Goal: Communication & Community: Answer question/provide support

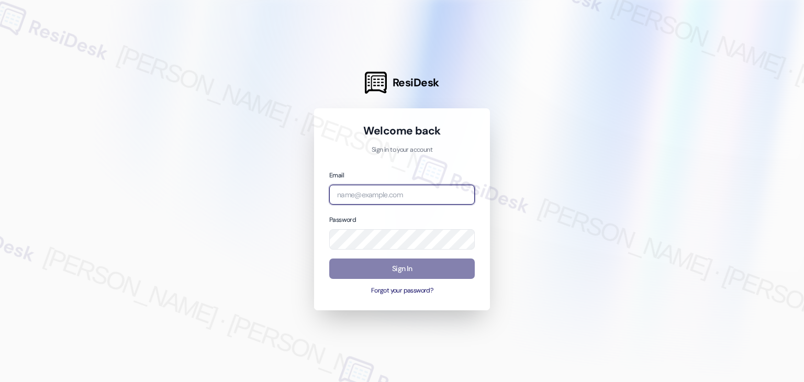
click at [397, 198] on input "email" at bounding box center [401, 195] width 145 height 20
paste input "[EMAIL_ADDRESS][PERSON_NAME][PERSON_NAME][DOMAIN_NAME]"
type input "[EMAIL_ADDRESS][PERSON_NAME][PERSON_NAME][DOMAIN_NAME]"
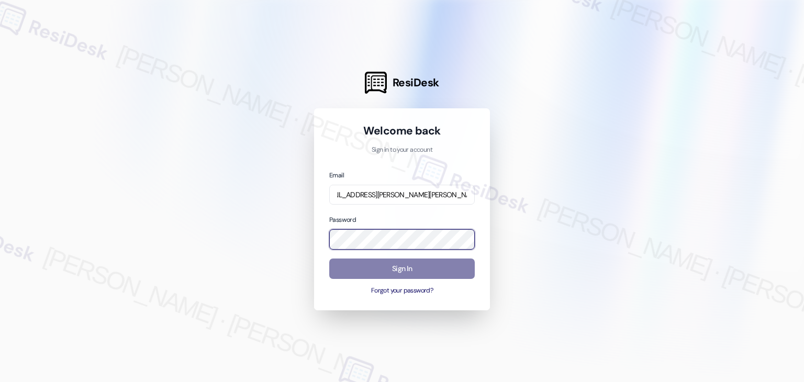
scroll to position [0, 0]
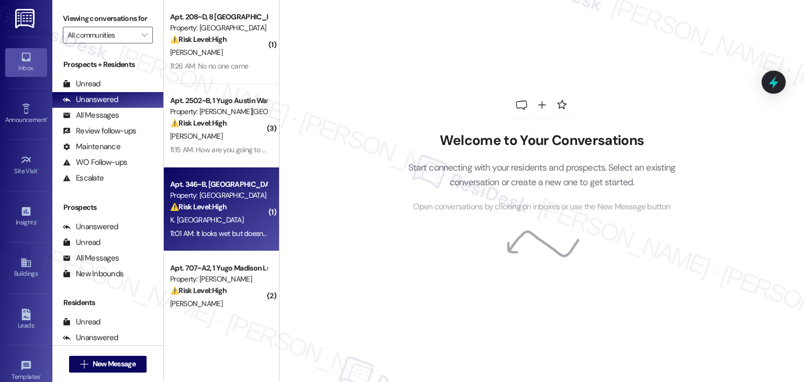
click at [224, 172] on div "Apt. 346~B, [GEOGRAPHIC_DATA] Property: [GEOGRAPHIC_DATA] Market ⚠️ Risk Level:…" at bounding box center [221, 209] width 115 height 84
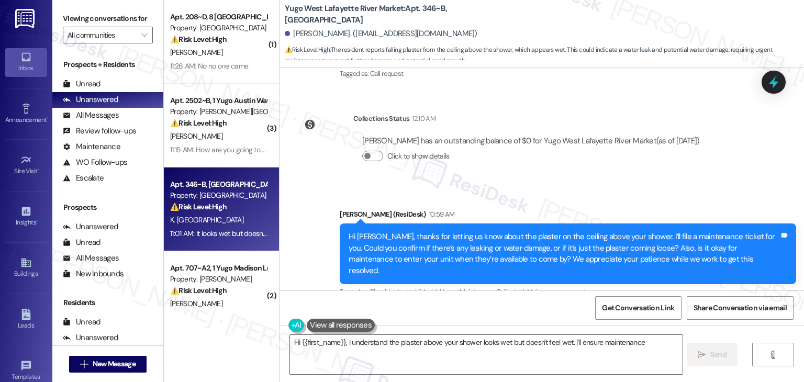
scroll to position [1661, 0]
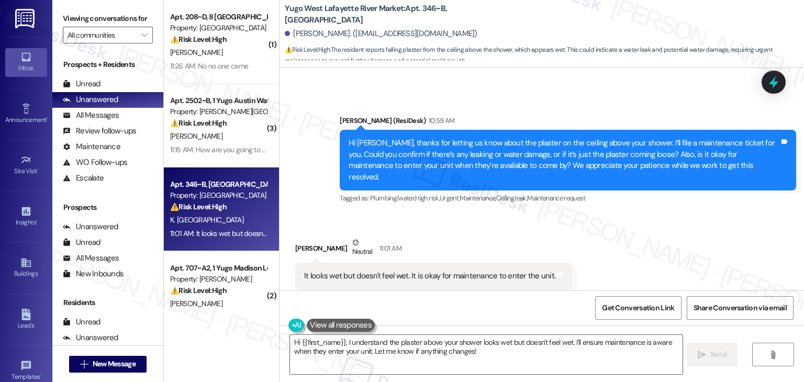
click at [443, 237] on div "Katherine Camden Neutral 11:01 AM" at bounding box center [433, 250] width 277 height 26
click at [435, 148] on div "Hi Katherine, thanks for letting us know about the plaster on the ceiling above…" at bounding box center [563, 160] width 431 height 45
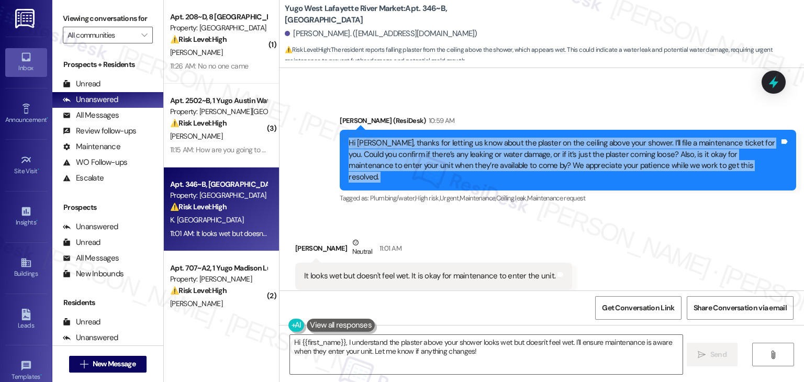
click at [435, 148] on div "Hi Katherine, thanks for letting us know about the plaster on the ceiling above…" at bounding box center [563, 160] width 431 height 45
copy div "Hi Katherine, thanks for letting us know about the plaster on the ceiling above…"
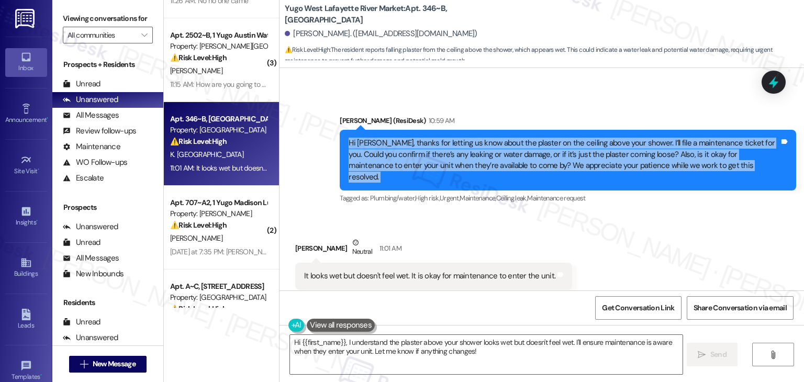
scroll to position [0, 0]
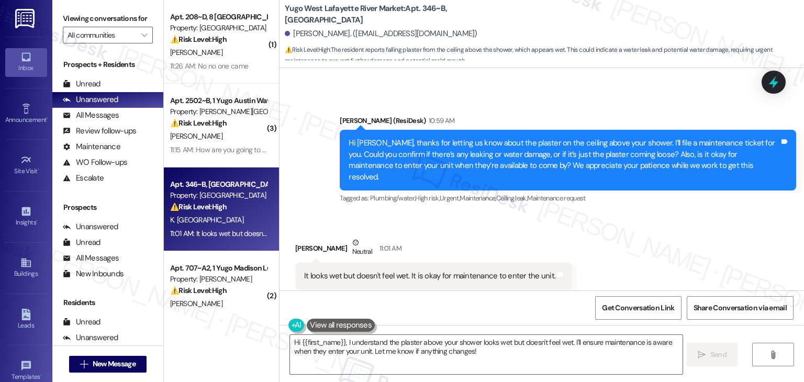
click at [380, 270] on div "It looks wet but doesn't feel wet. It is okay for maintenance to enter the unit." at bounding box center [429, 275] width 251 height 11
copy div "It looks wet but doesn't feel wet. It is okay for maintenance to enter the unit…"
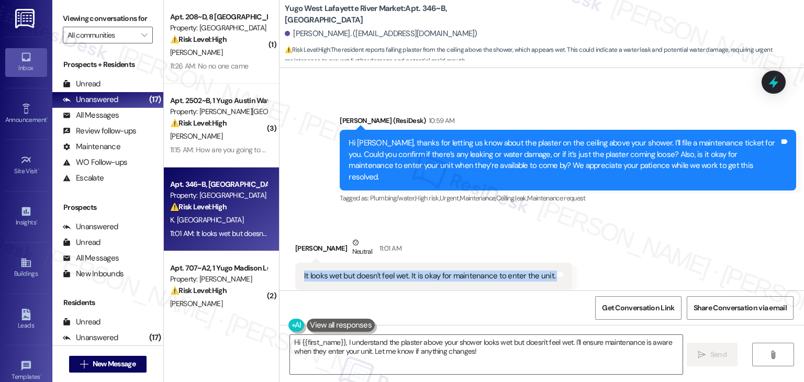
scroll to position [1662, 0]
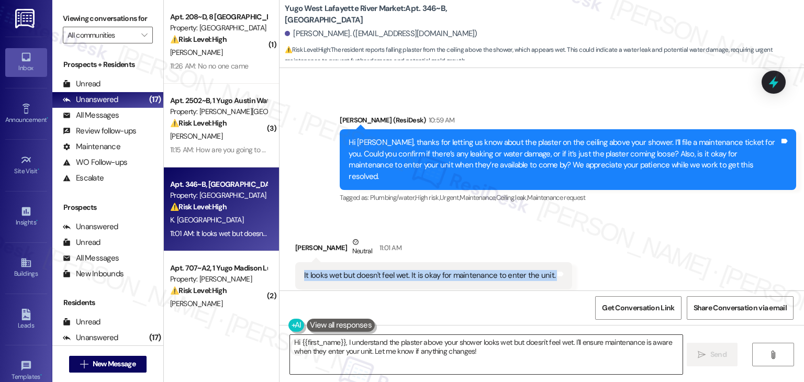
click at [412, 343] on textarea "Hi {{first_name}}, I understand the plaster above your shower looks wet but doe…" at bounding box center [486, 354] width 392 height 39
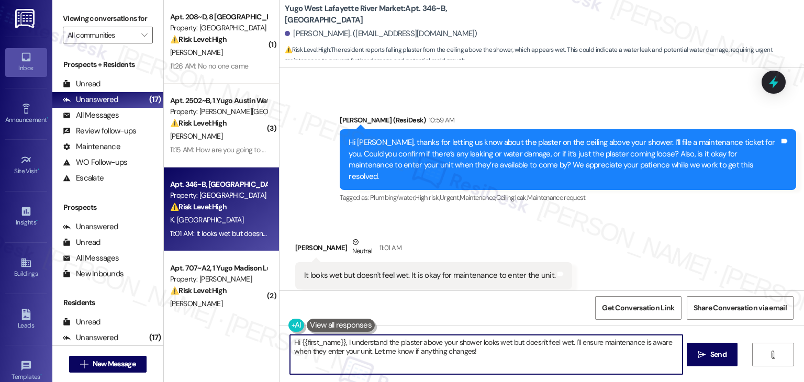
click at [412, 343] on textarea "Hi {{first_name}}, I understand the plaster above your shower looks wet but doe…" at bounding box center [486, 354] width 392 height 39
paste textarea "Thanks, Katherine. I’ll note that the plaster looks wet but doesn’t feel wet, a…"
type textarea "Thanks, Katherine. I’ll note that the plaster looks wet but doesn’t feel wet, a…"
click at [474, 296] on div "Get Conversation Link Share Conversation via email" at bounding box center [541, 307] width 524 height 35
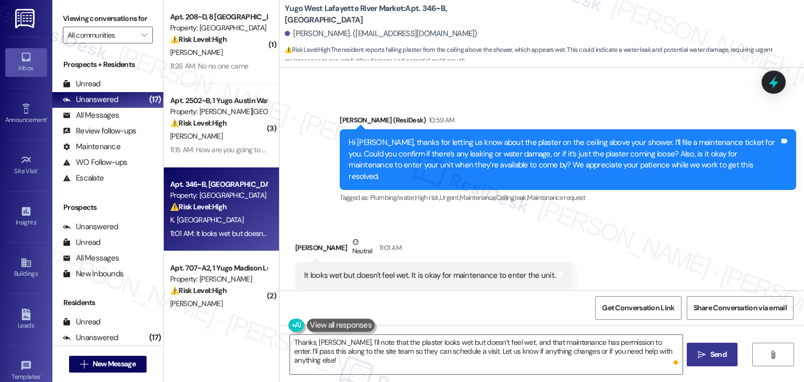
click at [712, 364] on button " Send" at bounding box center [711, 355] width 51 height 24
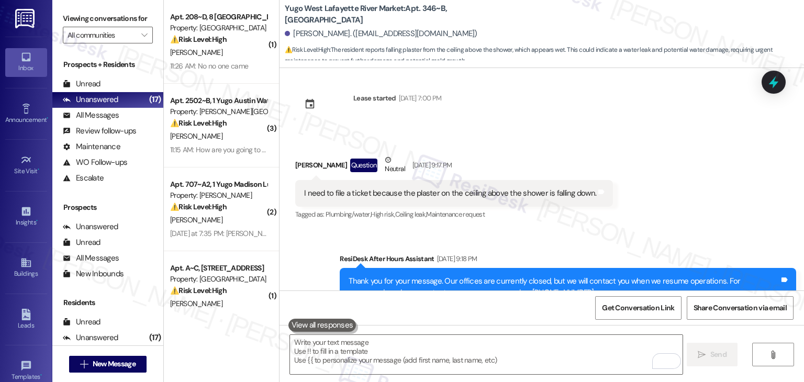
scroll to position [1327, 0]
click at [410, 188] on div "I need to file a ticket because the plaster on the ceiling above the shower is …" at bounding box center [450, 193] width 292 height 11
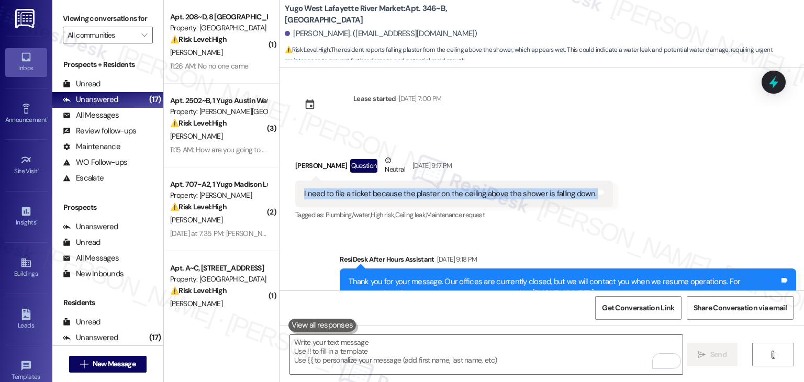
click at [410, 188] on div "I need to file a ticket because the plaster on the ceiling above the shower is …" at bounding box center [450, 193] width 292 height 11
copy div "I need to file a ticket because the plaster on the ceiling above the shower is …"
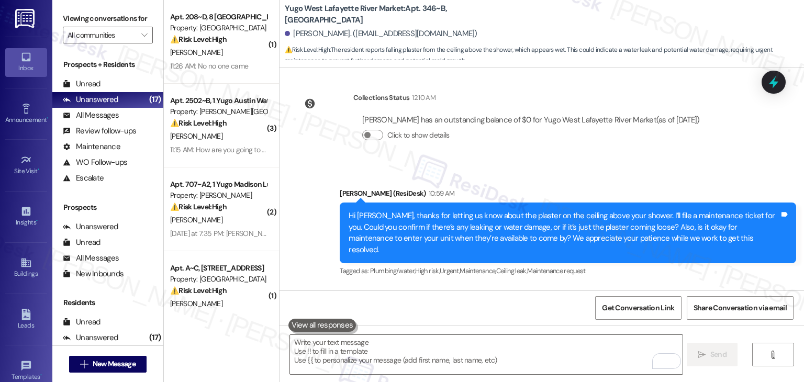
scroll to position [1745, 0]
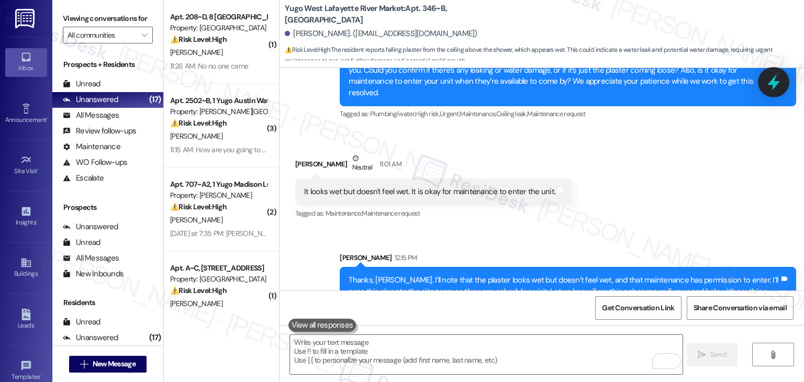
click at [767, 88] on icon at bounding box center [773, 82] width 18 height 18
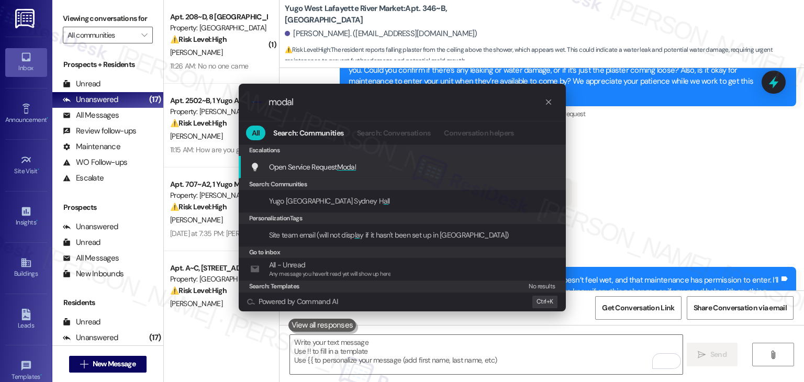
click at [340, 169] on span "Modal" at bounding box center [346, 166] width 19 height 9
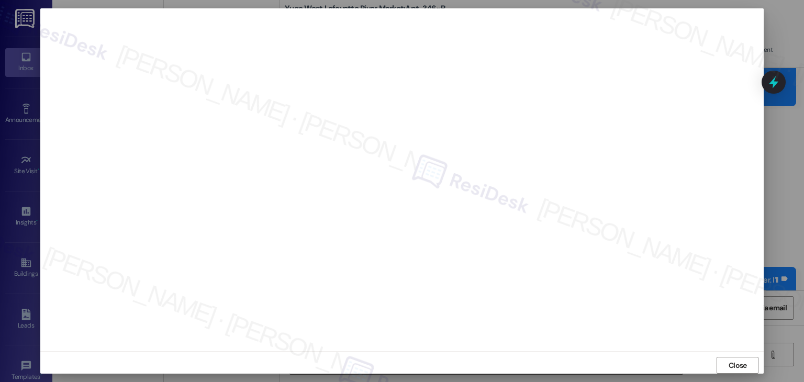
scroll to position [0, 0]
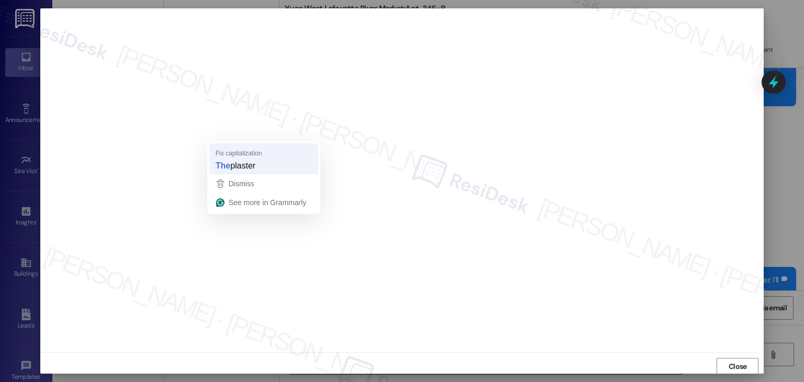
click at [233, 167] on span "plaster" at bounding box center [242, 166] width 25 height 12
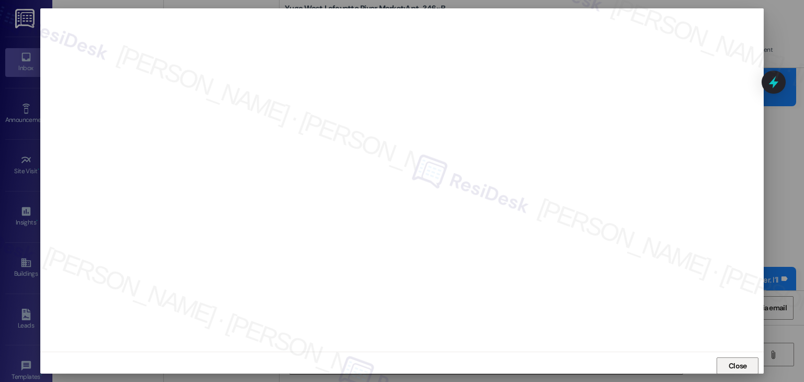
click at [728, 361] on span "Close" at bounding box center [737, 365] width 18 height 11
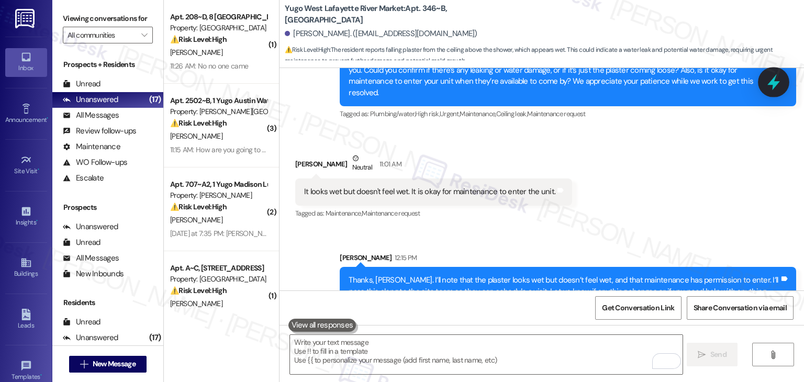
click at [771, 80] on icon at bounding box center [773, 82] width 18 height 18
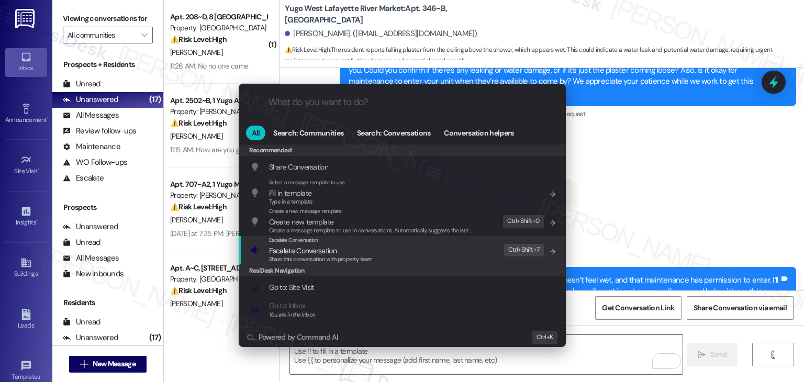
click at [313, 250] on span "Escalate Conversation" at bounding box center [302, 250] width 67 height 9
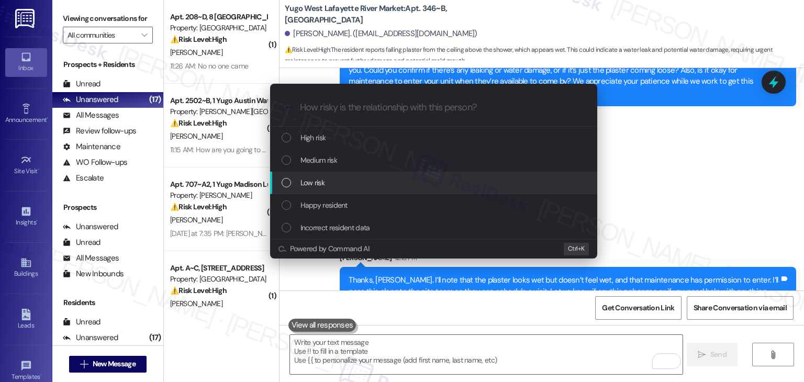
click at [287, 184] on div "List of options" at bounding box center [285, 182] width 9 height 9
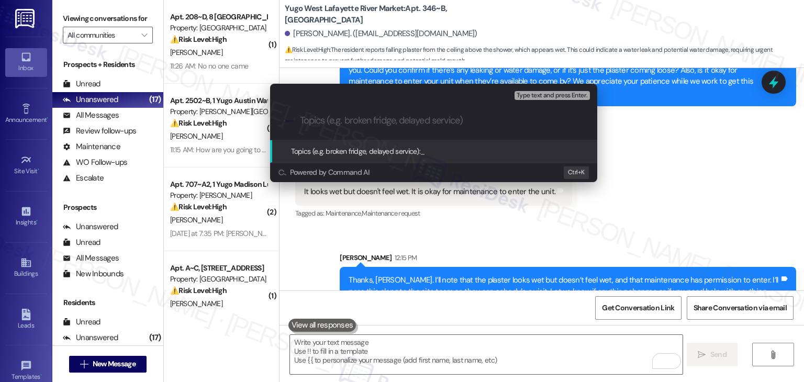
paste input "15551375"
drag, startPoint x: 342, startPoint y: 122, endPoint x: 286, endPoint y: 119, distance: 56.6
click at [286, 119] on div ".cls-1{fill:#0a055f;}.cls-2{fill:#0cc4c4;} resideskLogoBlueOrange 15551375" at bounding box center [433, 120] width 327 height 37
paste input "WO #15551375 – Plaster Ceiling Above Shower"
type input "WO #15551375 – Plaster Ceiling Above Shower"
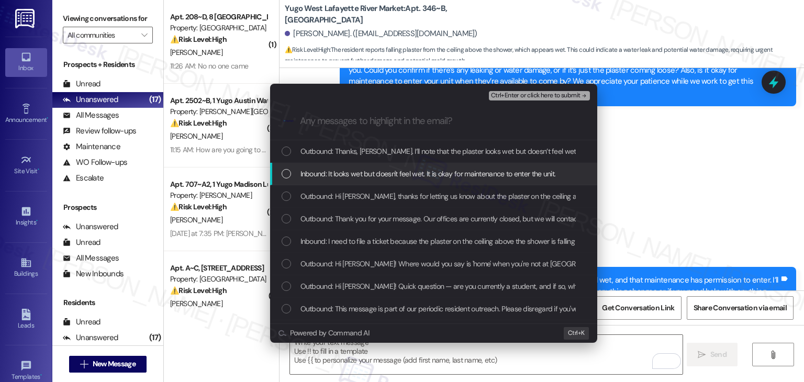
click at [286, 173] on div "List of options" at bounding box center [285, 173] width 9 height 9
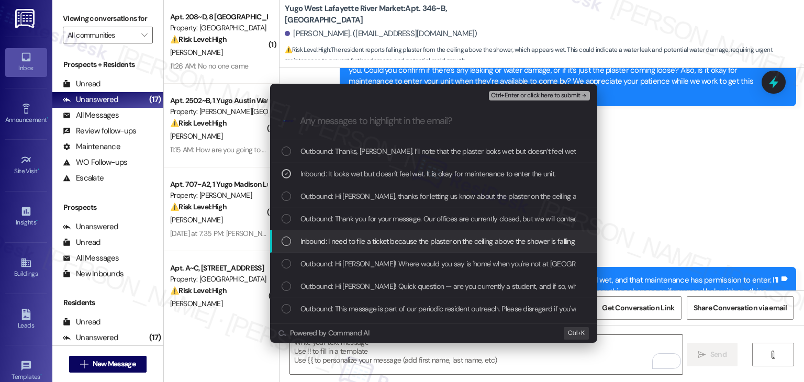
click at [287, 240] on div "List of options" at bounding box center [285, 240] width 9 height 9
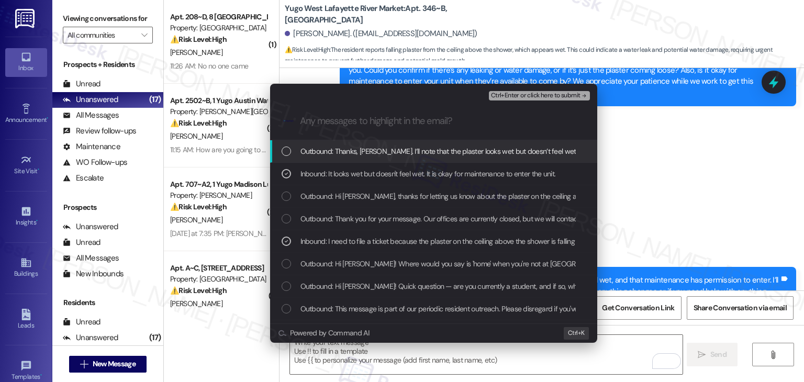
click at [547, 96] on span "Ctrl+Enter or click here to submit" at bounding box center [535, 95] width 89 height 7
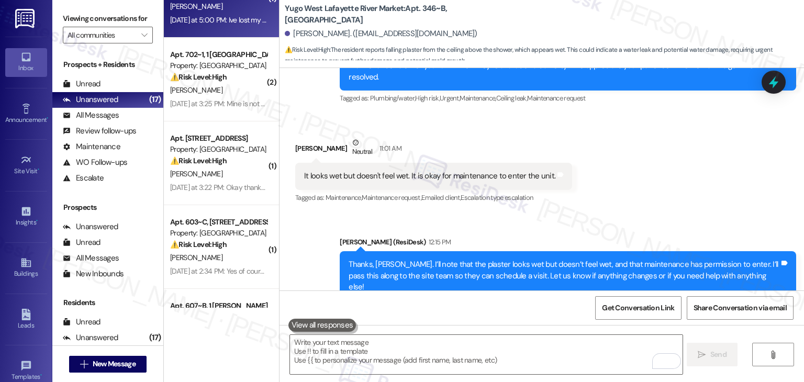
scroll to position [314, 0]
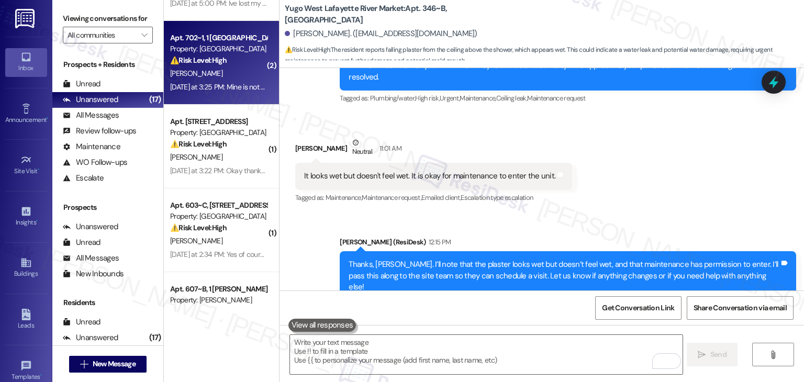
click at [240, 61] on div "⚠️ Risk Level: High The resident is reporting a wifi outage. While not immediat…" at bounding box center [218, 60] width 97 height 11
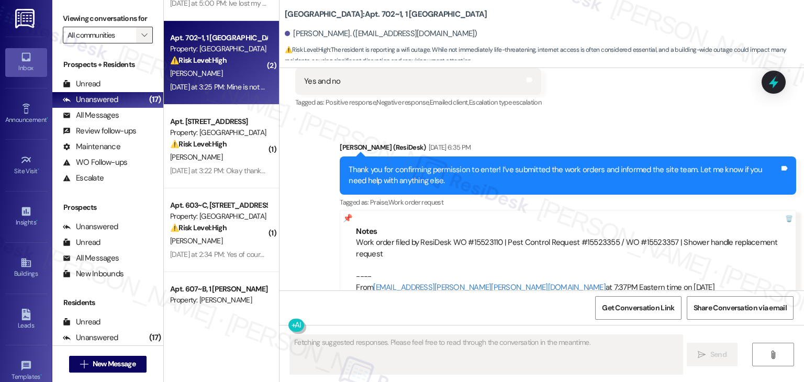
click at [141, 35] on icon "" at bounding box center [144, 35] width 6 height 8
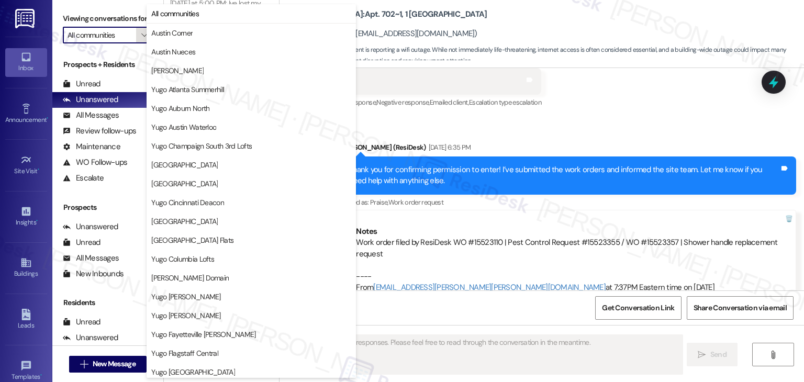
scroll to position [4560, 0]
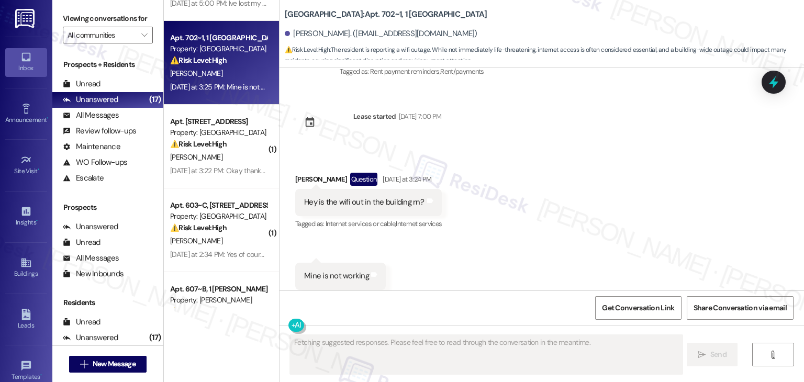
click at [497, 258] on div "Received via SMS Calvin Biesecker Question Yesterday at 3:24 PM Hey is the wifi…" at bounding box center [541, 231] width 524 height 164
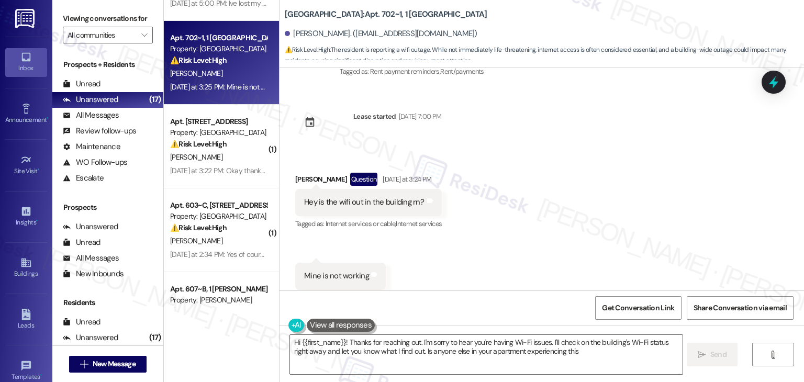
type textarea "Hi {{first_name}}! Thanks for reaching out. I'm sorry to hear you're having Wi-…"
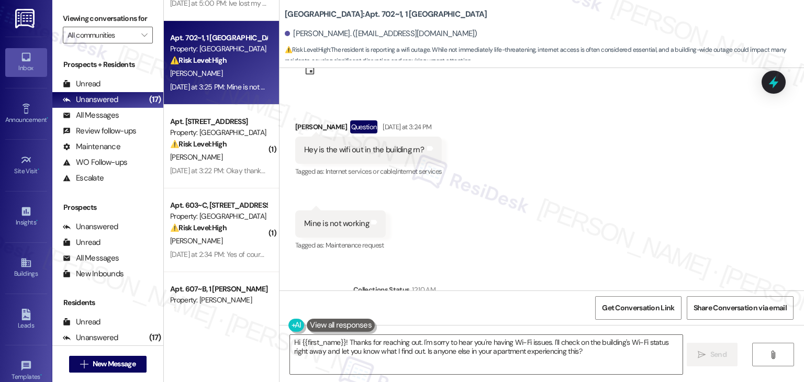
scroll to position [4656, 0]
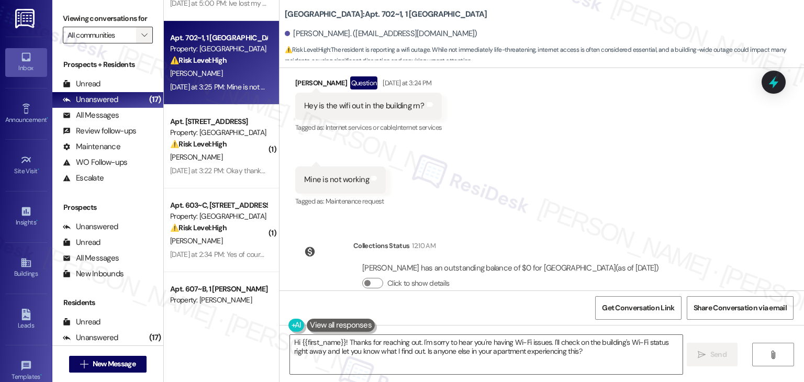
click at [139, 33] on span "" at bounding box center [144, 35] width 10 height 17
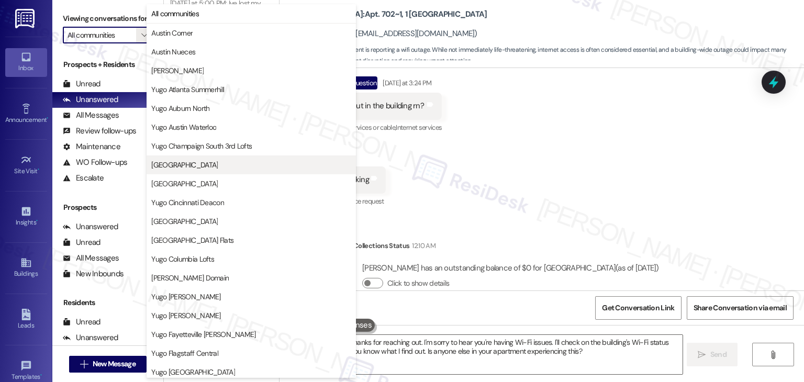
click at [204, 165] on span "[GEOGRAPHIC_DATA]" at bounding box center [184, 165] width 66 height 10
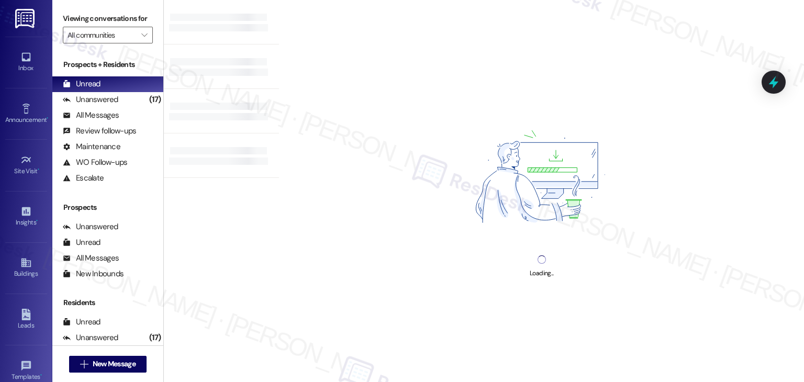
type input "[GEOGRAPHIC_DATA]"
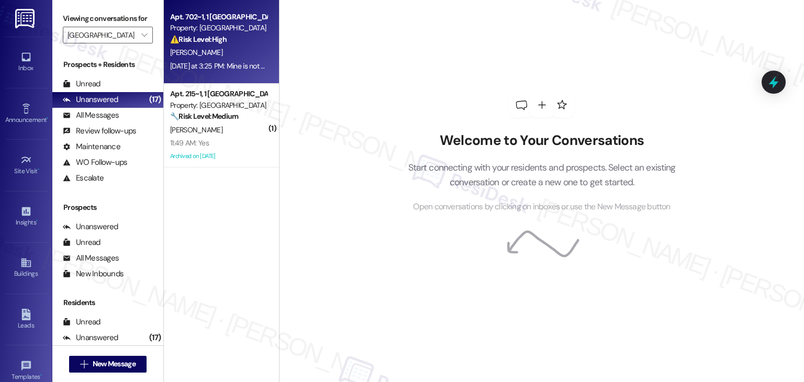
click at [230, 59] on div "[PERSON_NAME]" at bounding box center [218, 52] width 99 height 13
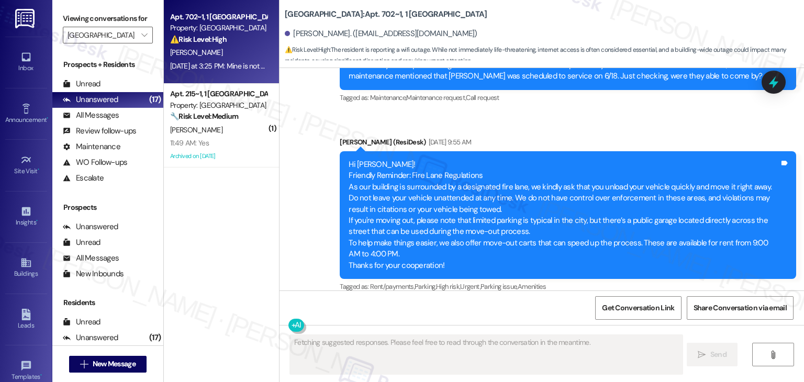
scroll to position [4560, 0]
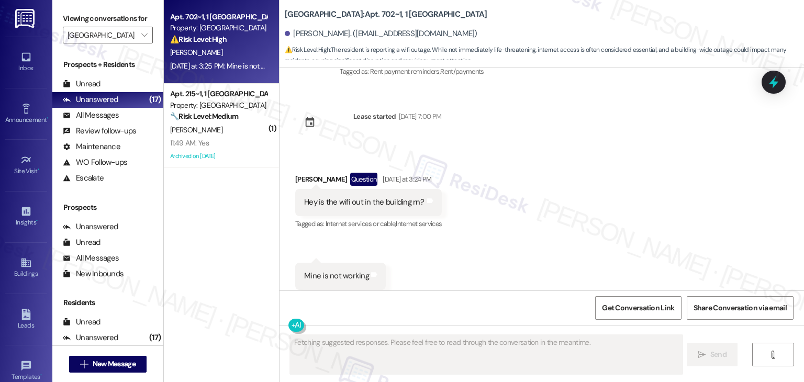
click at [513, 229] on div "Received via SMS Calvin Biesecker Question Yesterday at 3:24 PM Hey is the wifi…" at bounding box center [541, 231] width 524 height 164
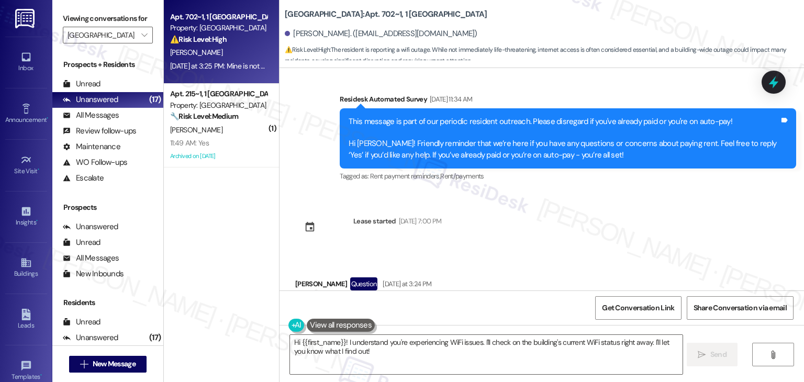
scroll to position [4613, 0]
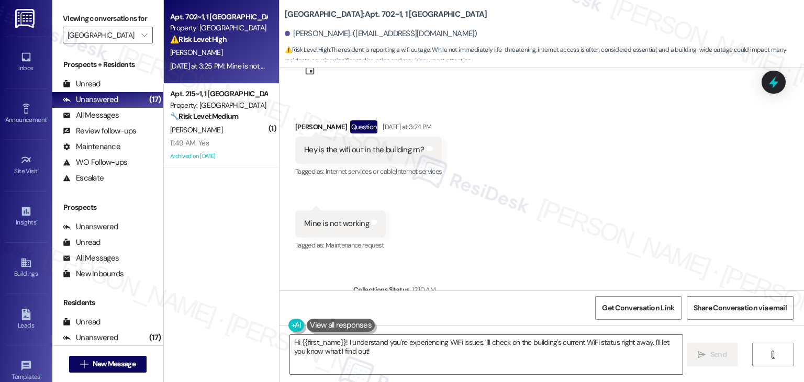
click at [398, 144] on div "Hey is the wifi out in the building rn?" at bounding box center [364, 149] width 120 height 11
copy div "Hey is the wifi out in the building rn? Tags and notes"
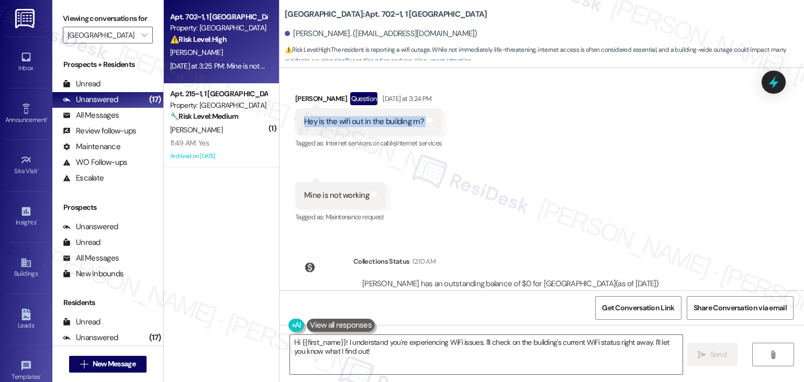
scroll to position [4656, 0]
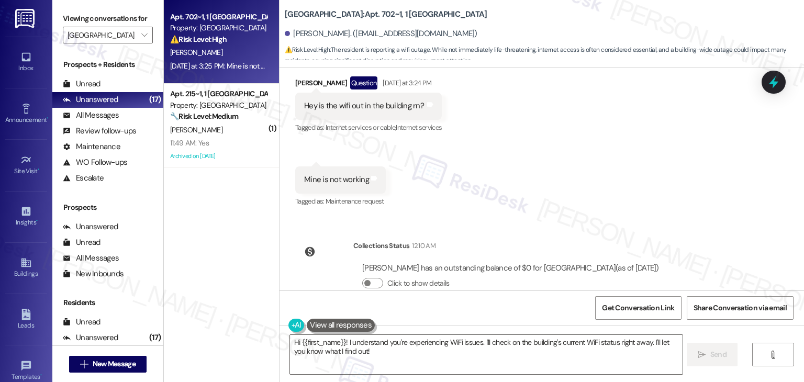
click at [294, 34] on div "[PERSON_NAME]. ([EMAIL_ADDRESS][DOMAIN_NAME])" at bounding box center [381, 33] width 193 height 11
copy div "Calvin"
click at [338, 174] on div "Mine is not working" at bounding box center [336, 179] width 65 height 11
click at [337, 174] on div "Mine is not working" at bounding box center [336, 179] width 65 height 11
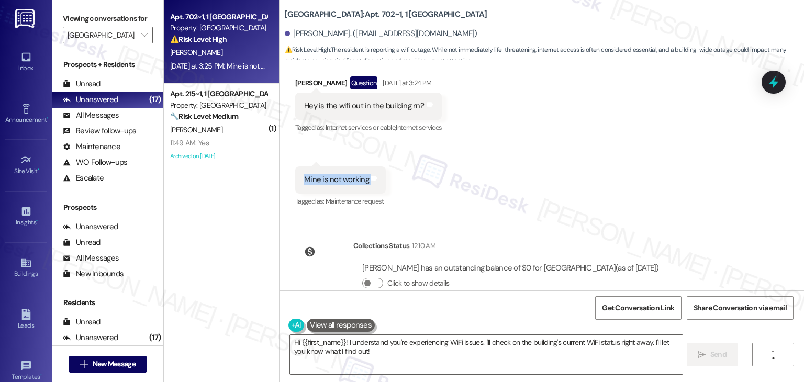
click at [337, 174] on div "Mine is not working" at bounding box center [336, 179] width 65 height 11
copy div "Mine is not working Tags and notes"
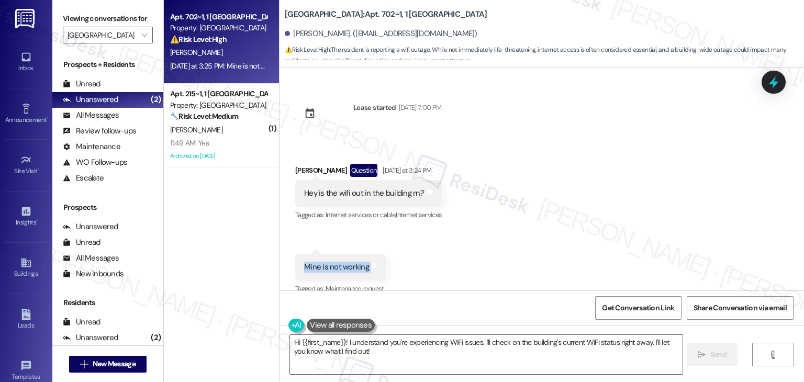
scroll to position [4552, 0]
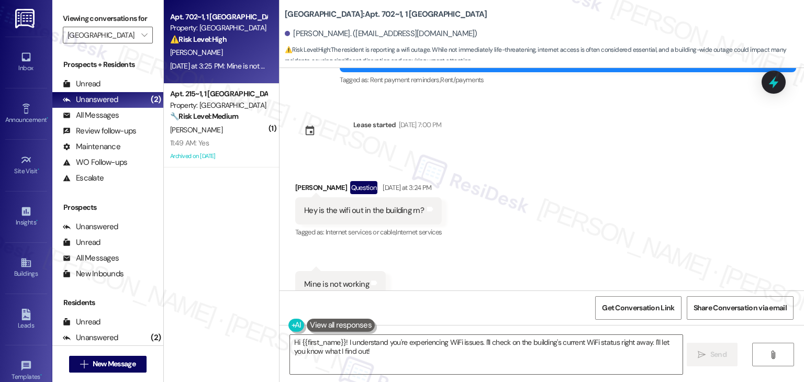
click at [516, 262] on div "Received via SMS Calvin Biesecker Question Yesterday at 3:24 PM Hey is the wifi…" at bounding box center [541, 239] width 524 height 164
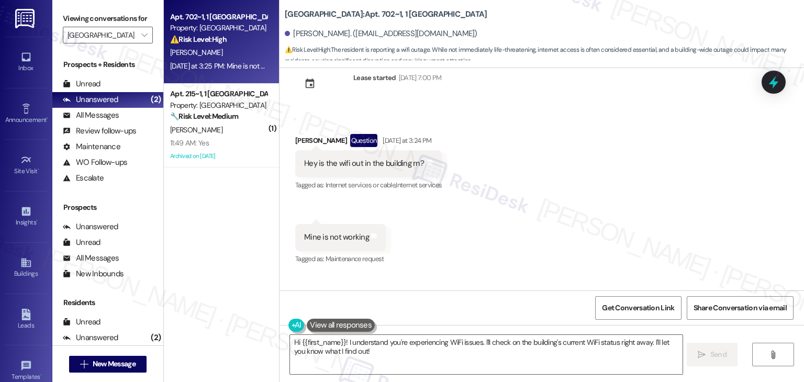
scroll to position [4656, 0]
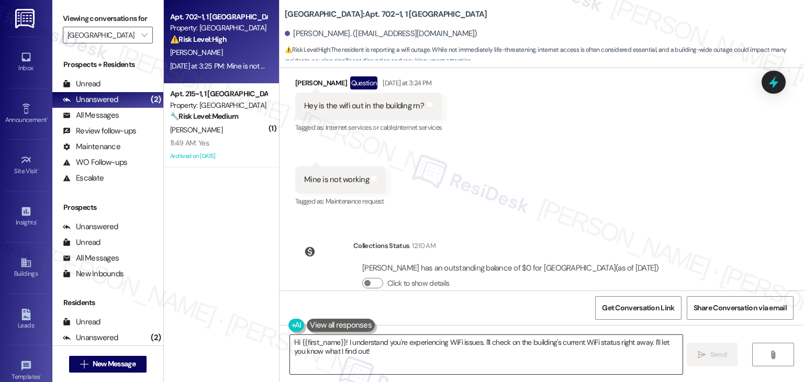
click at [446, 350] on textarea "Hi {{first_name}}! I understand you're experiencing WiFi issues. I'll check on …" at bounding box center [486, 354] width 392 height 39
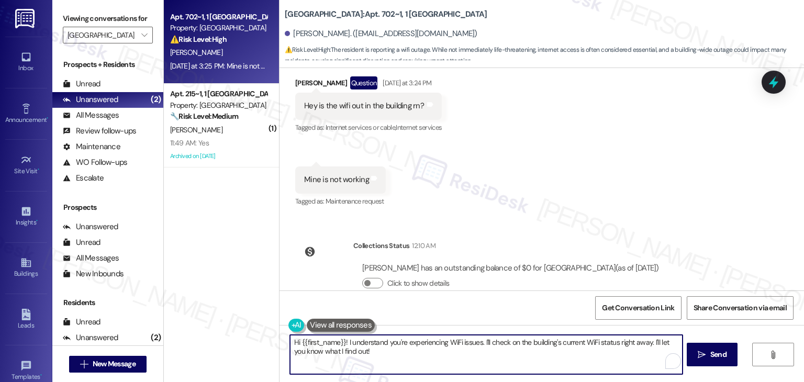
click at [446, 350] on textarea "Hi {{first_name}}! I understand you're experiencing WiFi issues. I'll check on …" at bounding box center [486, 354] width 392 height 39
paste textarea "Calvin, I’m not sure at the moment. Are you still experiencing no Wi-Fi connect…"
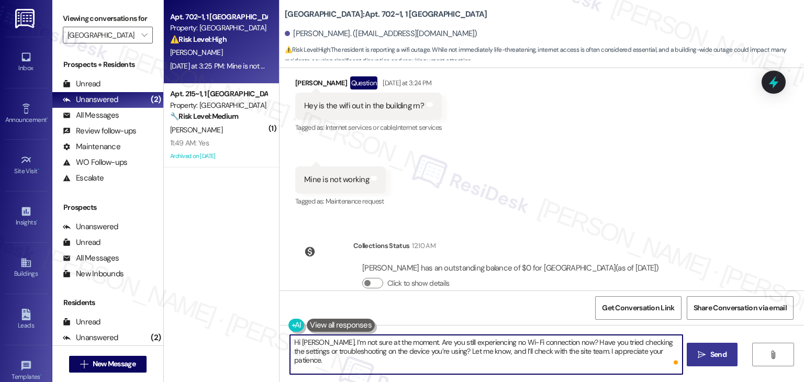
type textarea "Hi [PERSON_NAME], I’m not sure at the moment. Are you still experiencing no Wi-…"
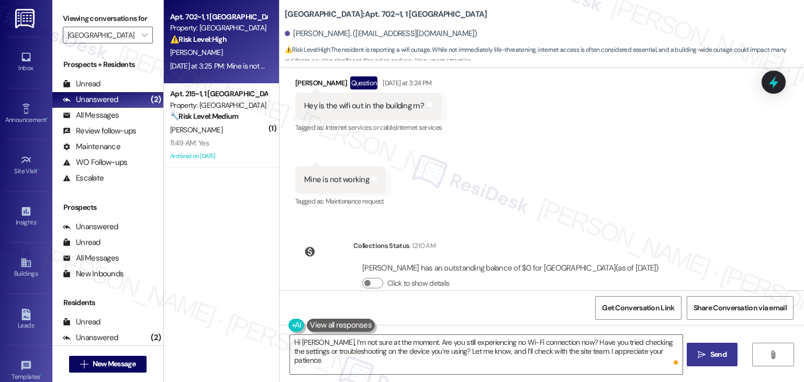
click at [711, 352] on span "Send" at bounding box center [718, 354] width 16 height 11
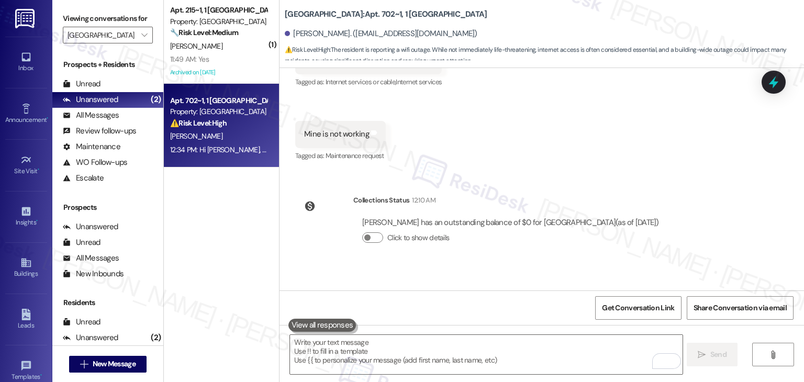
scroll to position [4741, 0]
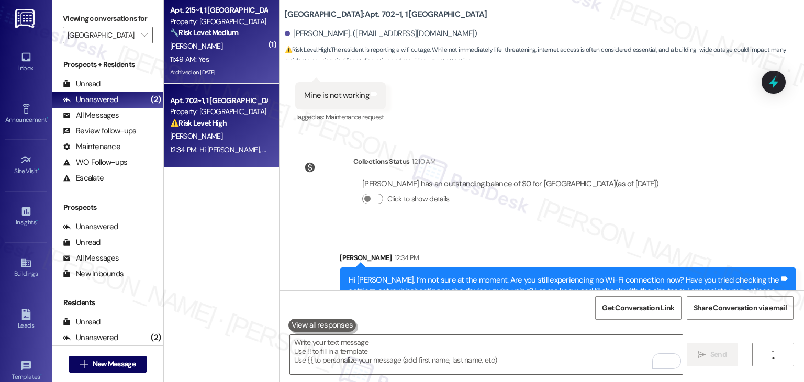
click at [232, 69] on div "Archived on [DATE]" at bounding box center [218, 72] width 99 height 13
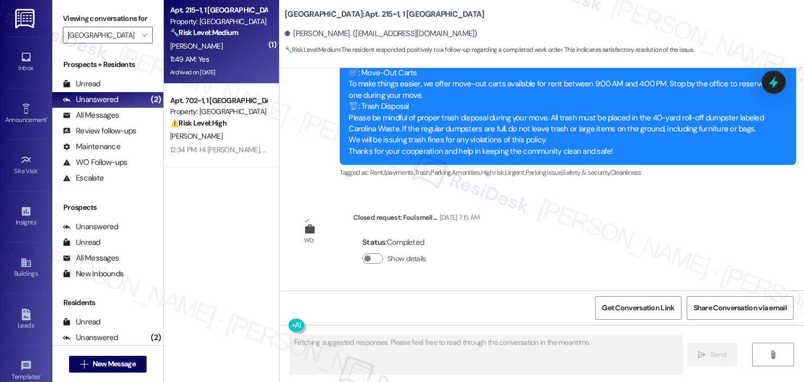
scroll to position [3089, 0]
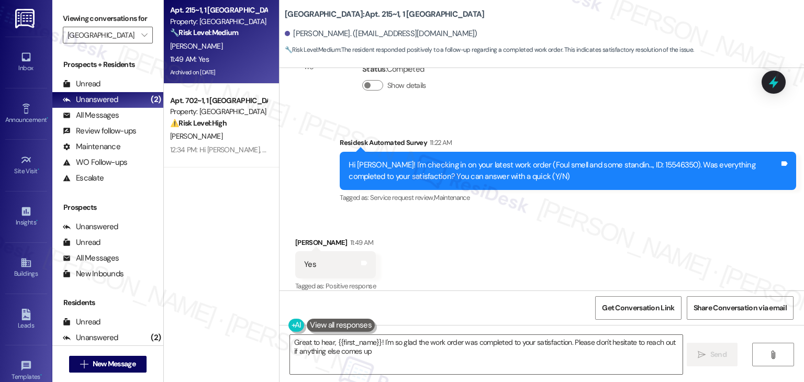
type textarea "Great to hear, {{first_name}}! I'm so glad the work order was completed to your…"
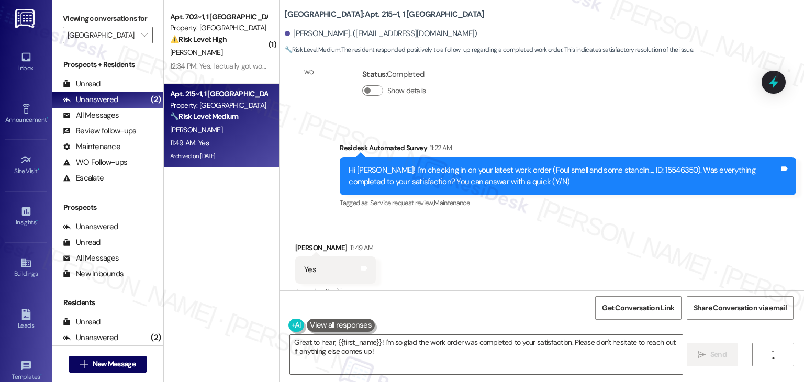
scroll to position [3090, 0]
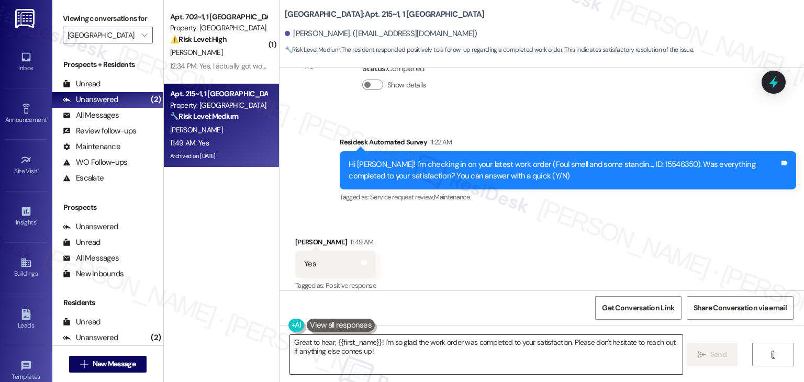
click at [565, 352] on textarea "Great to hear, {{first_name}}! I'm so glad the work order was completed to your…" at bounding box center [486, 354] width 392 height 39
click at [714, 358] on span "Send" at bounding box center [718, 354] width 16 height 11
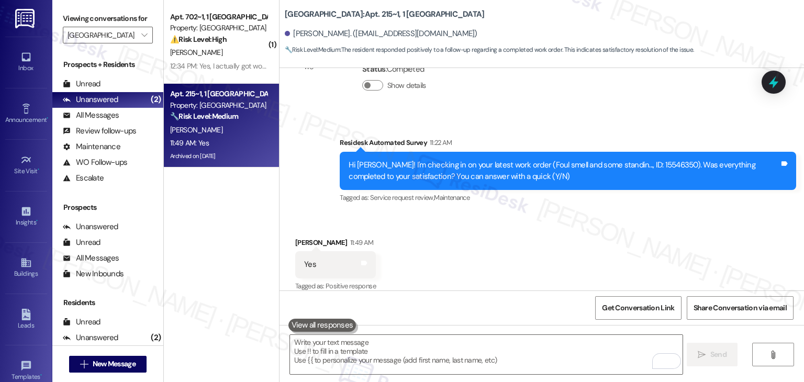
scroll to position [3174, 0]
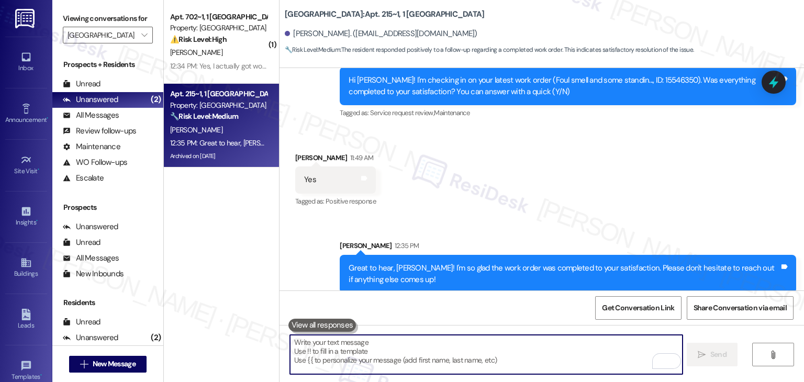
click at [408, 348] on textarea "To enrich screen reader interactions, please activate Accessibility in Grammarl…" at bounding box center [486, 354] width 392 height 39
paste textarea "We're eager to know if {{property}} has met your expectations. Your feedback is…"
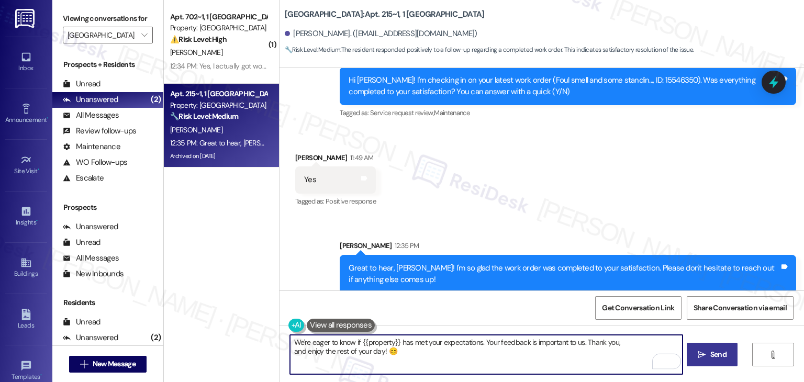
type textarea "We're eager to know if {{property}} has met your expectations. Your feedback is…"
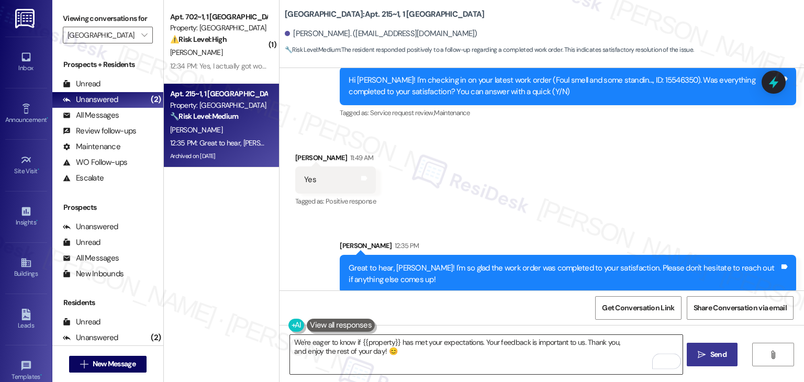
click at [461, 351] on textarea "We're eager to know if {{property}} has met your expectations. Your feedback is…" at bounding box center [486, 354] width 392 height 39
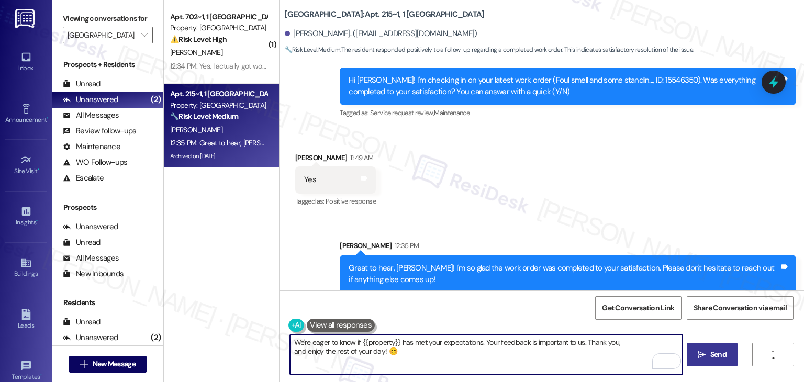
click at [724, 354] on span "Send" at bounding box center [718, 354] width 16 height 11
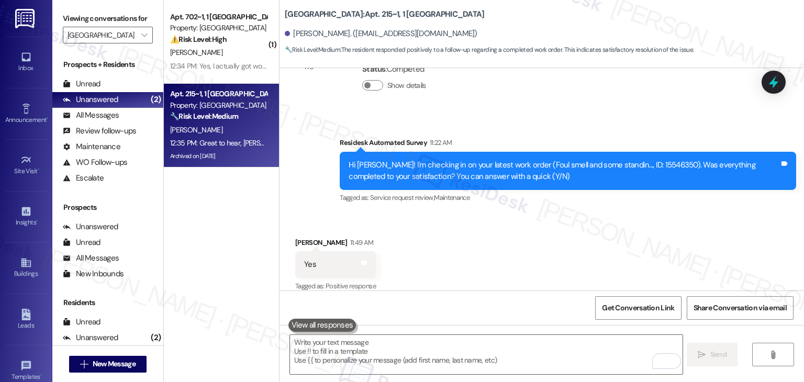
scroll to position [3258, 0]
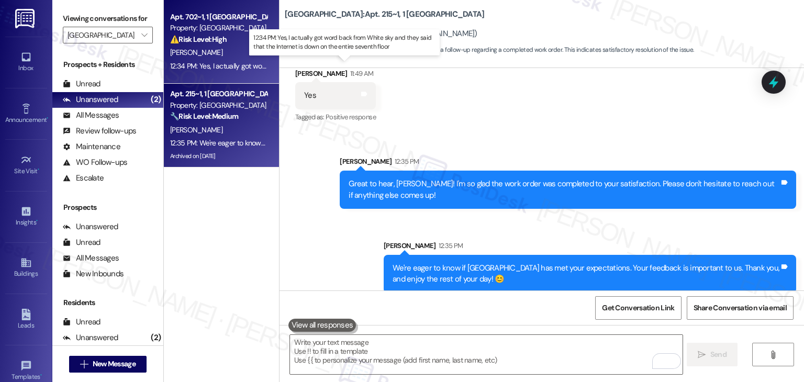
click at [215, 63] on div "12:34 PM: Yes, I actually got word back from White sky and they said that the I…" at bounding box center [352, 65] width 364 height 9
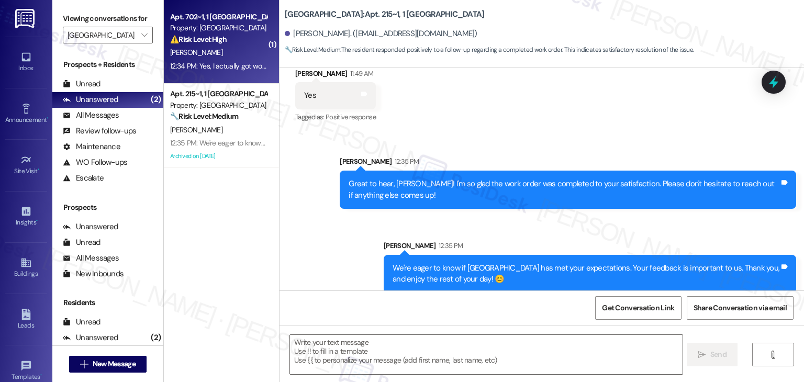
type textarea "Fetching suggested responses. Please feel free to read through the conversation…"
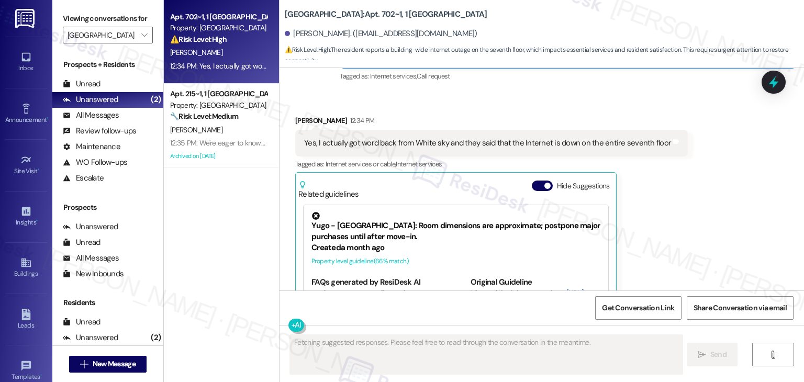
scroll to position [5027, 0]
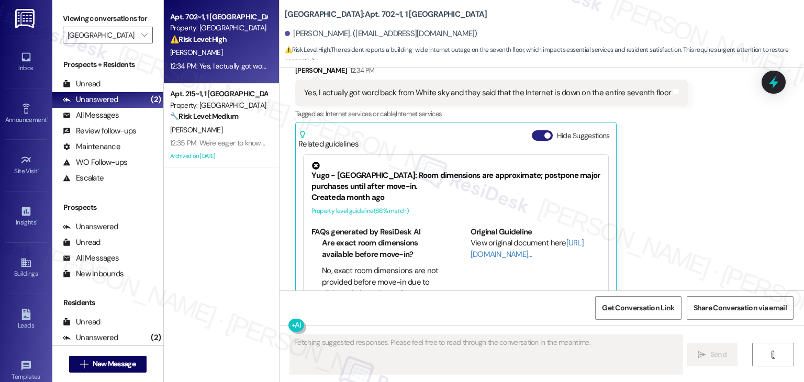
click at [534, 130] on button "Hide Suggestions" at bounding box center [542, 135] width 21 height 10
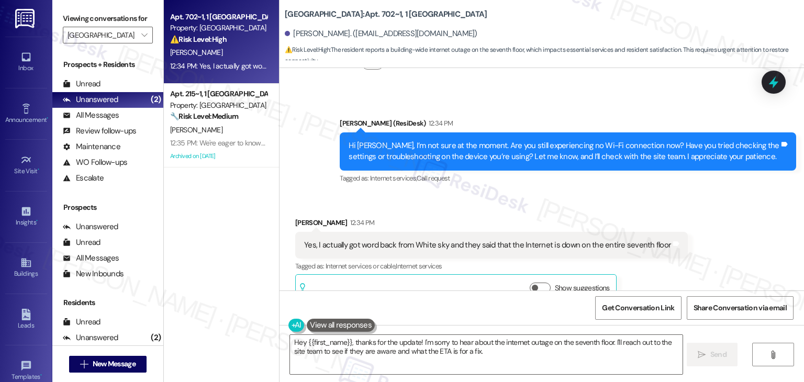
click at [723, 238] on div "Received via SMS Calvin Biesecker 12:34 PM Yes, I actually got word back from W…" at bounding box center [541, 253] width 524 height 119
click at [513, 352] on textarea "Hey {{first_name}}, thanks for the update! I'm sorry to hear about the internet…" at bounding box center [486, 354] width 392 height 39
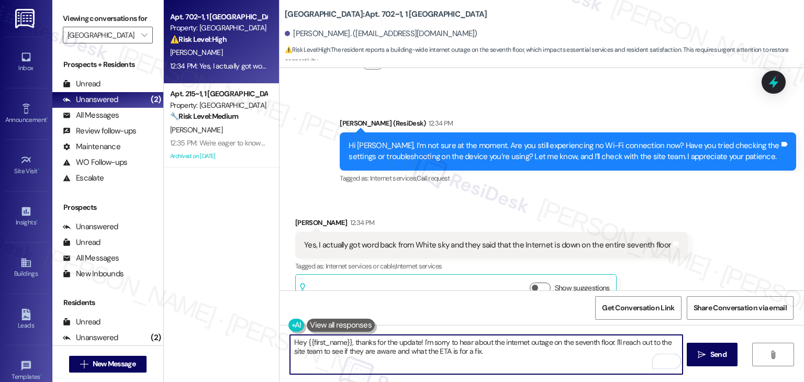
click at [709, 251] on div "Received via SMS Calvin Biesecker 12:34 PM Yes, I actually got word back from W…" at bounding box center [541, 253] width 524 height 119
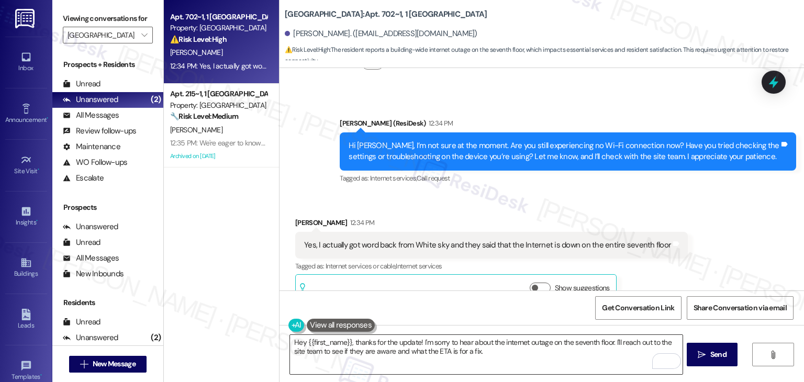
click at [503, 354] on textarea "Hey {{first_name}}, thanks for the update! I'm sorry to hear about the internet…" at bounding box center [486, 354] width 392 height 39
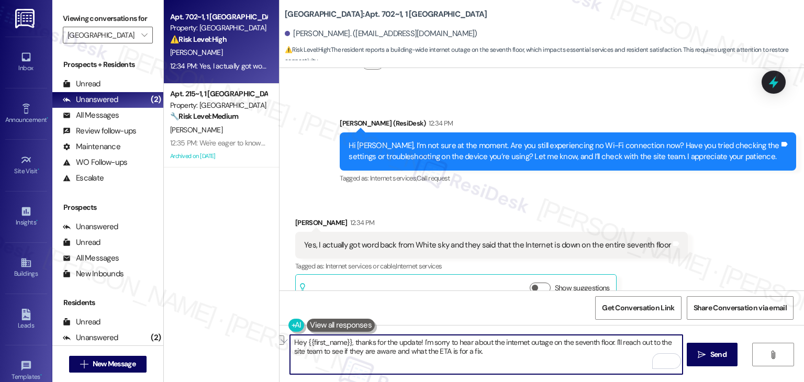
drag, startPoint x: 350, startPoint y: 344, endPoint x: 283, endPoint y: 340, distance: 67.1
click at [283, 340] on div "Hey {{first_name}}, thanks for the update! I'm sorry to hear about the internet…" at bounding box center [541, 364] width 524 height 78
click at [441, 352] on textarea "Thanks for the update! I'm sorry to hear about the internet outage on the seven…" at bounding box center [486, 354] width 392 height 39
type textarea "Thanks for the update! I'm sorry to hear about the internet outage on the seven…"
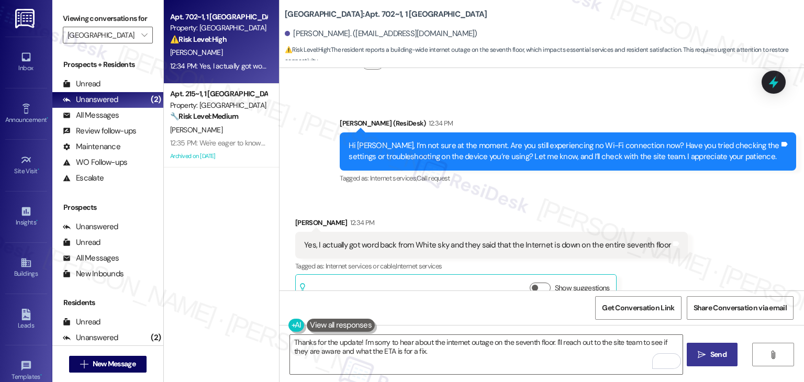
click at [718, 357] on span "Send" at bounding box center [718, 354] width 16 height 11
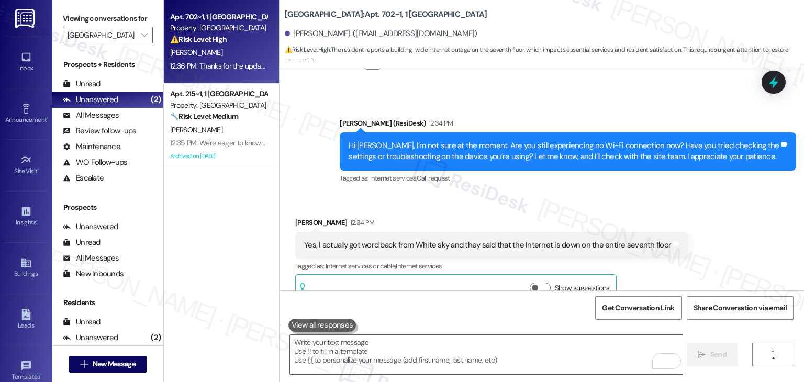
scroll to position [4875, 0]
click at [395, 240] on div "Yes, I actually got word back from White sky and they said that the Internet is…" at bounding box center [487, 245] width 367 height 11
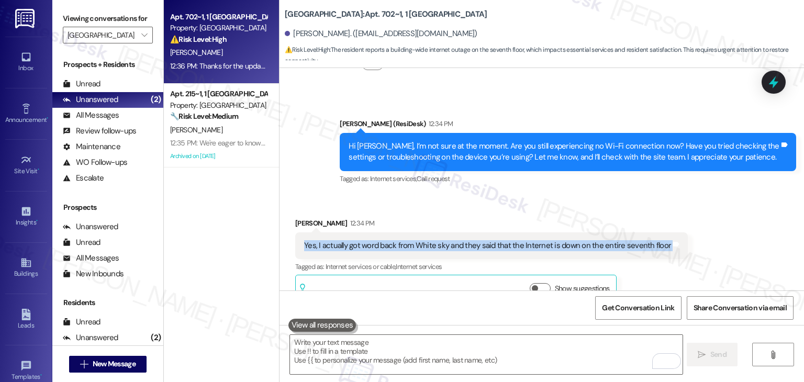
click at [395, 240] on div "Yes, I actually got word back from White sky and they said that the Internet is…" at bounding box center [487, 245] width 367 height 11
copy div "Yes, I actually got word back from White sky and they said that the Internet is…"
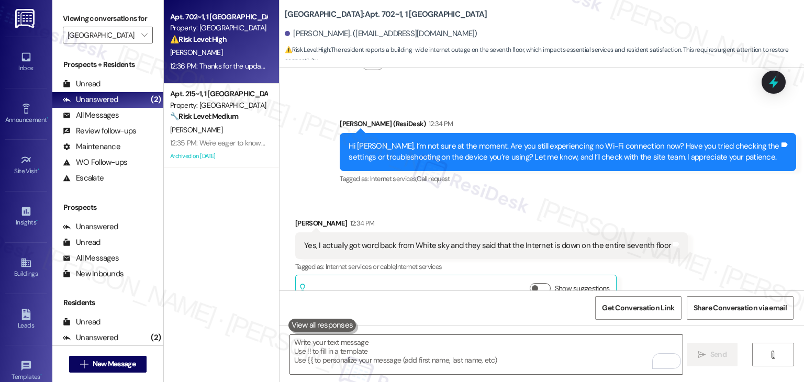
click at [722, 254] on div "Received via SMS Calvin Biesecker 12:34 PM Yes, I actually got word back from W…" at bounding box center [541, 253] width 524 height 119
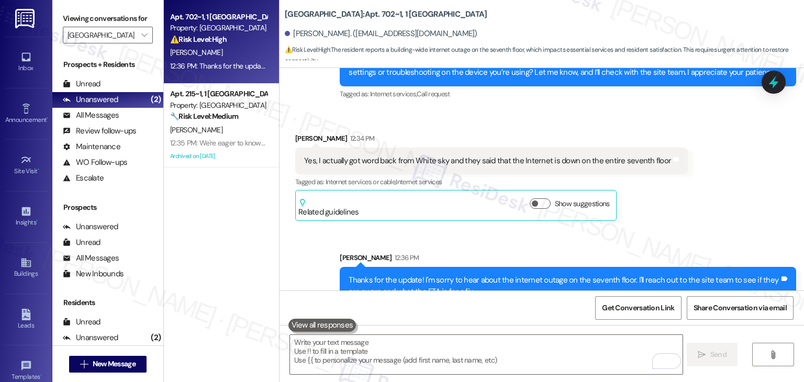
drag, startPoint x: 776, startPoint y: 81, endPoint x: 695, endPoint y: 120, distance: 89.9
click at [776, 81] on icon at bounding box center [773, 82] width 14 height 14
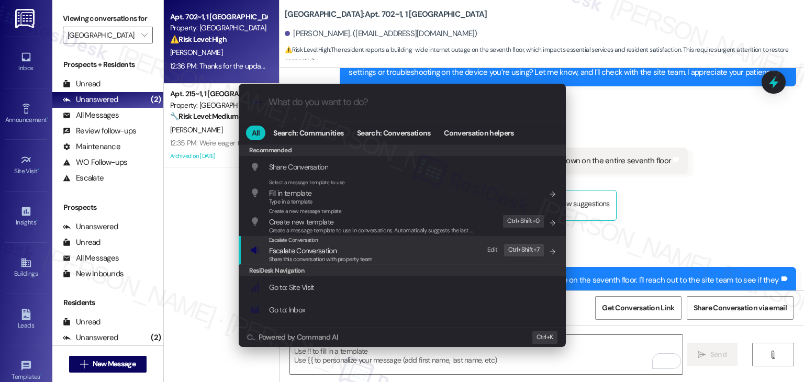
click at [318, 256] on span "Share this conversation with property team" at bounding box center [321, 258] width 104 height 7
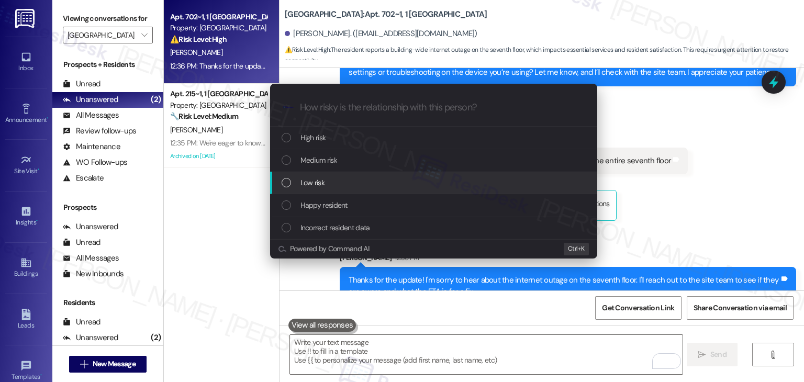
click at [289, 182] on div "List of options" at bounding box center [285, 182] width 9 height 9
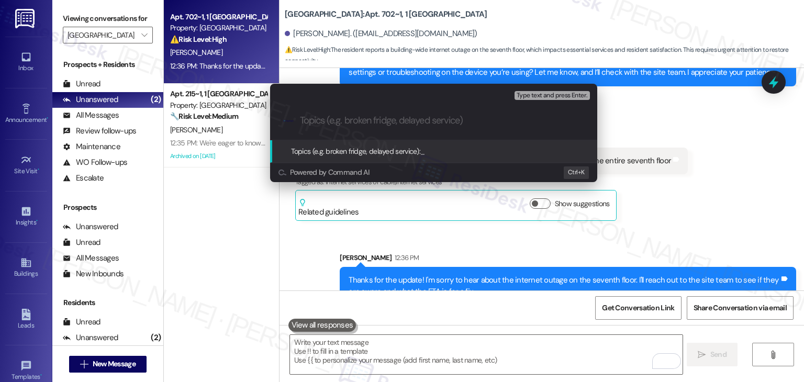
paste input "Internet Outage – Entire Seventh Floor"
type input "Internet Outage – Entire Seventh Floor"
click at [581, 124] on icon "progress bar" at bounding box center [580, 121] width 8 height 8
click at [431, 266] on div "Escalate Conversation Low risk Topics (e.g. broken fridge, delayed service) Any…" at bounding box center [402, 191] width 804 height 382
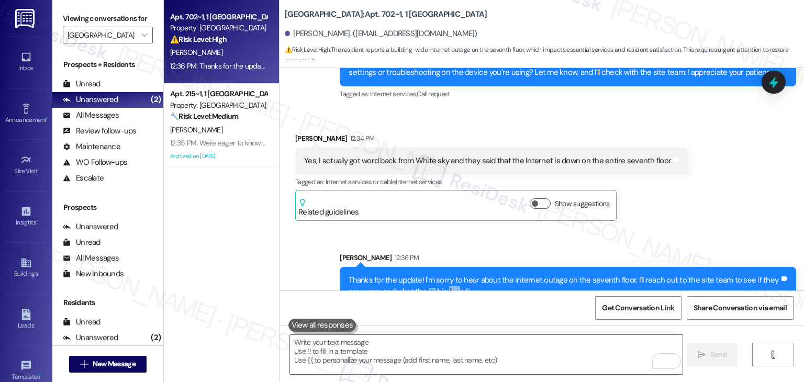
click at [431, 275] on div "Thanks for the update! I'm sorry to hear about the internet outage on the seven…" at bounding box center [563, 286] width 431 height 22
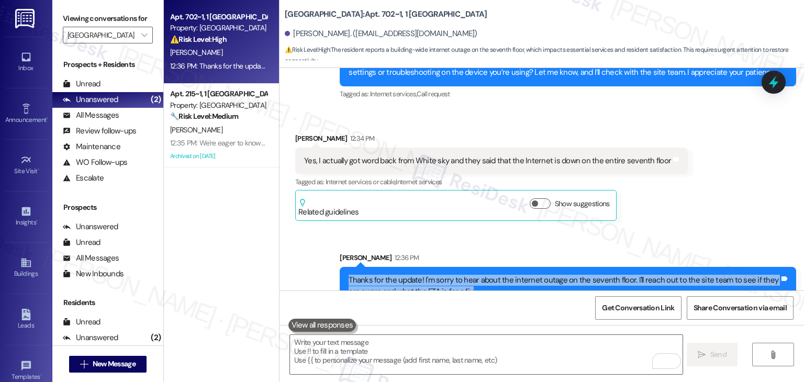
click at [431, 275] on div "Thanks for the update! I'm sorry to hear about the internet outage on the seven…" at bounding box center [563, 286] width 431 height 22
copy div "Thanks for the update! I'm sorry to hear about the internet outage on the seven…"
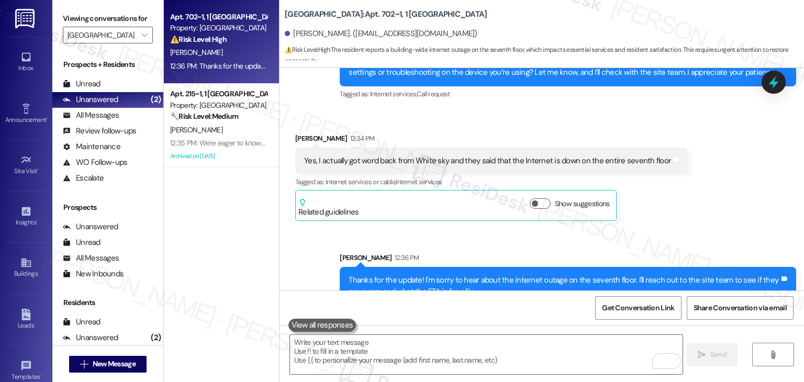
click at [678, 229] on div "Sent via SMS Sarah 12:36 PM Thanks for the update! I'm sorry to hear about the …" at bounding box center [541, 271] width 524 height 84
click at [772, 83] on icon at bounding box center [773, 82] width 13 height 16
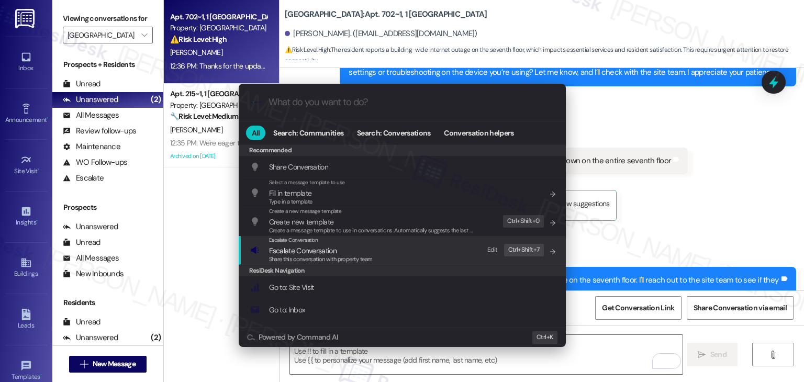
click at [295, 246] on span "Escalate Conversation" at bounding box center [302, 250] width 67 height 9
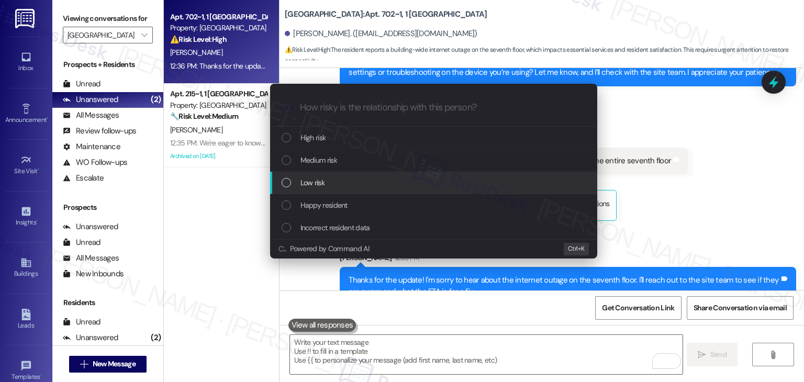
click at [287, 184] on div "List of options" at bounding box center [285, 182] width 9 height 9
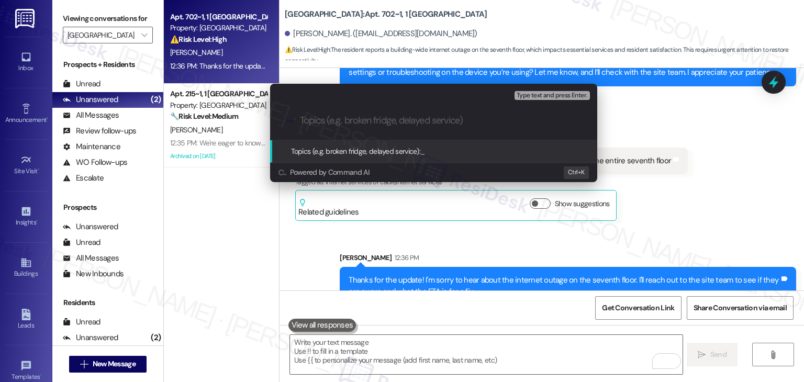
paste input "Internet Outage – Awaiting ETA for Resolution"
click at [368, 121] on input "Internet Outage – Awaiting ETA for Resolution" at bounding box center [438, 120] width 276 height 11
paste input "Entire Seventh Floor"
type input "Internet Outage Entire Seventh Floor – Awaiting ETA for Resolution"
click at [560, 121] on input "Internet Outage Entire Seventh Floor – Awaiting ETA for Resolution" at bounding box center [438, 120] width 276 height 11
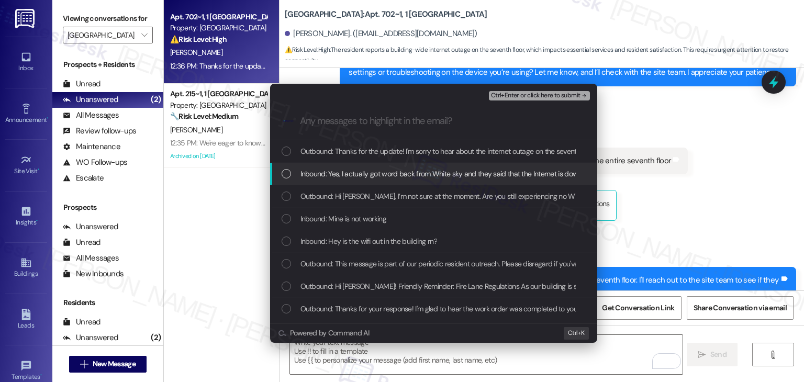
click at [287, 174] on div "List of options" at bounding box center [285, 173] width 9 height 9
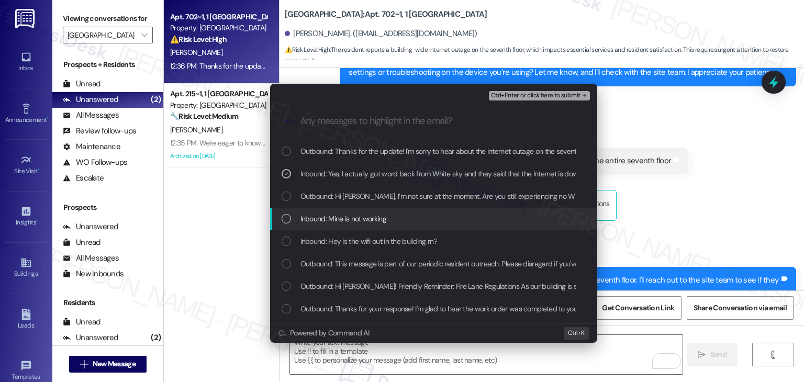
click at [287, 219] on div "List of options" at bounding box center [285, 218] width 9 height 9
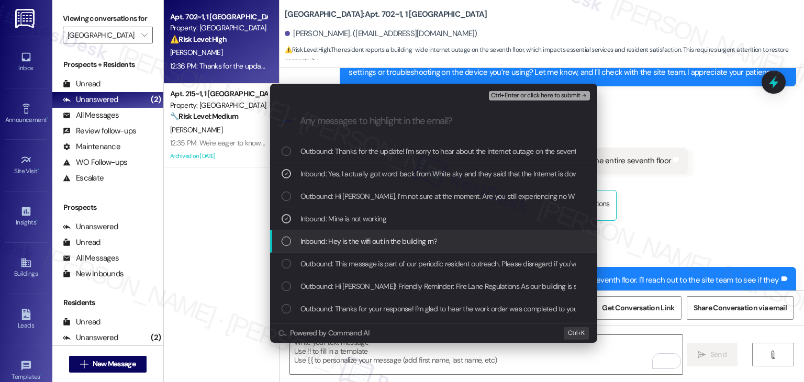
click at [287, 243] on div "List of options" at bounding box center [285, 240] width 9 height 9
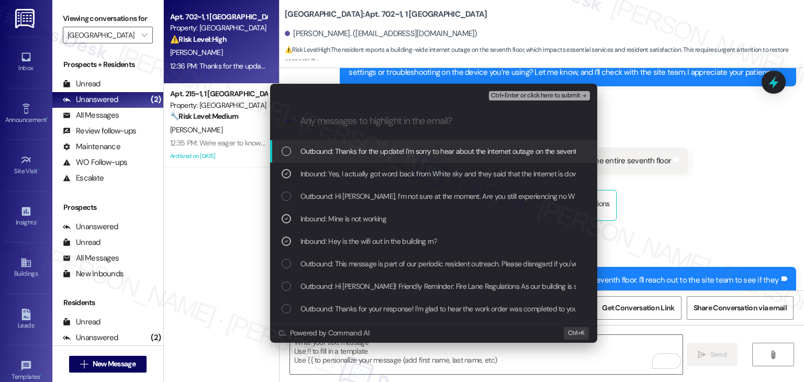
click at [536, 99] on span "Ctrl+Enter or click here to submit" at bounding box center [535, 95] width 89 height 7
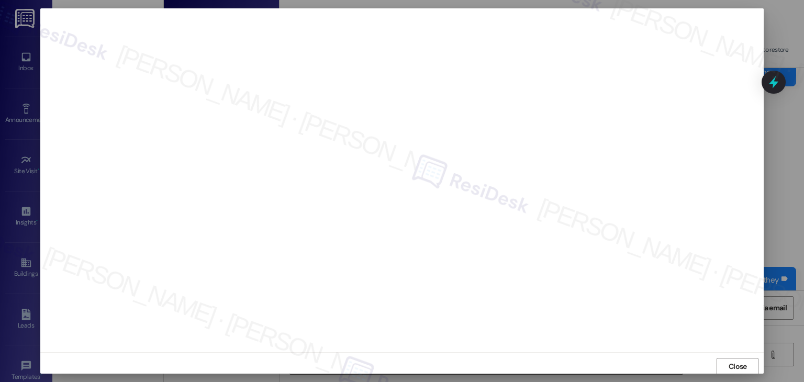
scroll to position [1, 0]
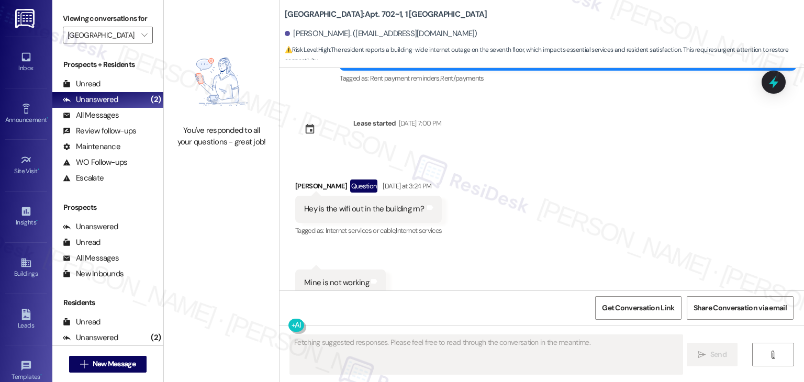
scroll to position [5027, 0]
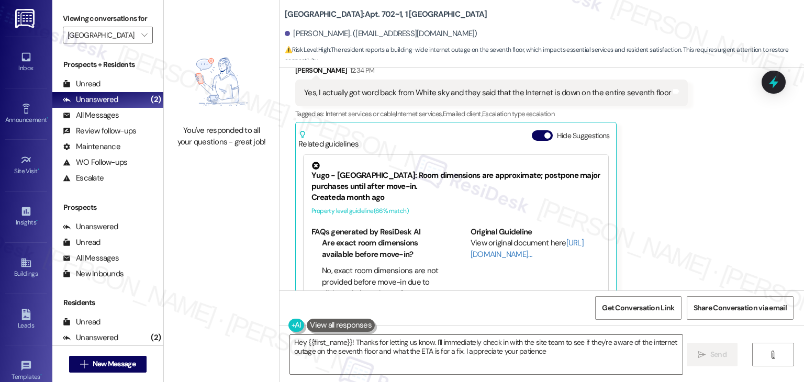
type textarea "Hey {{first_name}}! Thanks for letting us know. I'll immediately check in with …"
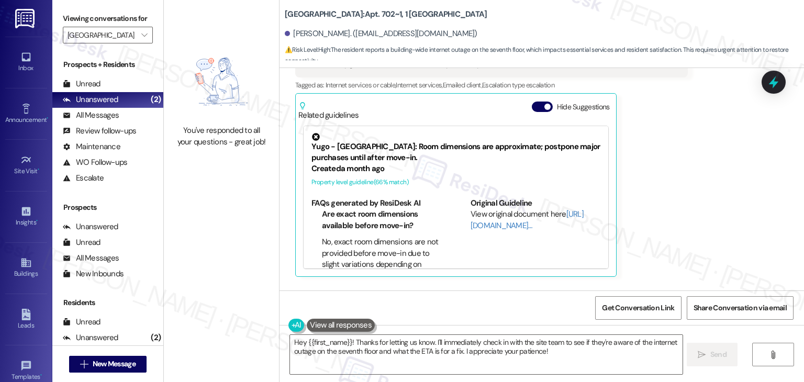
scroll to position [4970, 0]
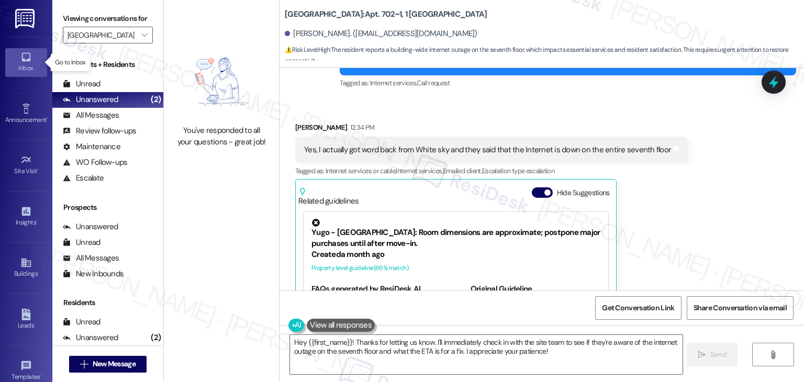
click at [29, 68] on div "Inbox" at bounding box center [26, 68] width 52 height 10
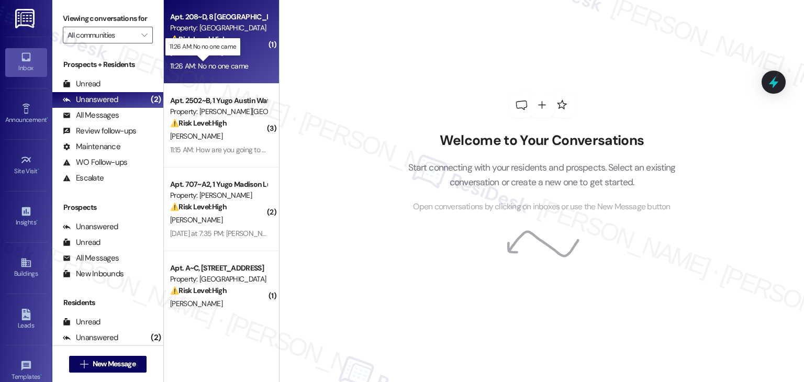
click at [227, 70] on div "11:26 AM: No no one came 11:26 AM: No no one came" at bounding box center [209, 65] width 78 height 9
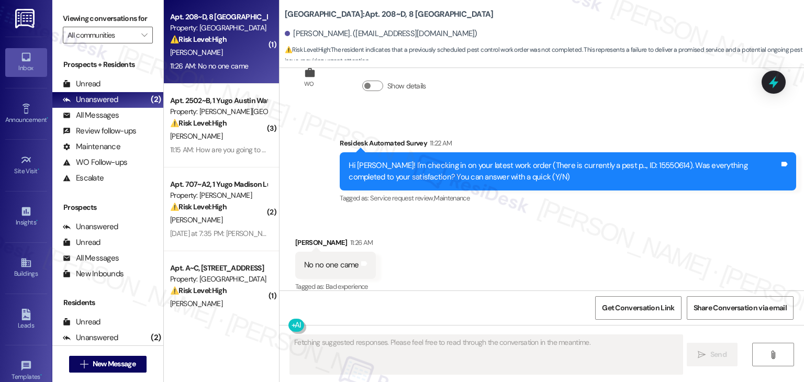
scroll to position [884, 0]
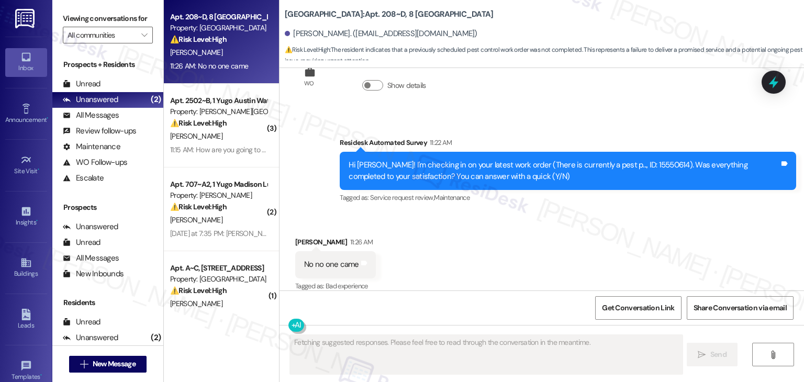
click at [457, 247] on div "Received via SMS [PERSON_NAME] 11:26 AM No no one came Tags and notes Tagged as…" at bounding box center [541, 257] width 524 height 88
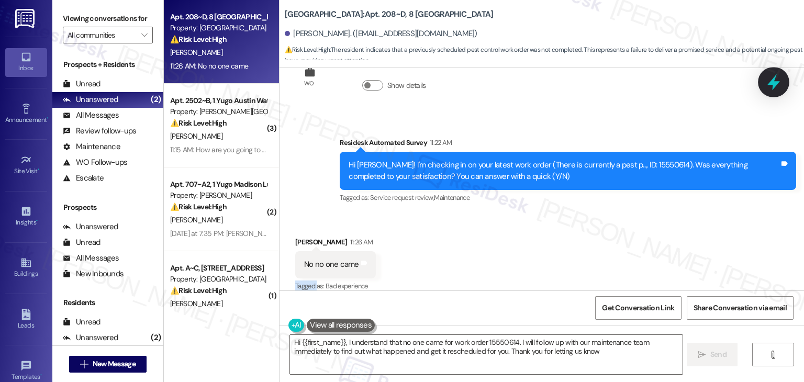
type textarea "Hi {{first_name}}, I understand that no one came for work order 15550614. I wil…"
drag, startPoint x: 775, startPoint y: 77, endPoint x: 718, endPoint y: 95, distance: 59.7
click at [718, 95] on body "Inbox Go to Inbox Announcement • Send A Text Announcement Site Visit • Go to Si…" at bounding box center [402, 191] width 804 height 382
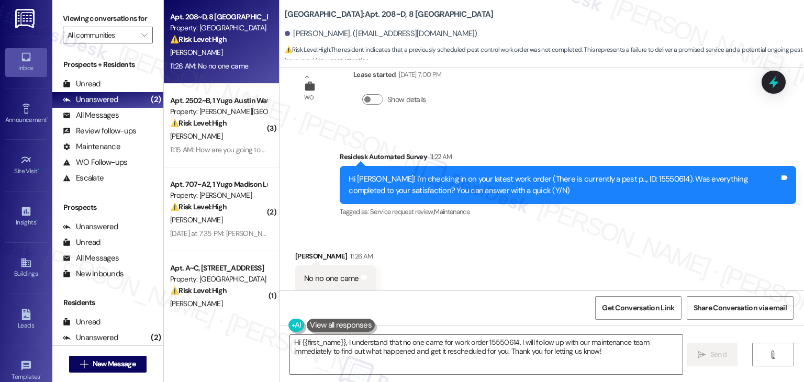
scroll to position [884, 0]
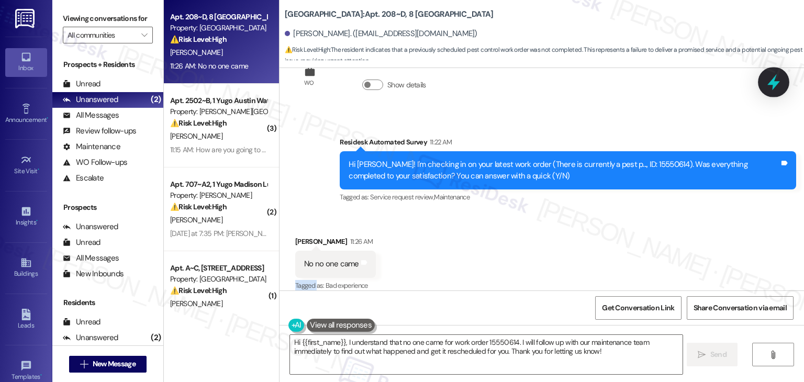
click at [766, 89] on icon at bounding box center [773, 82] width 18 height 18
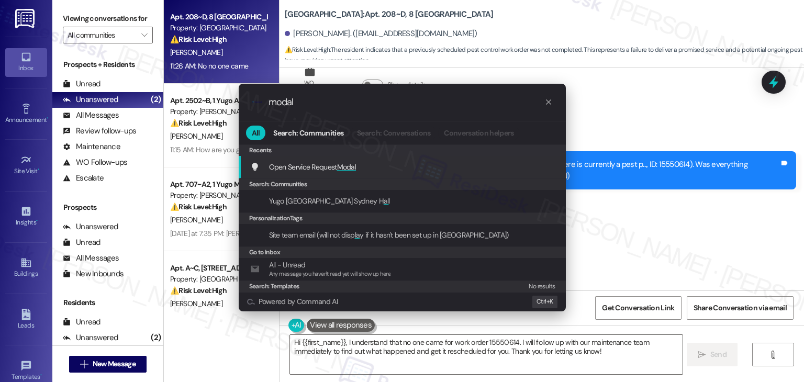
type input "modal"
click at [343, 170] on span "Modal" at bounding box center [346, 166] width 19 height 9
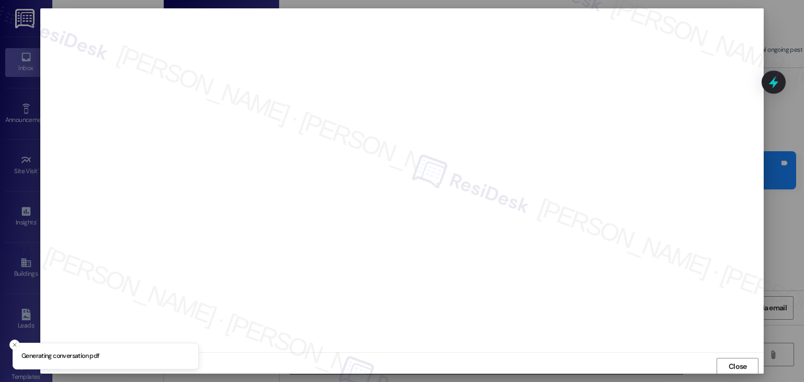
scroll to position [1, 0]
click at [732, 366] on span "Close" at bounding box center [737, 365] width 18 height 11
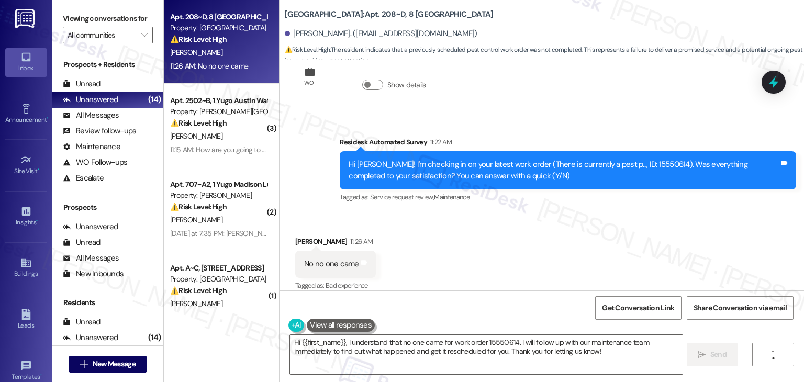
click at [383, 166] on div "Hi [PERSON_NAME]! I'm checking in on your latest work order (There is currently…" at bounding box center [563, 170] width 431 height 22
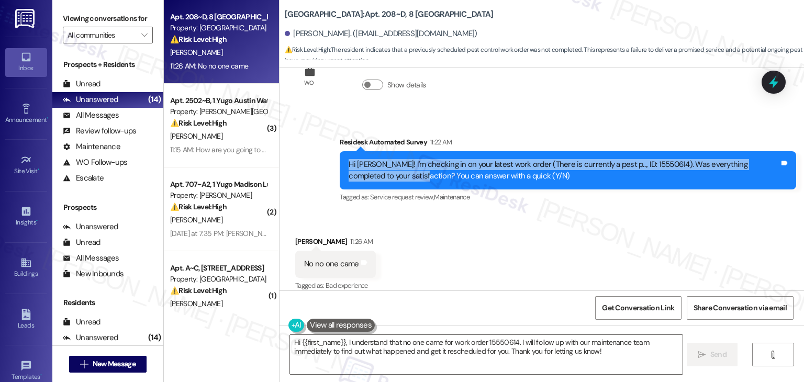
drag, startPoint x: 385, startPoint y: 166, endPoint x: 343, endPoint y: 153, distance: 43.9
click at [348, 159] on div "Hi [PERSON_NAME]! I'm checking in on your latest work order (There is currently…" at bounding box center [563, 170] width 431 height 22
copy div "Hi [PERSON_NAME]! I'm checking in on your latest work order (There is currently…"
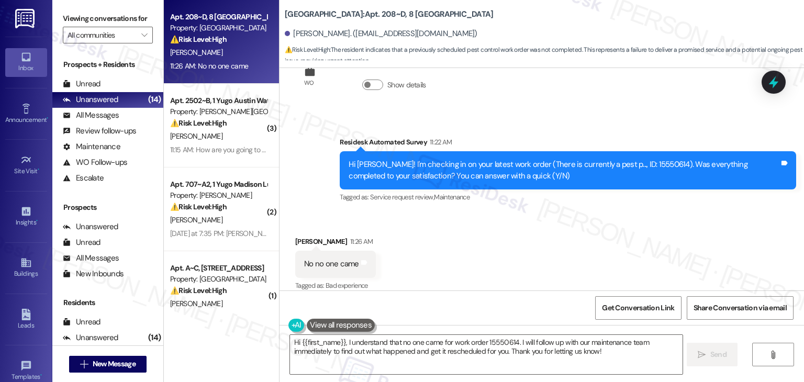
click at [330, 258] on div "No no one came" at bounding box center [331, 263] width 55 height 11
copy div "No no one came Tags and notes"
click at [373, 348] on textarea "Hi {{first_name}}, I understand that no one came for work order 15550614. I wil…" at bounding box center [486, 354] width 392 height 39
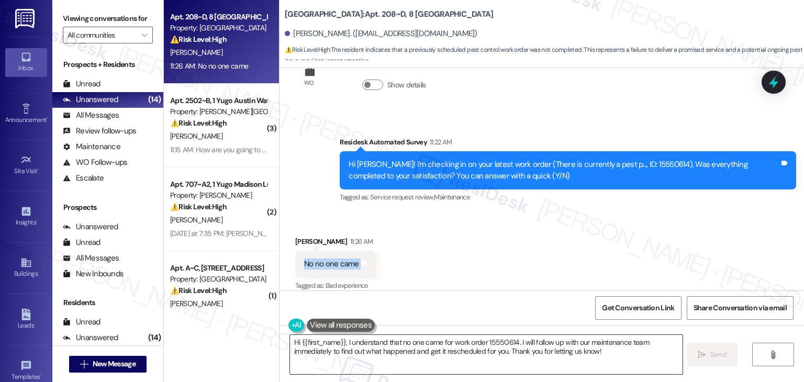
click at [373, 348] on textarea "Hi {{first_name}}, I understand that no one came for work order 15550614. I wil…" at bounding box center [486, 354] width 392 height 39
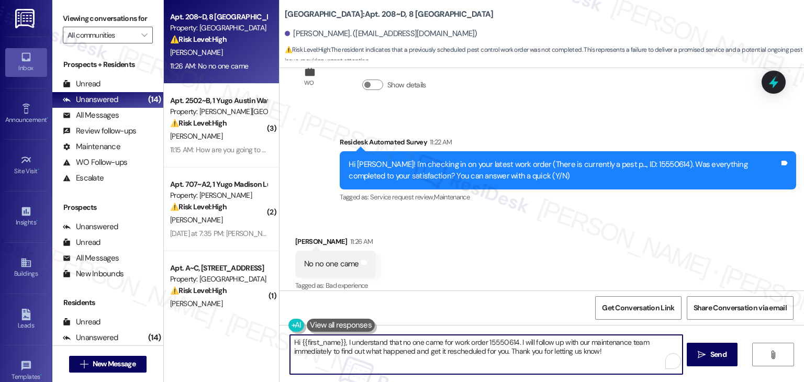
paste textarea "Salma, thanks for letting me know. I’ve checked and Pest Control will be by [DA…"
type textarea "Hi [PERSON_NAME], thanks for letting me know. I’ve checked and Pest Control wil…"
click at [715, 352] on span "Send" at bounding box center [718, 354] width 16 height 11
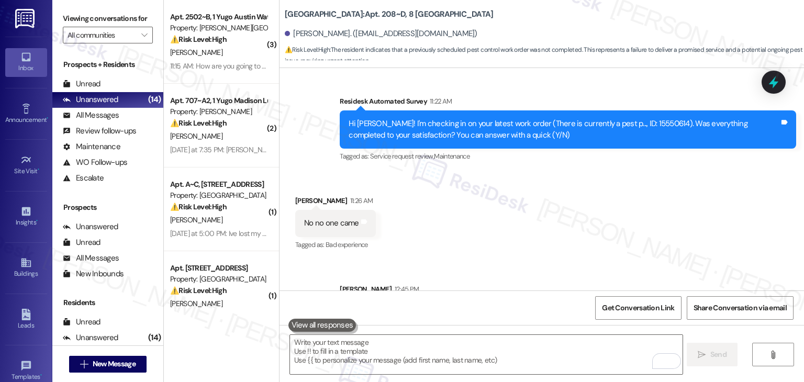
scroll to position [968, 0]
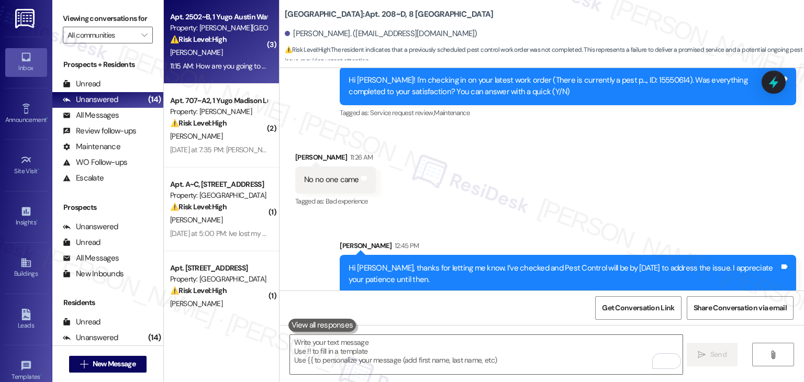
click at [195, 49] on span "[PERSON_NAME]" at bounding box center [196, 52] width 52 height 9
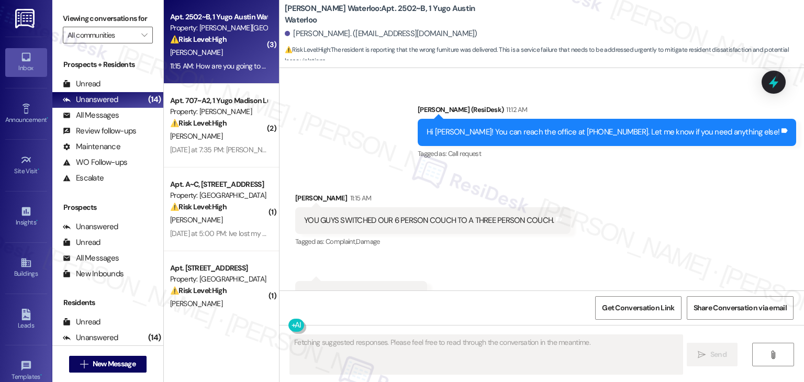
scroll to position [1550, 0]
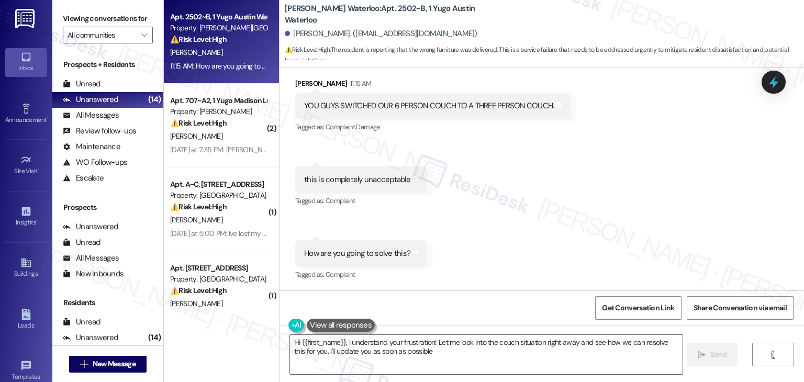
type textarea "Hi {{first_name}}, I understand your frustration! Let me look into the couch si…"
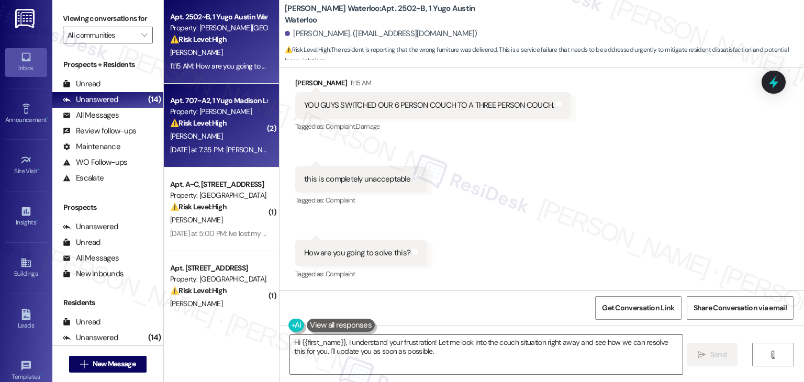
click at [242, 149] on div "[DATE] at 7:35 PM: [PERSON_NAME] was 17 when we arranged for the apartment so t…" at bounding box center [513, 149] width 686 height 9
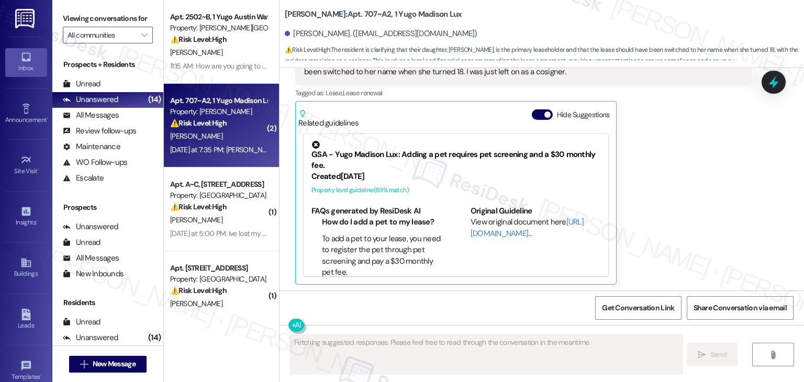
scroll to position [528, 0]
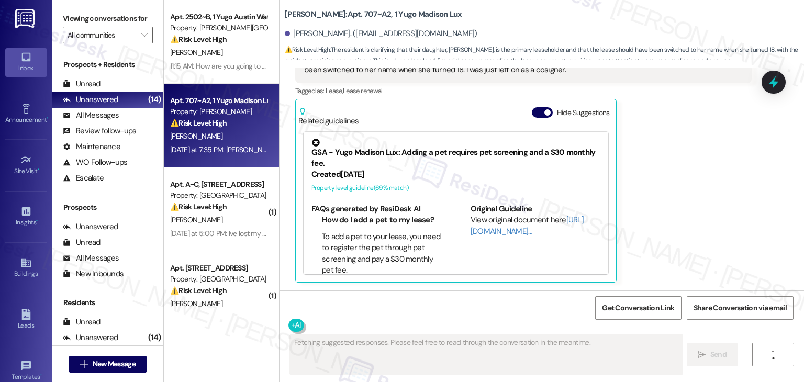
click at [532, 107] on div "Hide Suggestions" at bounding box center [573, 112] width 82 height 11
click at [532, 113] on button "Hide Suggestions" at bounding box center [542, 112] width 21 height 10
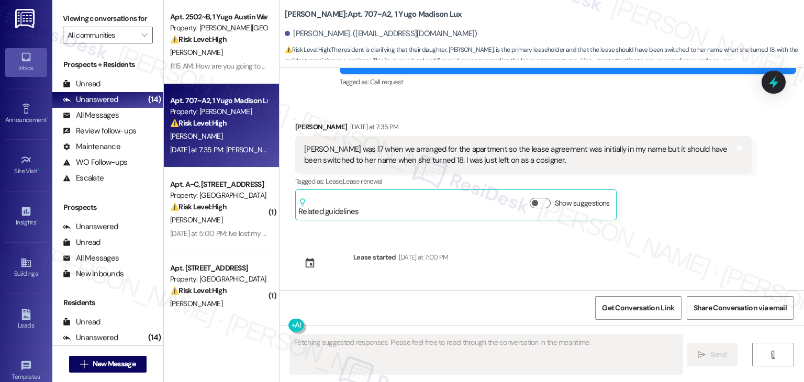
scroll to position [437, 0]
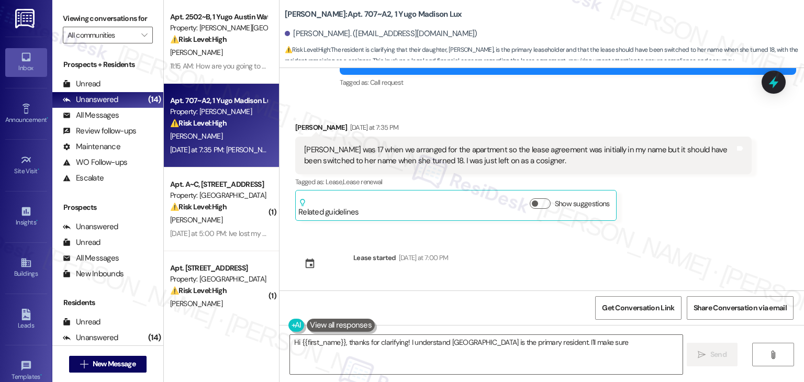
click at [687, 235] on div "Sent via SMS [PERSON_NAME] (ResiDesk) [DATE] at 6:54 PM Hi Faith! We’re so exci…" at bounding box center [541, 179] width 524 height 222
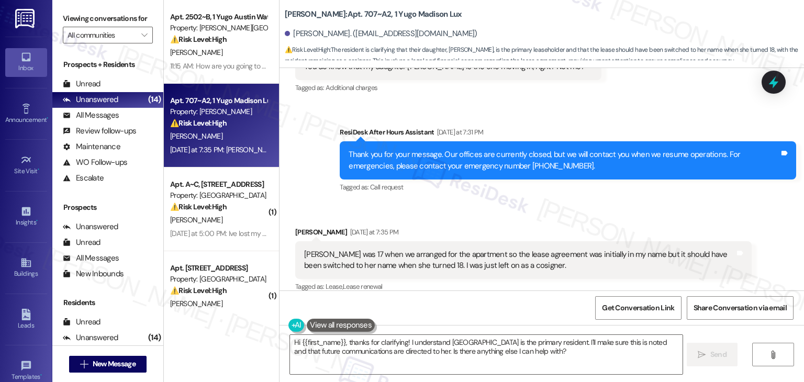
click at [618, 216] on div "Received via SMS [PERSON_NAME] [DATE] at 7:35 PM [PERSON_NAME] was 17 when we a…" at bounding box center [541, 268] width 524 height 131
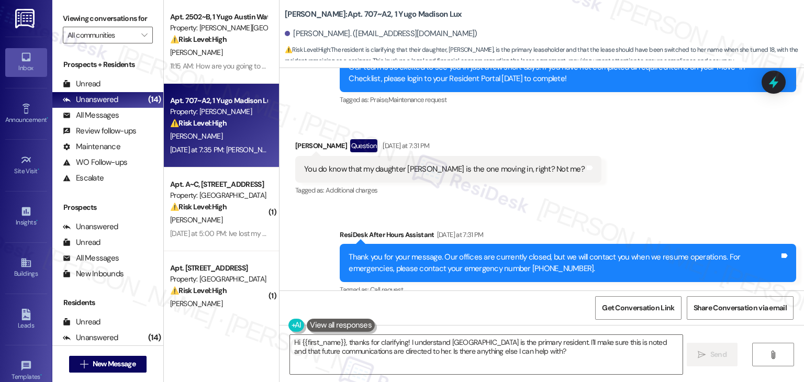
scroll to position [176, 0]
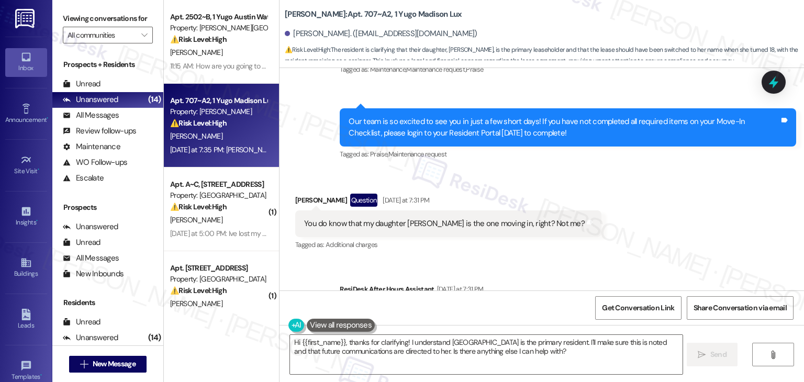
click at [698, 232] on div "Received via SMS [PERSON_NAME] Question [DATE] at 7:31 PM You do know that my d…" at bounding box center [541, 215] width 524 height 91
click at [460, 130] on div "Our team is so excited to see you in just a few short days! If you have not com…" at bounding box center [563, 127] width 431 height 22
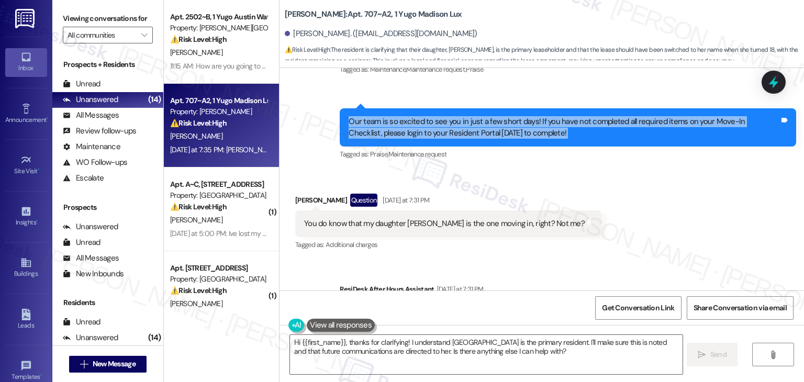
click at [460, 130] on div "Our team is so excited to see you in just a few short days! If you have not com…" at bounding box center [563, 127] width 431 height 22
copy div "Our team is so excited to see you in just a few short days! If you have not com…"
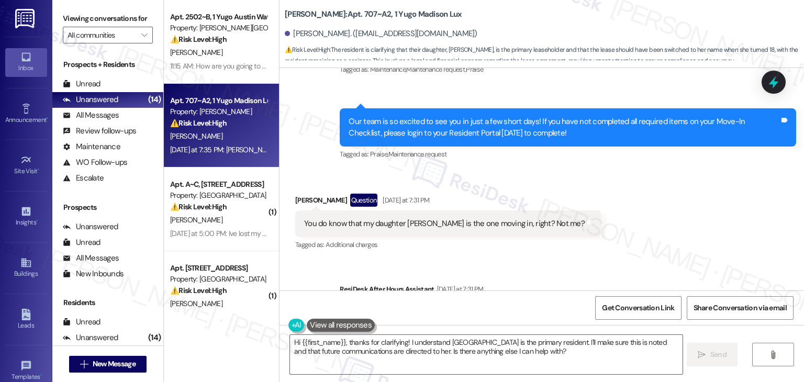
click at [403, 224] on div "You do know that my daughter [PERSON_NAME] is the one moving in, right? Not me?" at bounding box center [444, 223] width 280 height 11
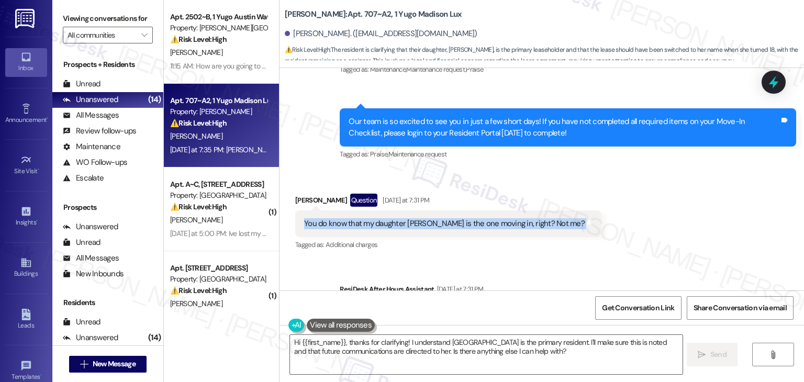
click at [403, 224] on div "You do know that my daughter [PERSON_NAME] is the one moving in, right? Not me?" at bounding box center [444, 223] width 280 height 11
copy div "You do know that my daughter [PERSON_NAME] is the one moving in, right? Not me?…"
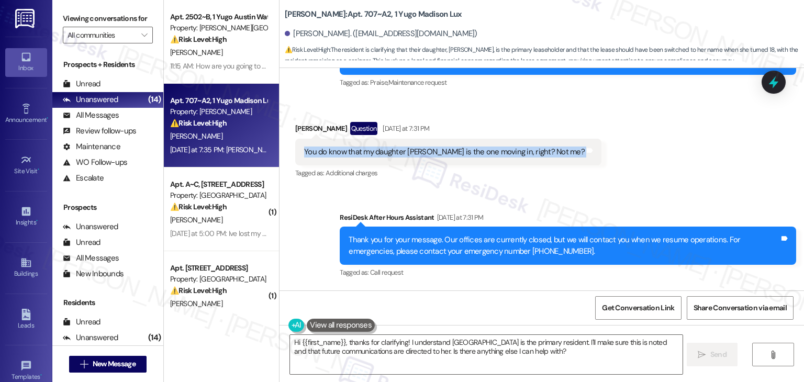
scroll to position [333, 0]
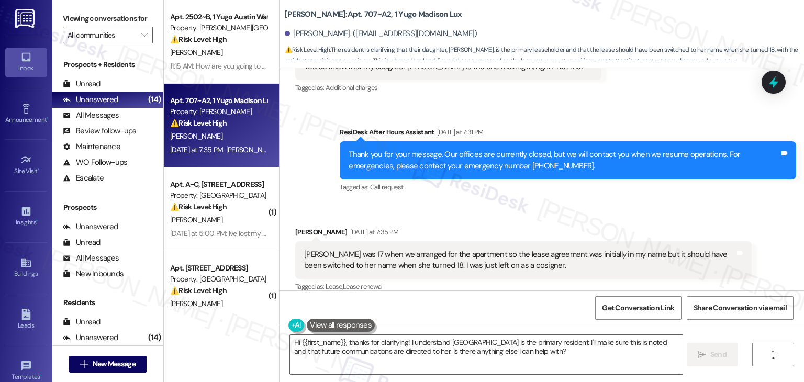
click at [417, 258] on div "[PERSON_NAME] was 17 when we arranged for the apartment so the lease agreement …" at bounding box center [519, 260] width 431 height 22
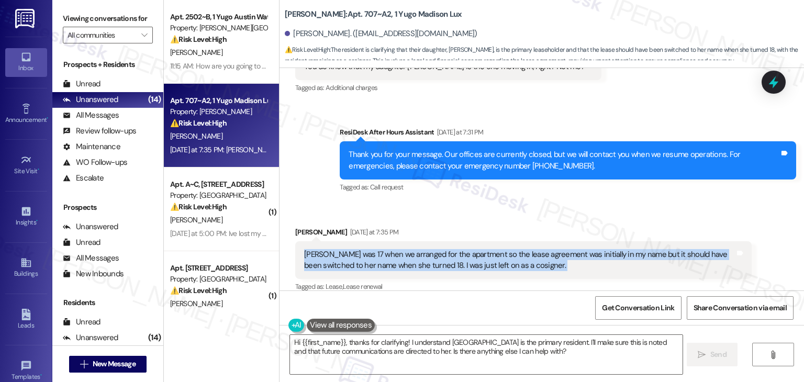
click at [417, 258] on div "[PERSON_NAME] was 17 when we arranged for the apartment so the lease agreement …" at bounding box center [519, 260] width 431 height 22
copy div "[PERSON_NAME] was 17 when we arranged for the apartment so the lease agreement …"
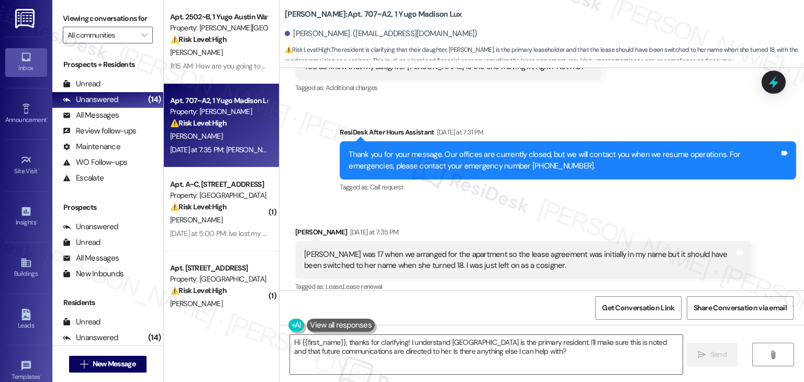
click at [483, 303] on div "Get Conversation Link Share Conversation via email" at bounding box center [541, 307] width 524 height 35
click at [383, 347] on textarea "Hi {{first_name}}, thanks for clarifying! I understand [GEOGRAPHIC_DATA] is the…" at bounding box center [486, 354] width 392 height 39
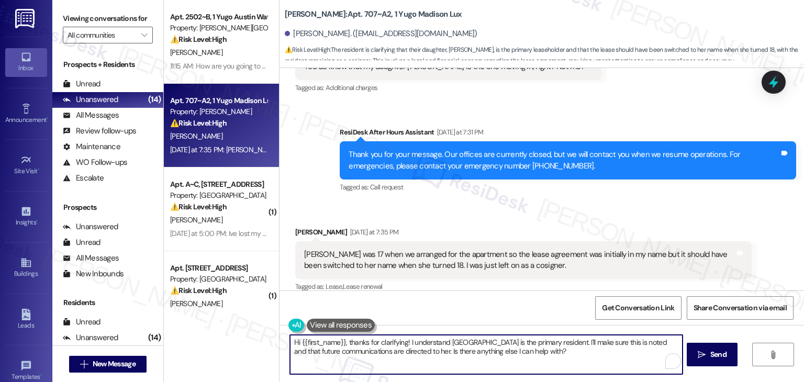
click at [383, 347] on textarea "Hi {{first_name}}, thanks for clarifying! I understand [GEOGRAPHIC_DATA] is the…" at bounding box center [486, 354] width 392 height 39
paste textarea "Faith, yes, that’s why we’re reaching out to you since you’re the adult listed …"
type textarea "Hi Faith, yes, that’s why we’re reaching out to you since you’re the adult list…"
click at [723, 361] on button " Send" at bounding box center [711, 355] width 51 height 24
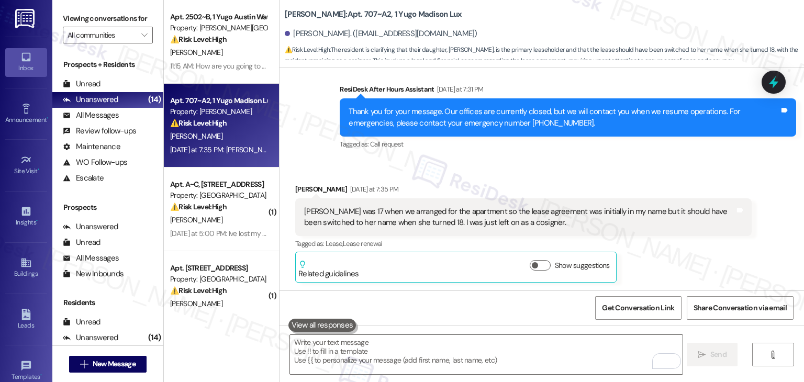
scroll to position [522, 0]
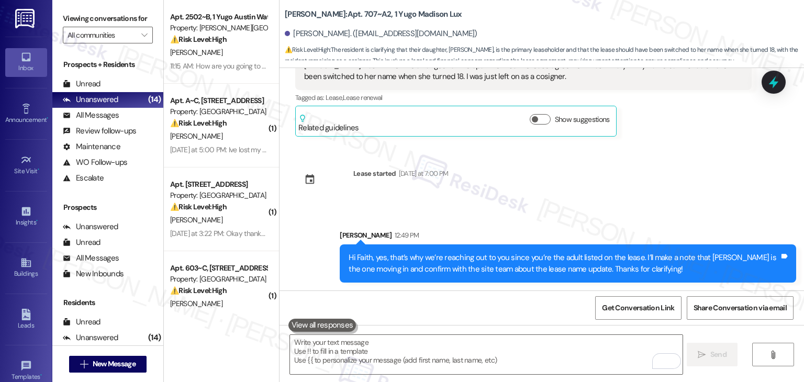
click at [707, 202] on div "Sent via SMS [PERSON_NAME] (ResiDesk) [DATE] at 6:54 PM Hi Faith! We’re so exci…" at bounding box center [541, 179] width 524 height 222
click at [779, 88] on icon at bounding box center [773, 82] width 18 height 18
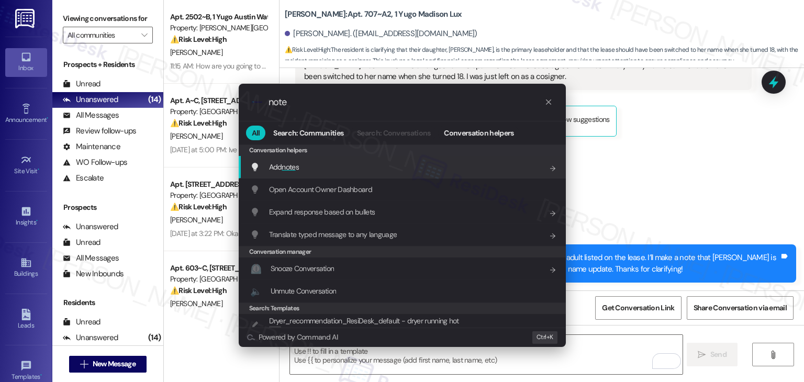
type input "note"
click at [323, 172] on div "Add note s Add shortcut" at bounding box center [403, 167] width 306 height 12
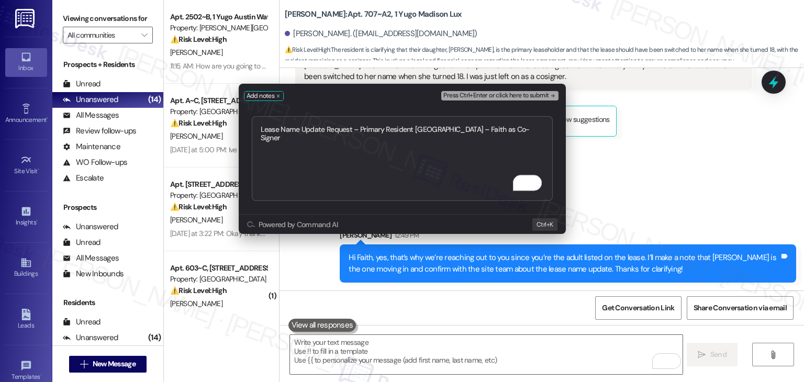
type textarea "Lease Name Update Request – Primary Resident [GEOGRAPHIC_DATA] – Faith as Co-Si…"
click at [530, 98] on span "Press Ctrl+Enter or click here to submit" at bounding box center [495, 95] width 105 height 7
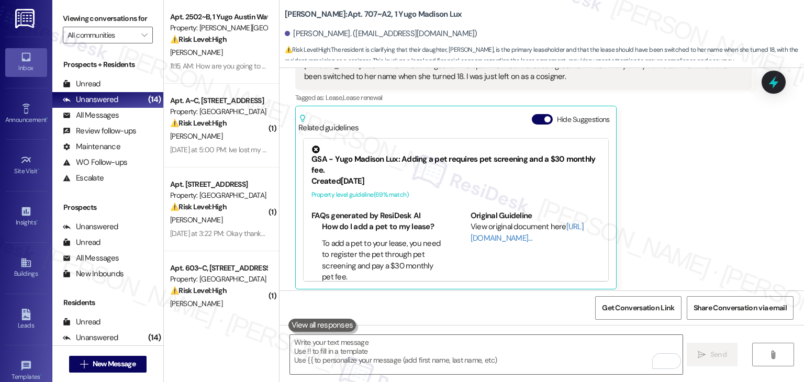
scroll to position [528, 0]
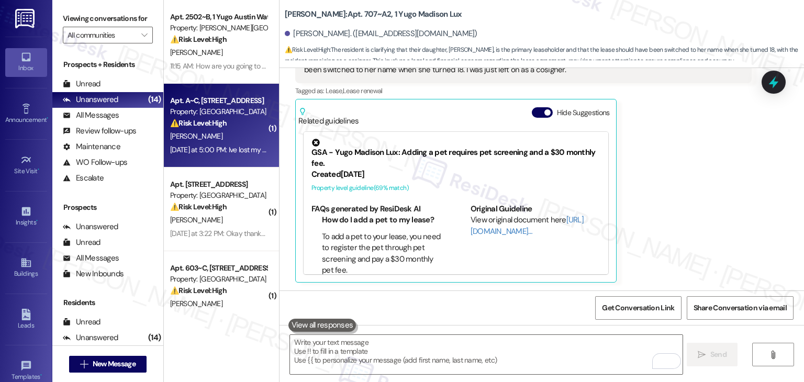
click at [203, 128] on div "⚠️ Risk Level: High The resident has lost their keys and needs replacements to …" at bounding box center [218, 123] width 97 height 11
type textarea "Fetching suggested responses. Please feel free to read through the conversation…"
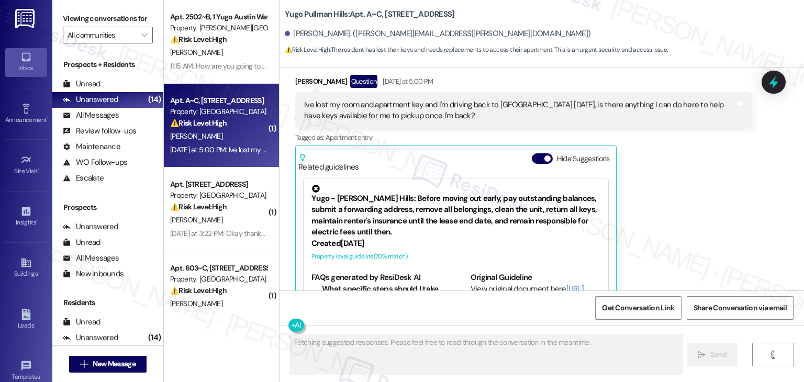
scroll to position [1956, 0]
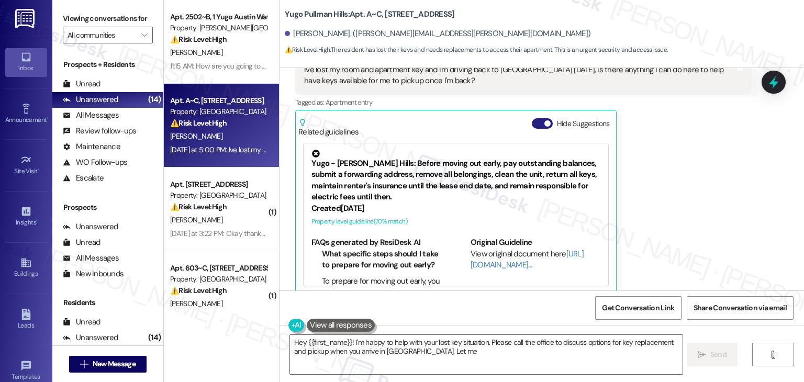
click at [532, 118] on button "Hide Suggestions" at bounding box center [542, 123] width 21 height 10
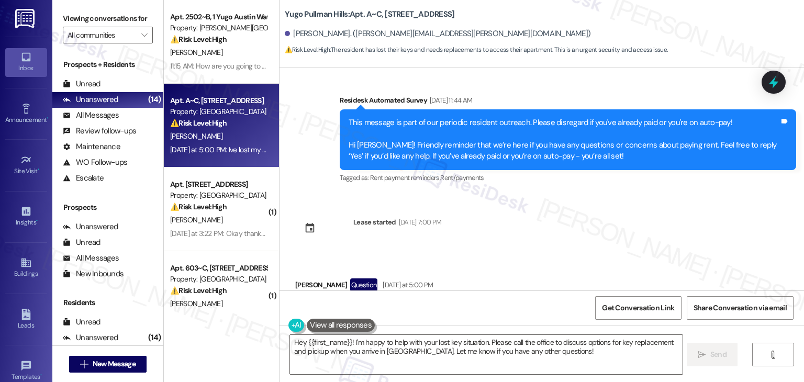
scroll to position [1690, 0]
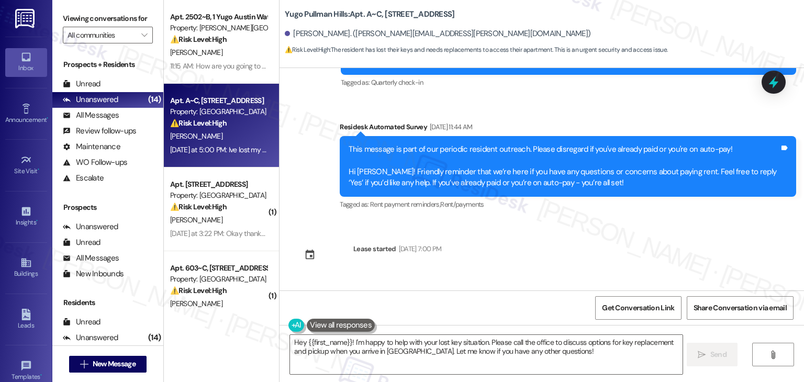
click at [615, 216] on div "Survey, sent via SMS Residesk Automated Survey [DATE] 11:34 AM Hi Christian, I'…" at bounding box center [541, 179] width 524 height 222
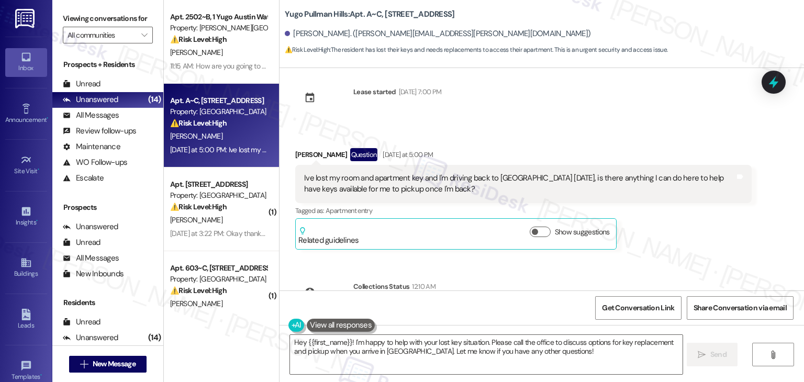
click at [404, 173] on div "Ive lost my room and apartment key and I'm driving back to [GEOGRAPHIC_DATA] [D…" at bounding box center [519, 184] width 431 height 22
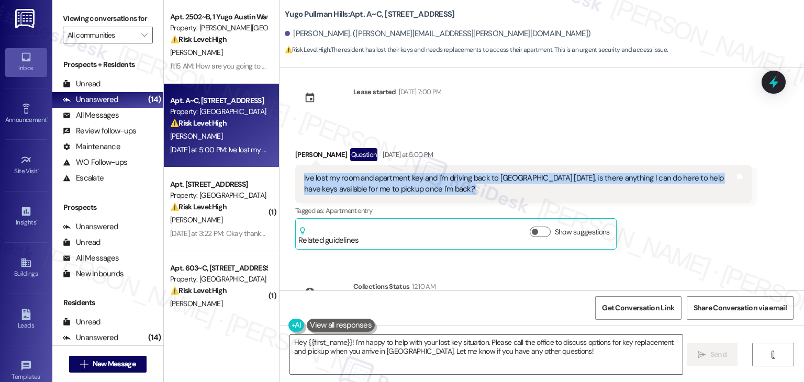
click at [404, 173] on div "Ive lost my room and apartment key and I'm driving back to [GEOGRAPHIC_DATA] [D…" at bounding box center [519, 184] width 431 height 22
copy div "Ive lost my room and apartment key and I'm driving back to [GEOGRAPHIC_DATA] [D…"
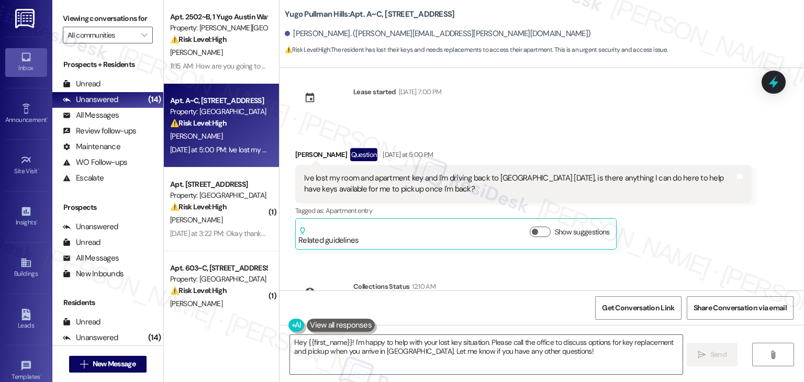
click at [299, 30] on div "[PERSON_NAME]. ([PERSON_NAME][EMAIL_ADDRESS][PERSON_NAME][DOMAIN_NAME])" at bounding box center [438, 33] width 306 height 11
copy div "[DEMOGRAPHIC_DATA]"
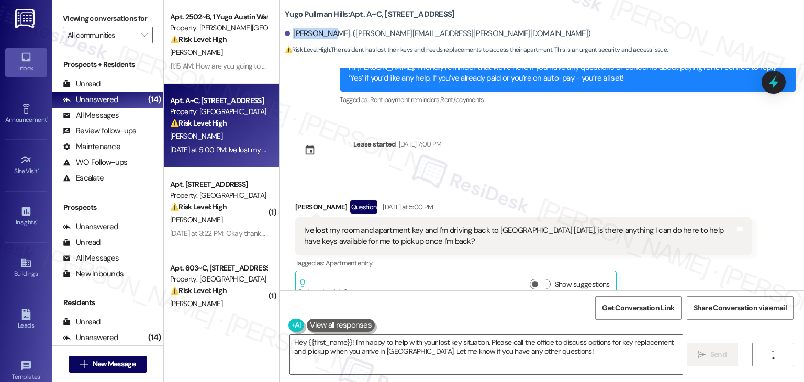
scroll to position [1900, 0]
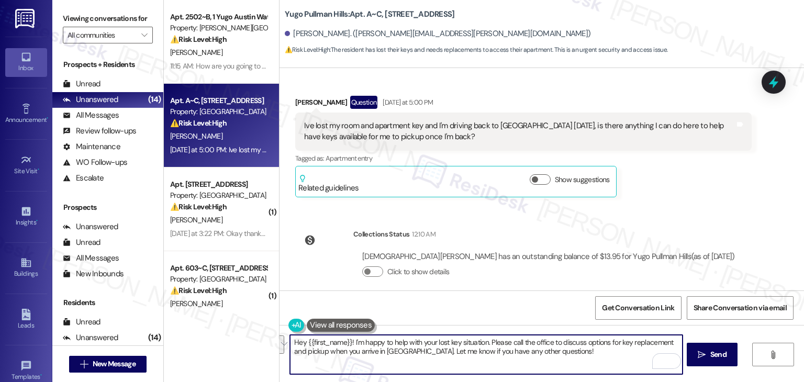
drag, startPoint x: 486, startPoint y: 341, endPoint x: 404, endPoint y: 356, distance: 82.4
click at [404, 356] on textarea "Hey {{first_name}}! I'm happy to help with your lost key situation. Please call…" at bounding box center [486, 354] width 392 height 39
click at [456, 350] on textarea "Hey {{first_name}}! I'm happy to help with your lost key situation. Please call…" at bounding box center [486, 354] width 392 height 39
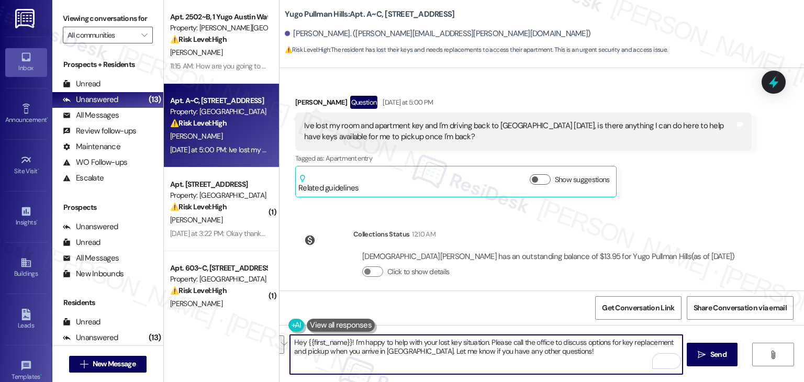
paste textarea "i [PERSON_NAME], I’m sorry to hear about your lost keys. Please call the office…"
type textarea "Hi [PERSON_NAME], I’m sorry to hear about your lost keys. Please call the offic…"
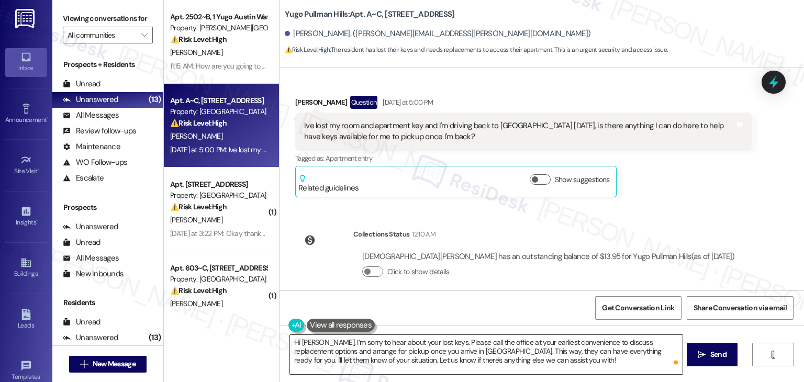
click at [539, 359] on textarea "Hi [PERSON_NAME], I’m sorry to hear about your lost keys. Please call the offic…" at bounding box center [486, 354] width 392 height 39
click at [724, 356] on span "Send" at bounding box center [718, 354] width 16 height 11
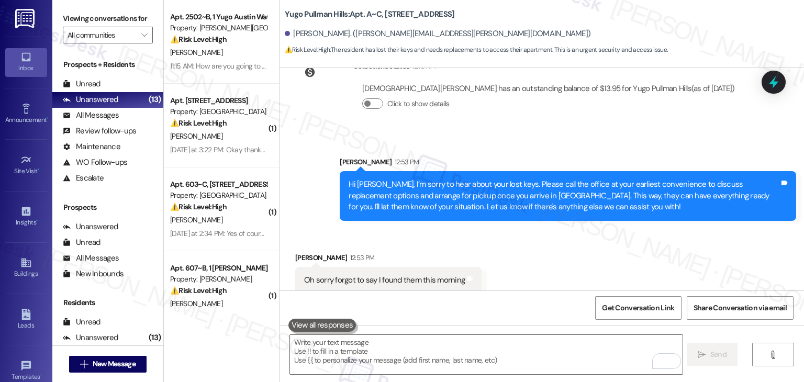
scroll to position [2068, 0]
click at [602, 260] on div "Received via SMS [PERSON_NAME] 12:53 PM Oh sorry forgot to say I found them thi…" at bounding box center [541, 265] width 524 height 73
click at [569, 256] on div "Received via SMS [PERSON_NAME] 12:53 PM Oh sorry forgot to say I found them thi…" at bounding box center [541, 265] width 524 height 73
click at [401, 274] on div "Oh sorry forgot to say I found them this morning Tags and notes" at bounding box center [388, 280] width 186 height 27
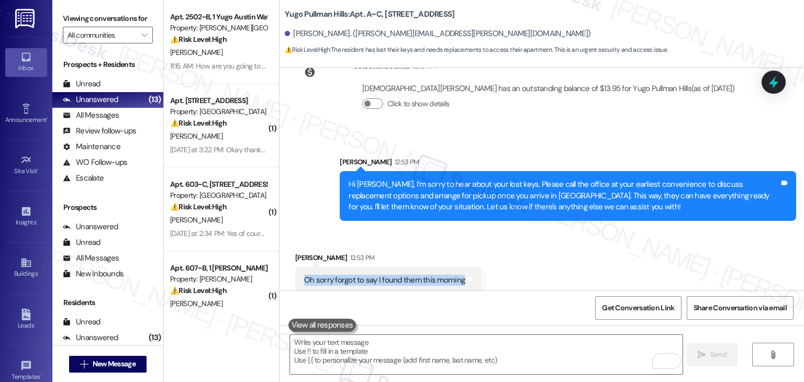
click at [401, 274] on div "Oh sorry forgot to say I found them this morning Tags and notes" at bounding box center [388, 280] width 186 height 27
copy div "Oh sorry forgot to say I found them this morning Tags and notes"
click at [297, 252] on div "[PERSON_NAME] 12:53 PM" at bounding box center [388, 259] width 186 height 15
copy div "[DEMOGRAPHIC_DATA]"
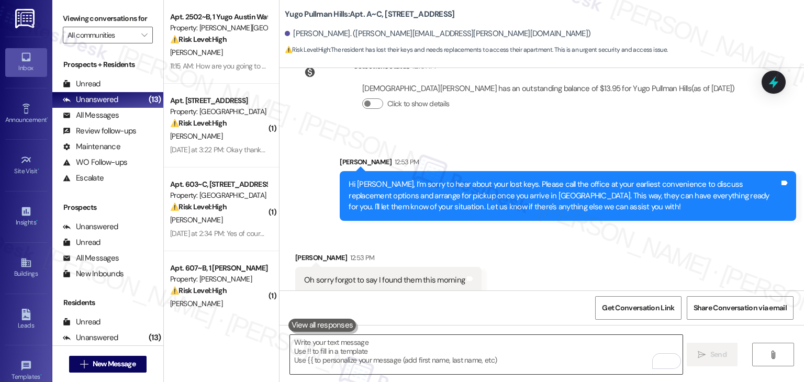
click at [435, 356] on textarea "To enrich screen reader interactions, please activate Accessibility in Grammarl…" at bounding box center [486, 354] width 392 height 39
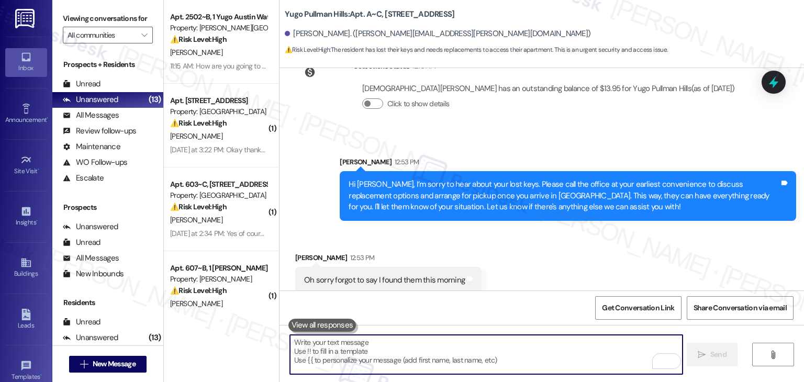
paste textarea "No problem, [PERSON_NAME]—glad to hear you found your keys! Thanks for letting …"
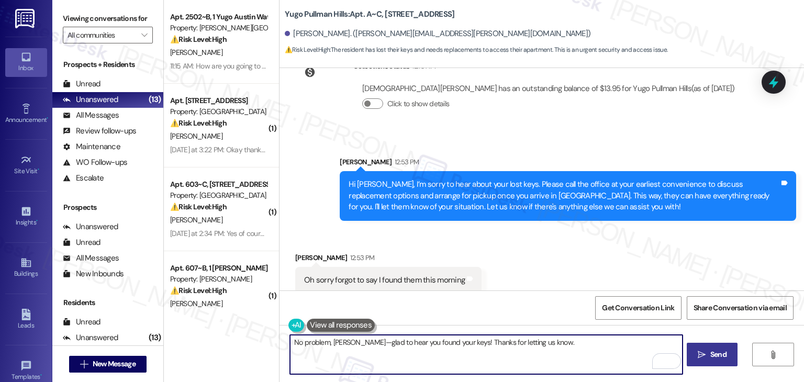
type textarea "No problem, [PERSON_NAME]—glad to hear you found your keys! Thanks for letting …"
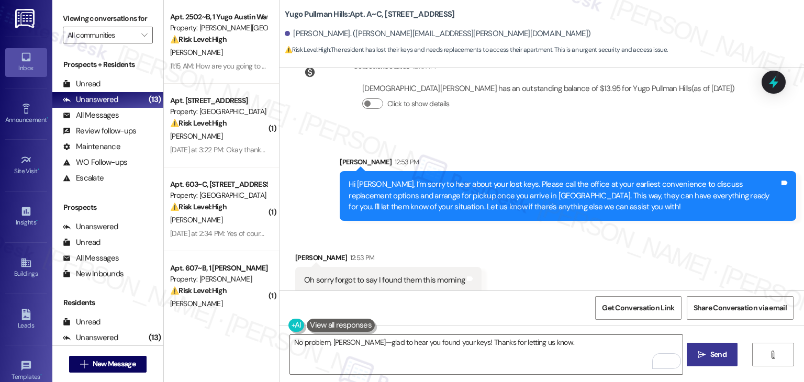
click at [705, 362] on button " Send" at bounding box center [711, 355] width 51 height 24
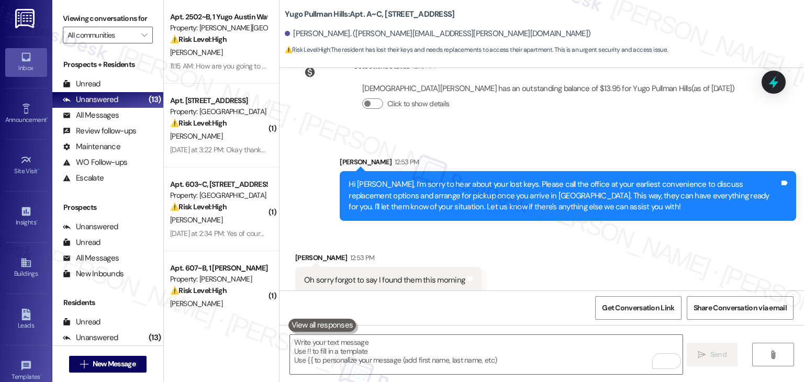
scroll to position [2141, 0]
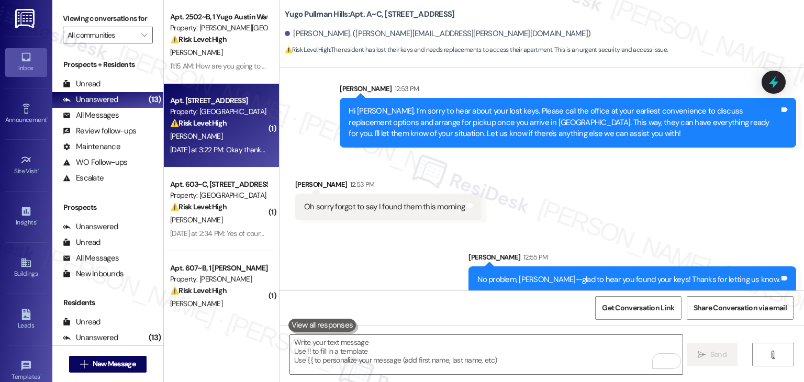
click at [227, 161] on div "Apt. [STREET_ADDRESS] Property: [GEOGRAPHIC_DATA] Court ⚠️ Risk Level: High The…" at bounding box center [221, 126] width 115 height 84
type textarea "Fetching suggested responses. Please feel free to read through the conversation…"
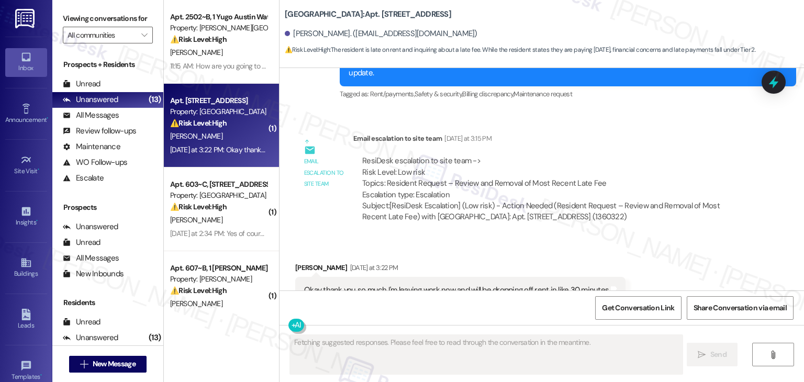
scroll to position [2664, 0]
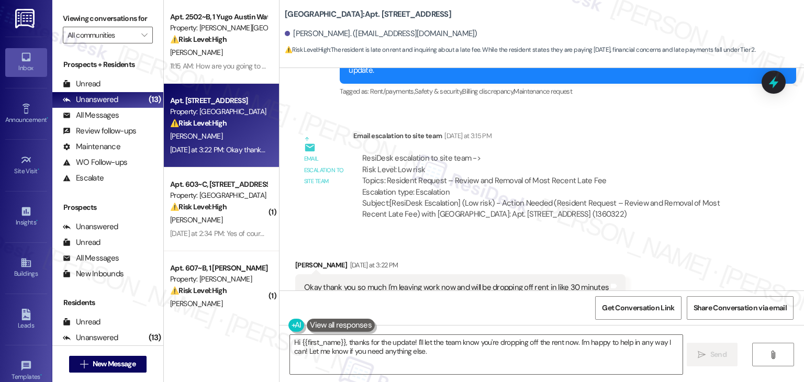
click at [474, 293] on div "Get Conversation Link Share Conversation via email" at bounding box center [541, 307] width 524 height 35
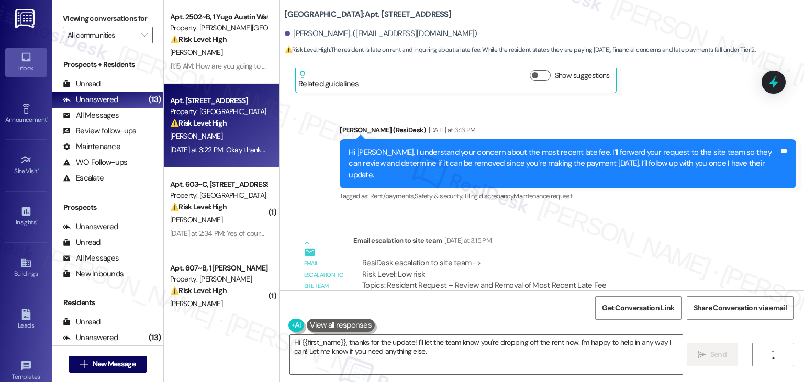
click at [582, 147] on div "Hi [PERSON_NAME], I understand your concern about the most recent late fee. I’l…" at bounding box center [563, 163] width 431 height 33
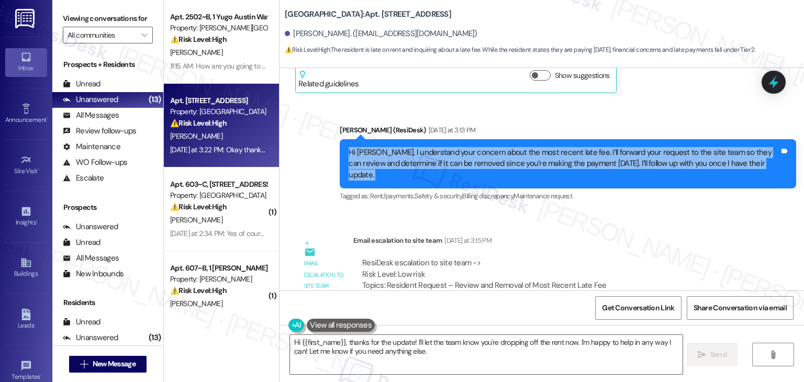
click at [582, 147] on div "Hi [PERSON_NAME], I understand your concern about the most recent late fee. I’l…" at bounding box center [563, 163] width 431 height 33
copy div "Hi [PERSON_NAME], I understand your concern about the most recent late fee. I’l…"
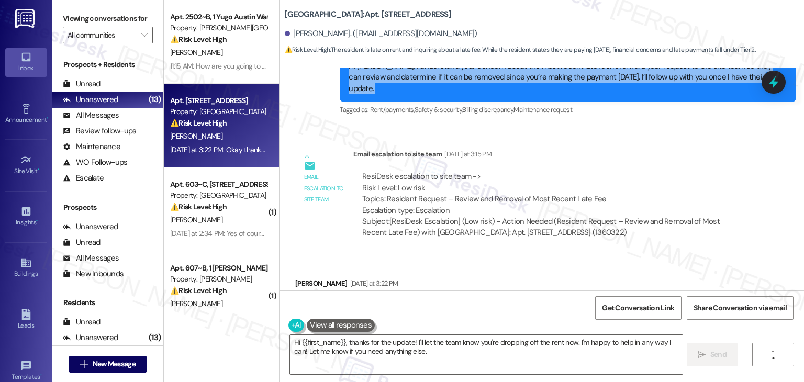
scroll to position [2664, 0]
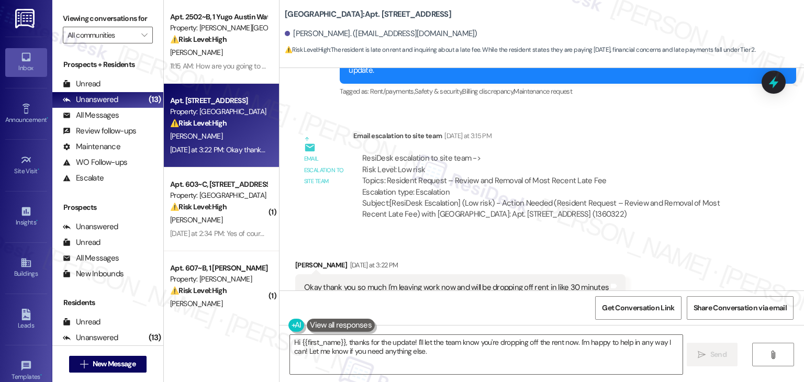
click at [393, 282] on div "Okay thank you so much I'm leaving work now and will be dropping off rent in li…" at bounding box center [456, 287] width 305 height 11
click at [679, 236] on div "Received via SMS [PERSON_NAME] [DATE] at 3:22 PM Okay thank you so much I'm lea…" at bounding box center [541, 280] width 524 height 88
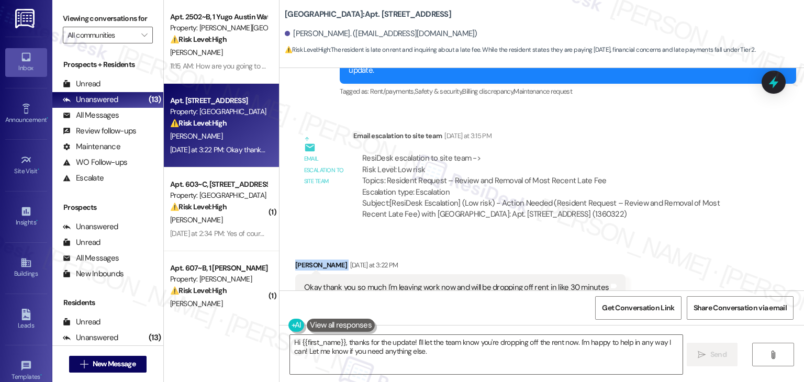
click at [679, 236] on div "Received via SMS [PERSON_NAME] [DATE] at 3:22 PM Okay thank you so much I'm lea…" at bounding box center [541, 280] width 524 height 88
click at [566, 342] on textarea "Hi {{first_name}}, thanks for the update! I'll let the team know you're droppin…" at bounding box center [486, 354] width 392 height 39
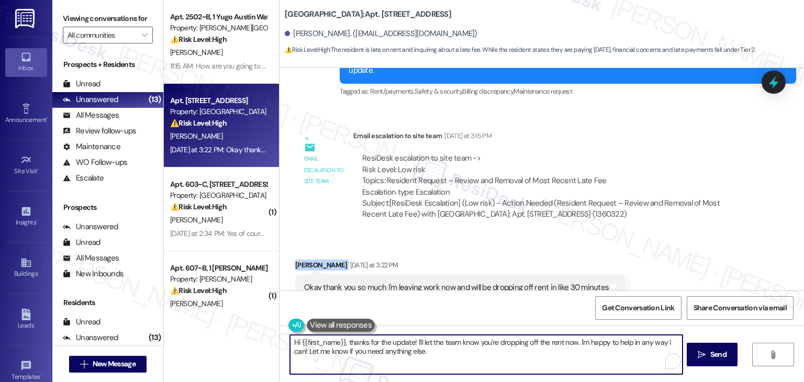
click at [566, 342] on textarea "Hi {{first_name}}, thanks for the update! I'll let the team know you're droppin…" at bounding box center [486, 354] width 392 height 39
type textarea "Hi {{first_name}}, thanks for the update! I'll let the team know you're droppin…"
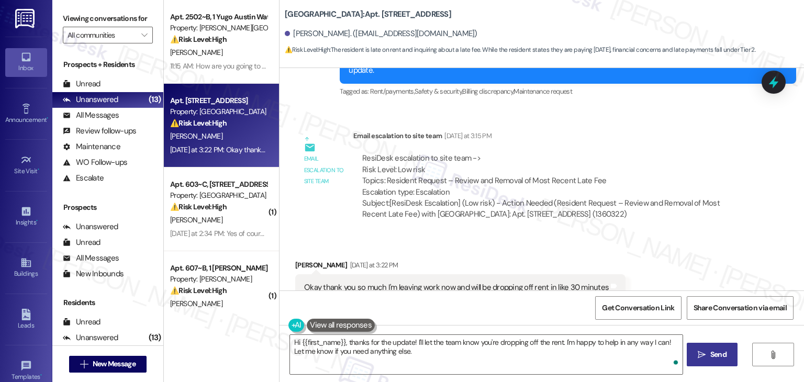
click at [720, 354] on span "Send" at bounding box center [718, 354] width 16 height 11
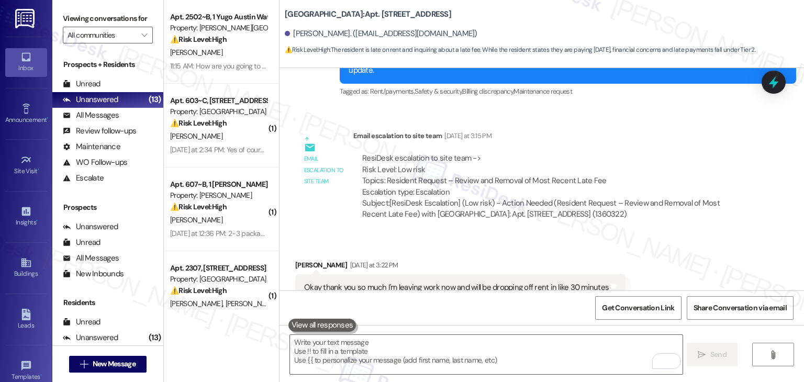
scroll to position [2845, 0]
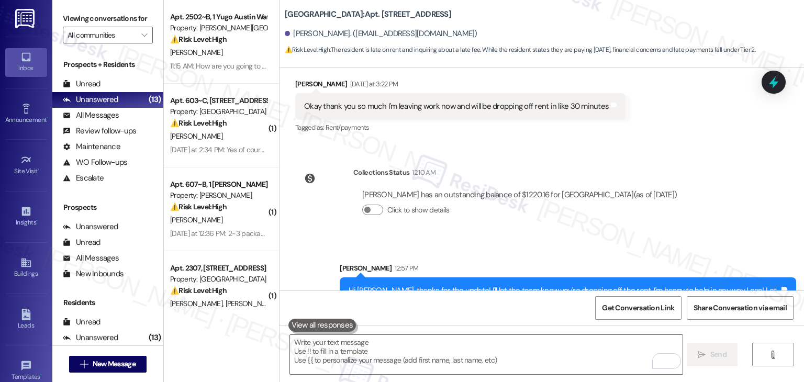
click at [577, 193] on div "[PERSON_NAME] has an outstanding balance of $1220.16 for [GEOGRAPHIC_DATA] (as …" at bounding box center [519, 207] width 332 height 50
click at [608, 196] on div "[PERSON_NAME] has an outstanding balance of $1220.16 for [GEOGRAPHIC_DATA] (as …" at bounding box center [519, 207] width 332 height 50
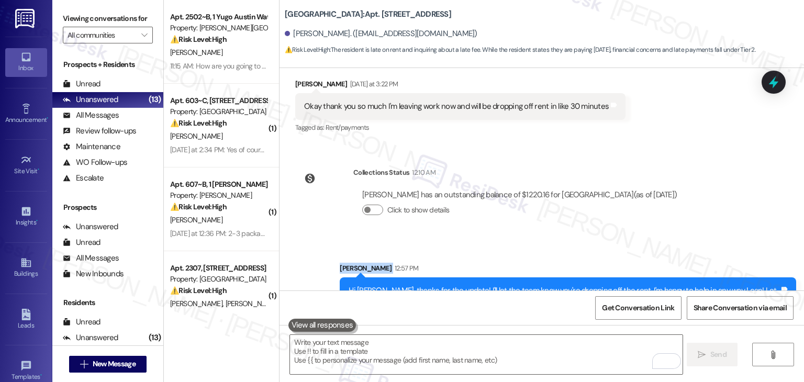
click at [608, 196] on div "[PERSON_NAME] has an outstanding balance of $1220.16 for [GEOGRAPHIC_DATA] (as …" at bounding box center [519, 207] width 332 height 50
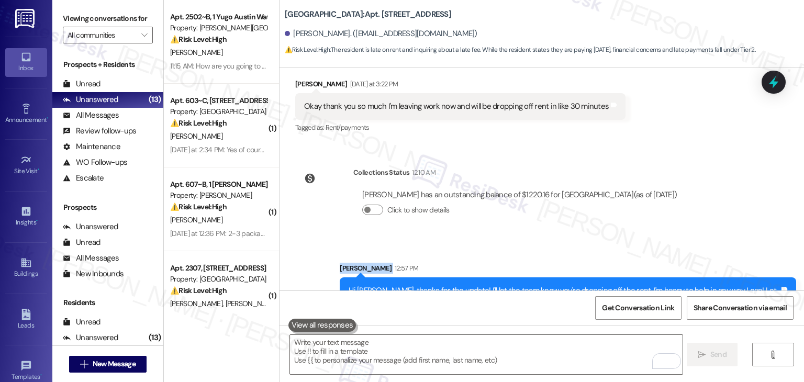
click at [608, 196] on div "[PERSON_NAME] has an outstanding balance of $1220.16 for [GEOGRAPHIC_DATA] (as …" at bounding box center [519, 207] width 332 height 50
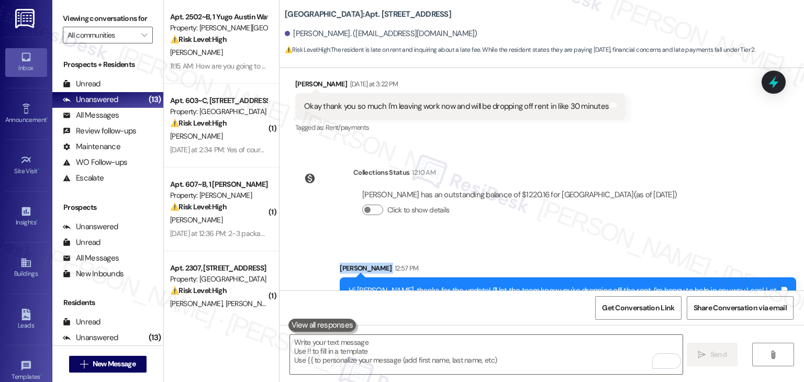
click at [608, 196] on div "[PERSON_NAME] has an outstanding balance of $1220.16 for [GEOGRAPHIC_DATA] (as …" at bounding box center [519, 207] width 332 height 50
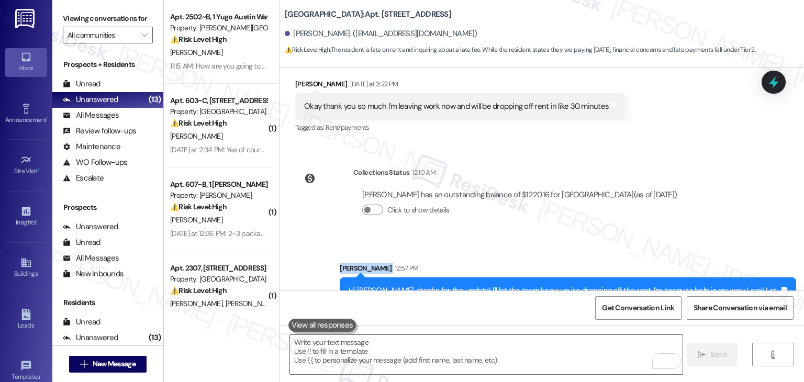
click at [608, 196] on div "[PERSON_NAME] has an outstanding balance of $1220.16 for [GEOGRAPHIC_DATA] (as …" at bounding box center [519, 207] width 332 height 50
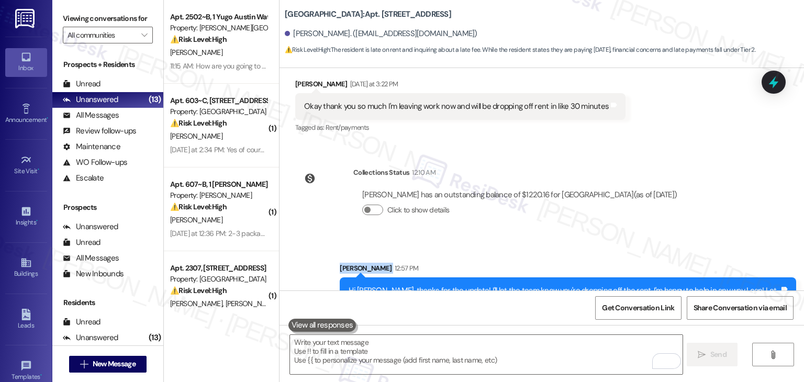
click at [608, 196] on div "[PERSON_NAME] has an outstanding balance of $1220.16 for [GEOGRAPHIC_DATA] (as …" at bounding box center [519, 207] width 332 height 50
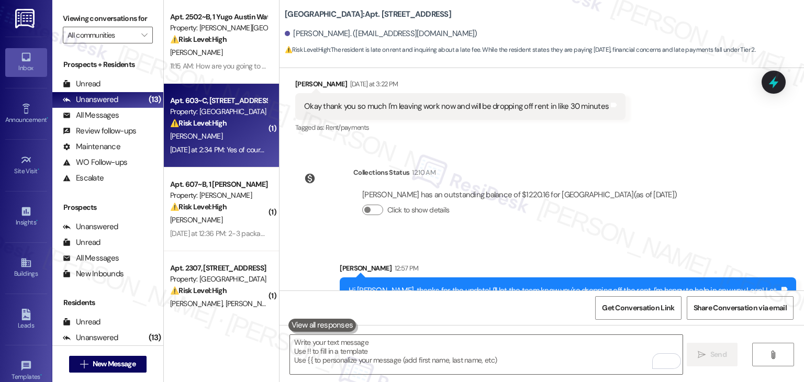
click at [210, 148] on div "[DATE] at 2:34 PM: Yes of course 2025-9019894 for the Austin police report [DAT…" at bounding box center [285, 149] width 230 height 9
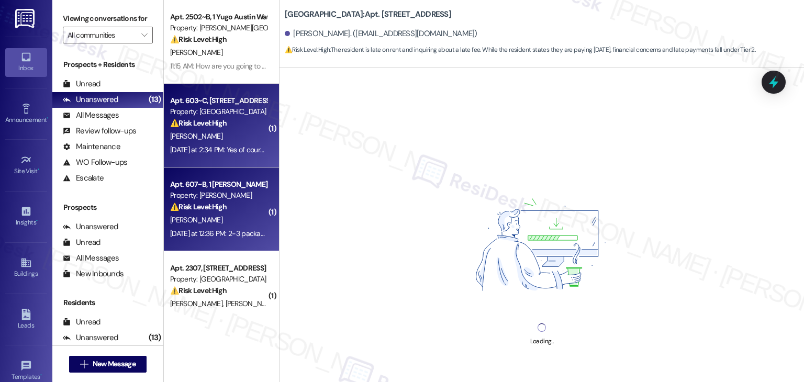
click at [226, 233] on div "[DATE] at 12:36 PM: 2-3 packages from Amazon! My move in date is [DATE] but I w…" at bounding box center [433, 233] width 527 height 9
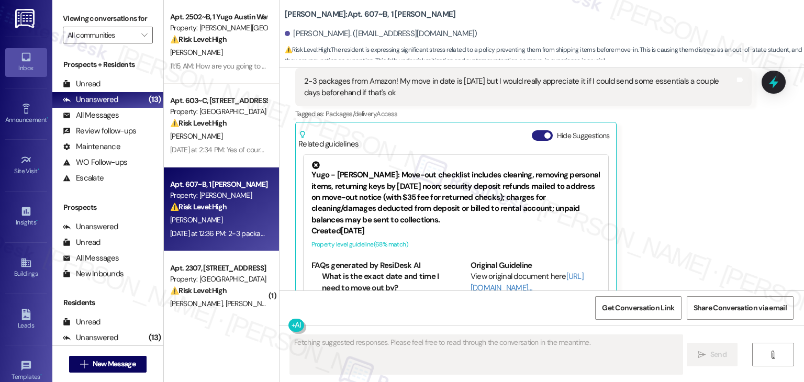
click at [532, 130] on button "Hide Suggestions" at bounding box center [542, 135] width 21 height 10
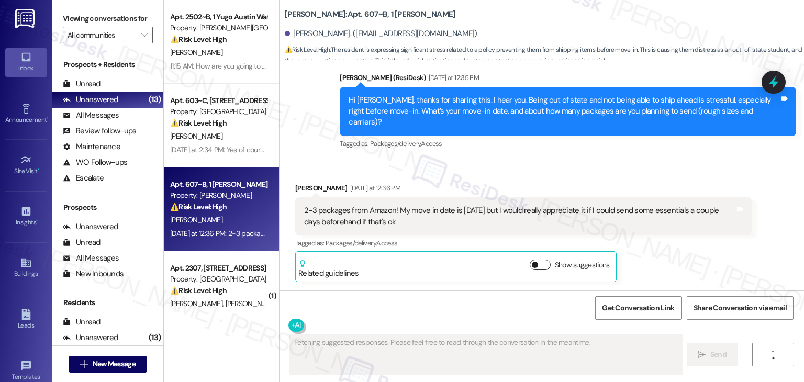
scroll to position [297, 0]
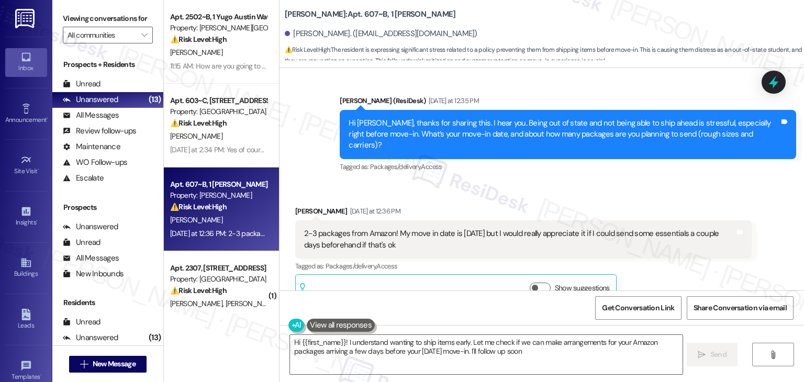
type textarea "Hi {{first_name}}! I understand wanting to ship items early. Let me check if we…"
click at [522, 182] on div "Received via SMS [PERSON_NAME] [DATE] at 12:36 PM 2-3 packages from Amazon! My …" at bounding box center [541, 247] width 524 height 131
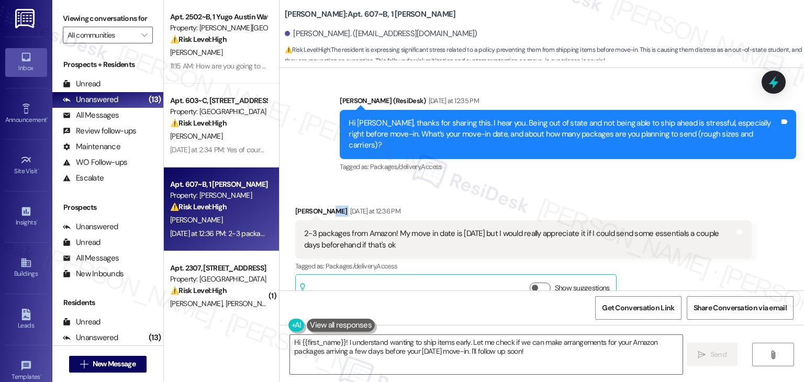
click at [522, 182] on div "Received via SMS [PERSON_NAME] [DATE] at 12:36 PM 2-3 packages from Amazon! My …" at bounding box center [541, 247] width 524 height 131
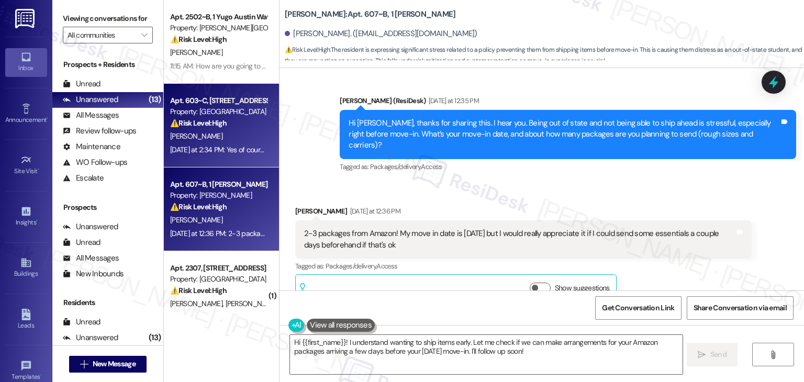
click at [201, 141] on div "[PERSON_NAME]" at bounding box center [218, 136] width 99 height 13
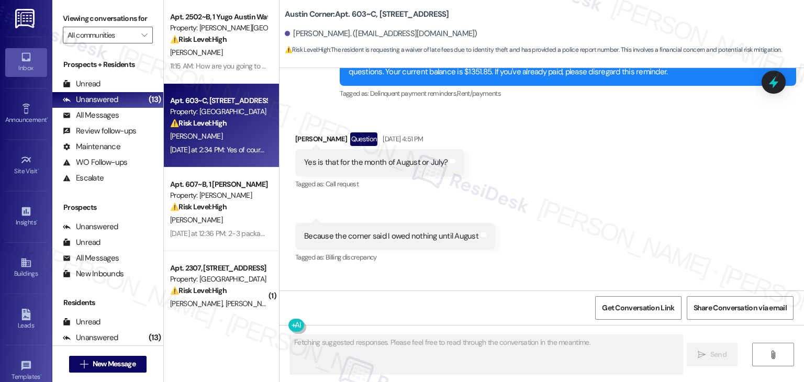
scroll to position [2937, 0]
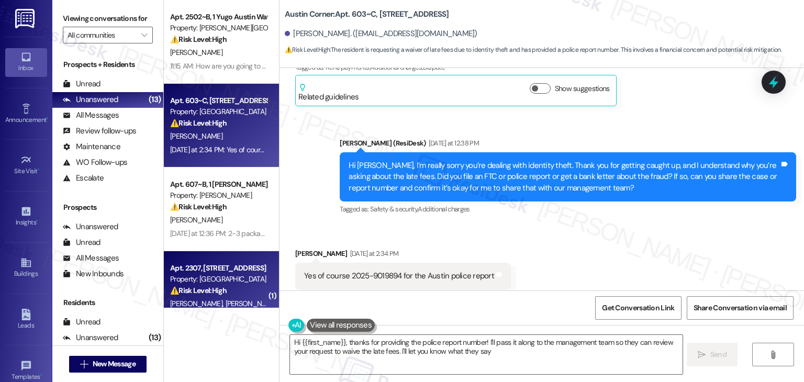
type textarea "Hi {{first_name}}, thanks for providing the police report number! I'll pass it …"
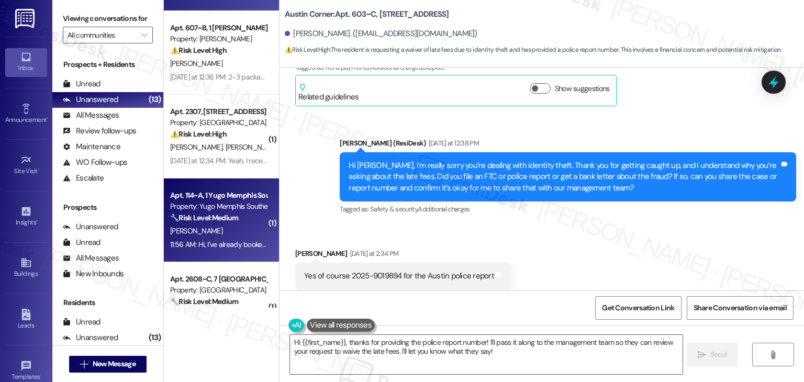
scroll to position [157, 0]
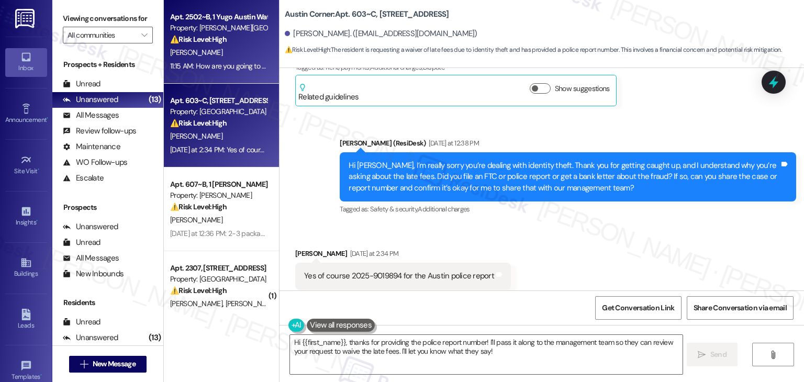
click at [228, 37] on div "⚠️ Risk Level: High The resident is reporting that the wrong furniture was deli…" at bounding box center [218, 39] width 97 height 11
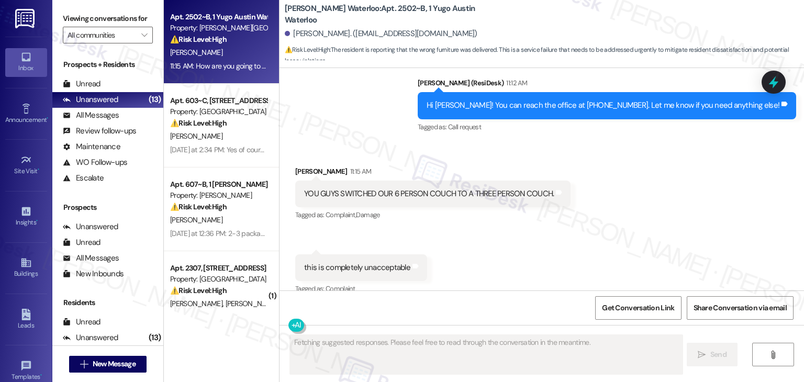
scroll to position [1550, 0]
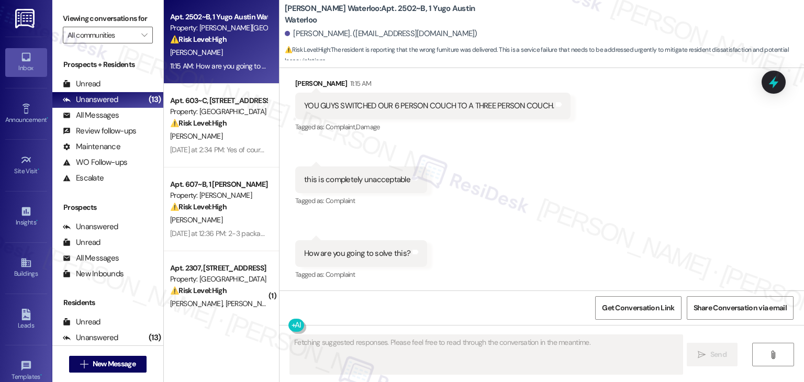
click at [657, 247] on div "Received via SMS Zoe Schuldenfrei 11:15 AM YOU GUYS SWITCHED OUR 6 PERSON COUCH…" at bounding box center [541, 171] width 524 height 235
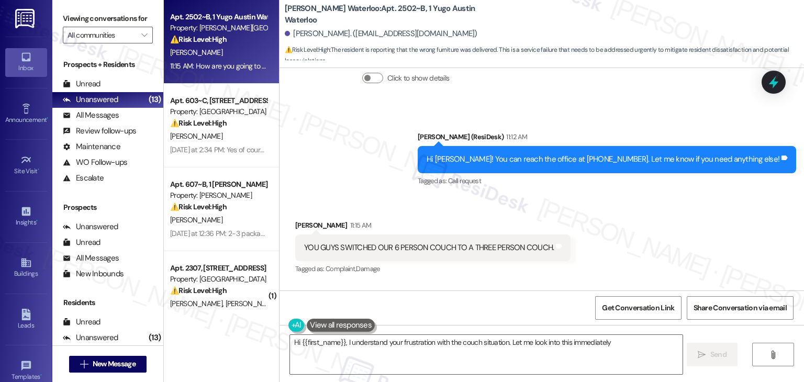
scroll to position [1393, 0]
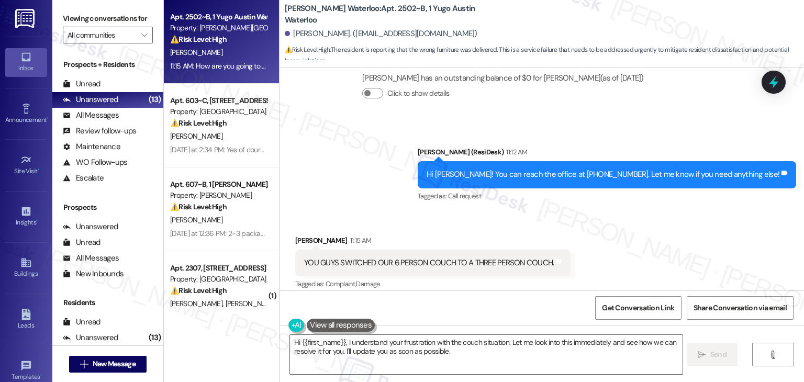
click at [630, 229] on div "Received via SMS Zoe Schuldenfrei 11:15 AM YOU GUYS SWITCHED OUR 6 PERSON COUCH…" at bounding box center [541, 328] width 524 height 235
click at [550, 176] on div "Hi Zoe! You can reach the office at 737-226-9609. Let me know if you need anyth…" at bounding box center [602, 174] width 353 height 11
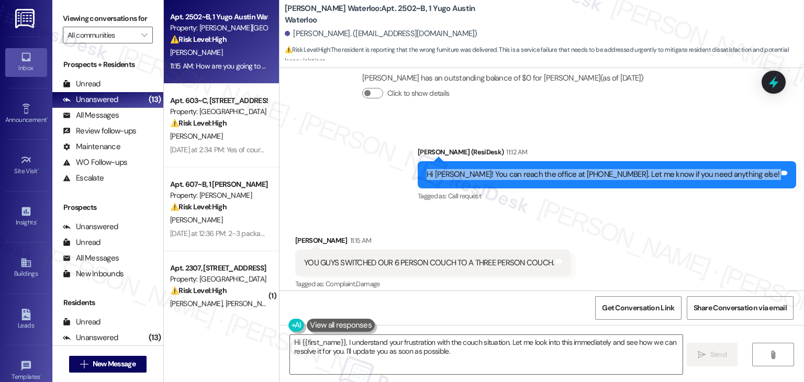
click at [550, 176] on div "Hi Zoe! You can reach the office at 737-226-9609. Let me know if you need anyth…" at bounding box center [602, 174] width 353 height 11
copy div "Hi Zoe! You can reach the office at 737-226-9609. Let me know if you need anyth…"
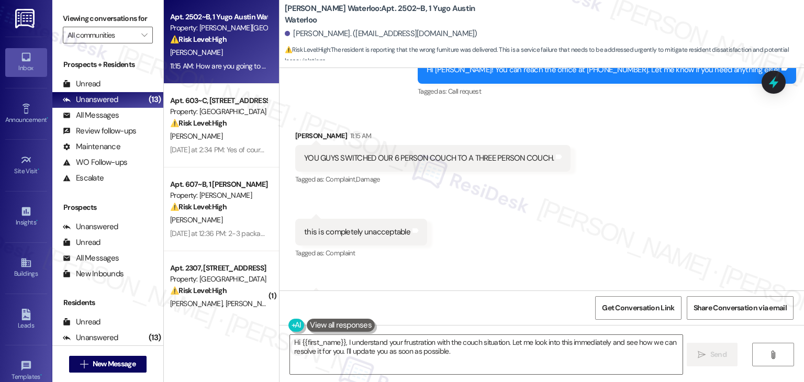
click at [408, 157] on div "YOU GUYS SWITCHED OUR 6 PERSON COUCH TO A THREE PERSON COUCH." at bounding box center [429, 158] width 250 height 11
copy div "YOU GUYS SWITCHED OUR 6 PERSON COUCH TO A THREE PERSON COUCH. Tags and notes"
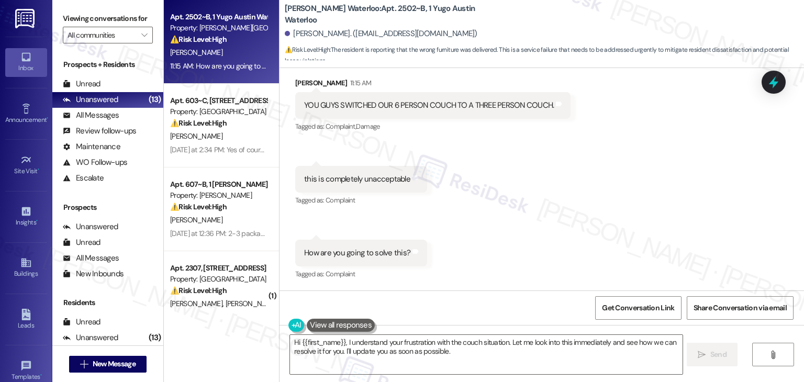
click at [330, 179] on div "this is completely unacceptable" at bounding box center [357, 179] width 106 height 11
copy div "this is completely unacceptable Tags and notes"
click at [366, 249] on div "How are you going to solve this?" at bounding box center [357, 252] width 106 height 11
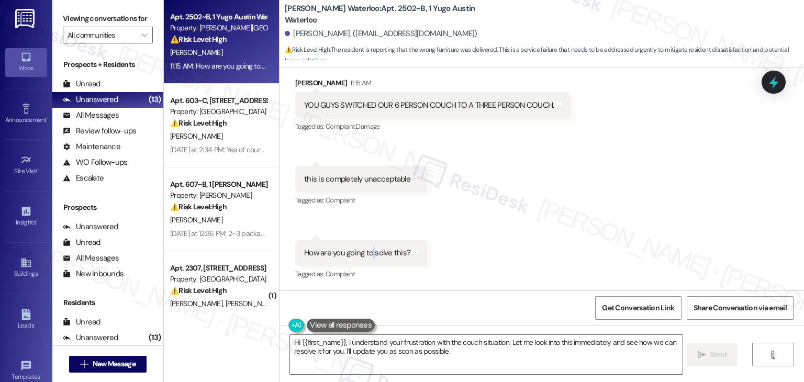
click at [366, 249] on div "How are you going to solve this?" at bounding box center [357, 252] width 106 height 11
copy div "How are you going to solve this? Tags and notes"
click at [424, 346] on textarea "Hi {{first_name}}, I understand your frustration with the couch situation. Let …" at bounding box center [486, 354] width 392 height 39
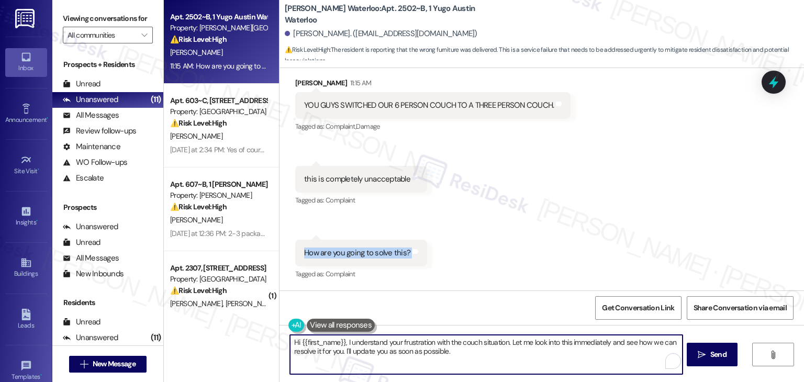
click at [424, 346] on textarea "Hi {{first_name}}, I understand your frustration with the couch situation. Let …" at bounding box center [486, 354] width 392 height 39
paste textarea "Zoe, I’m sorry to hear about the couch situation. Is there something wrong with…"
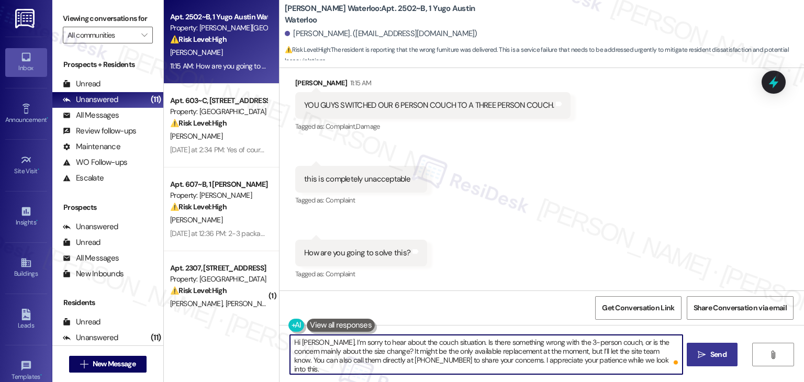
type textarea "Hi Zoe, I’m sorry to hear about the couch situation. Is there something wrong w…"
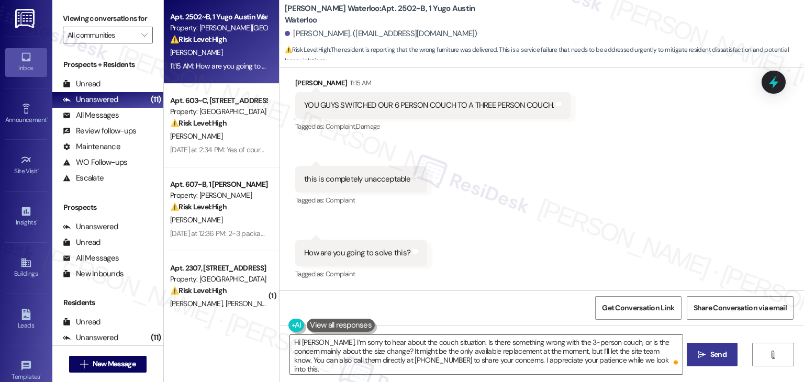
click at [713, 357] on span "Send" at bounding box center [718, 354] width 16 height 11
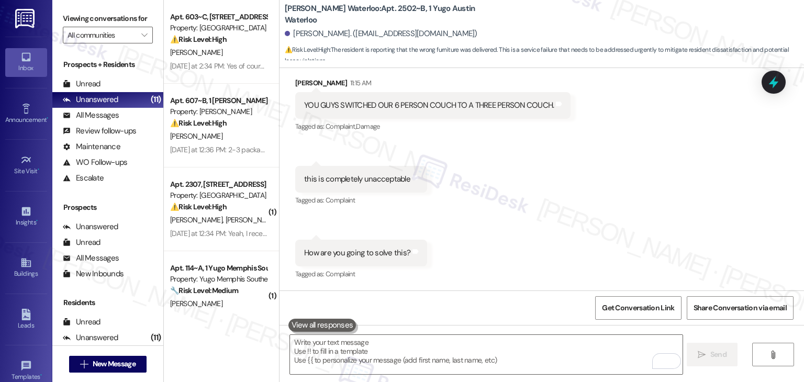
scroll to position [1550, 0]
click at [556, 224] on div "Received via SMS Zoe Schuldenfrei 11:15 AM YOU GUYS SWITCHED OUR 6 PERSON COUCH…" at bounding box center [541, 171] width 524 height 235
click at [517, 275] on div "Received via SMS Zoe Schuldenfrei 11:15 AM YOU GUYS SWITCHED OUR 6 PERSON COUCH…" at bounding box center [541, 171] width 524 height 235
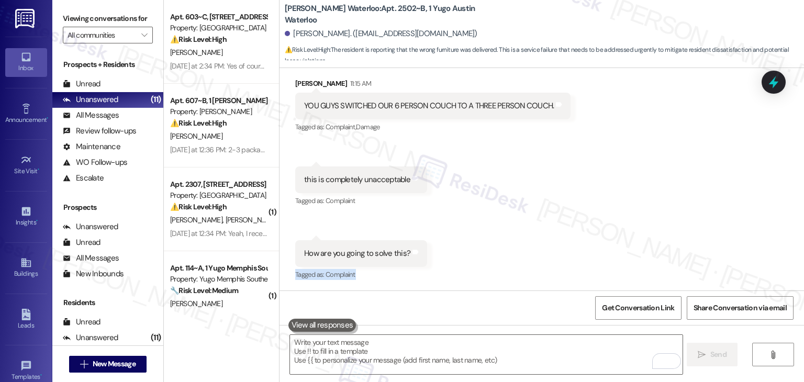
scroll to position [1645, 0]
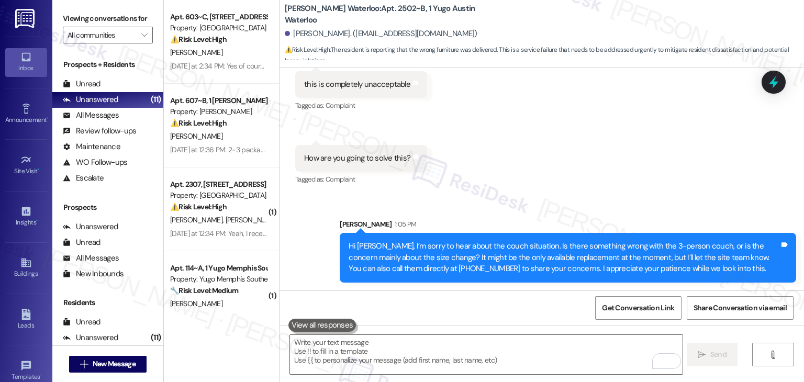
click at [601, 191] on div "Received via SMS Zoe Schuldenfrei 11:15 AM YOU GUYS SWITCHED OUR 6 PERSON COUCH…" at bounding box center [541, 76] width 524 height 235
click at [776, 85] on icon at bounding box center [773, 82] width 13 height 16
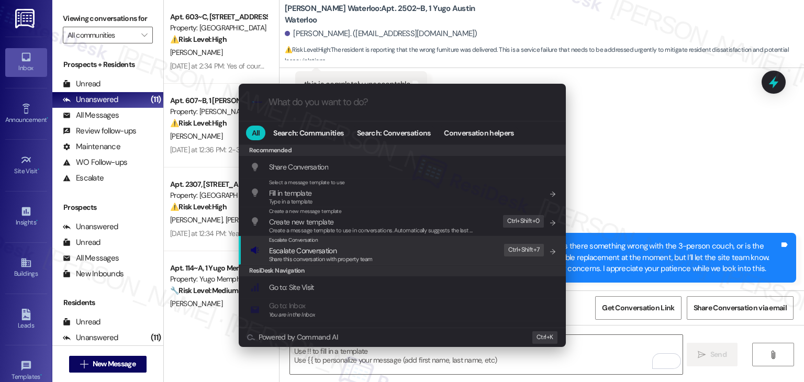
click at [301, 253] on span "Escalate Conversation" at bounding box center [302, 250] width 67 height 9
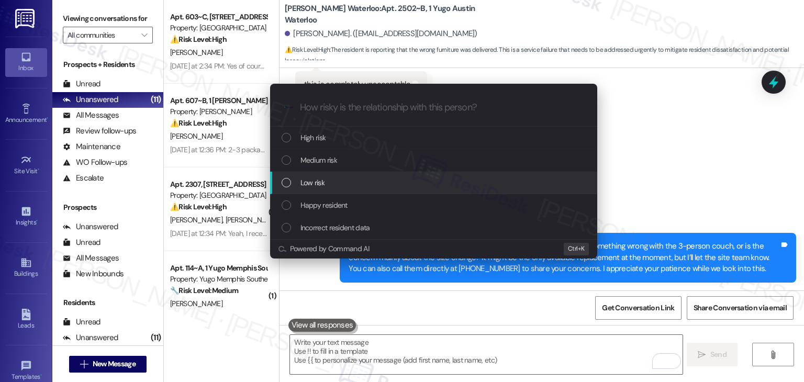
click at [285, 179] on div "List of options" at bounding box center [285, 182] width 9 height 9
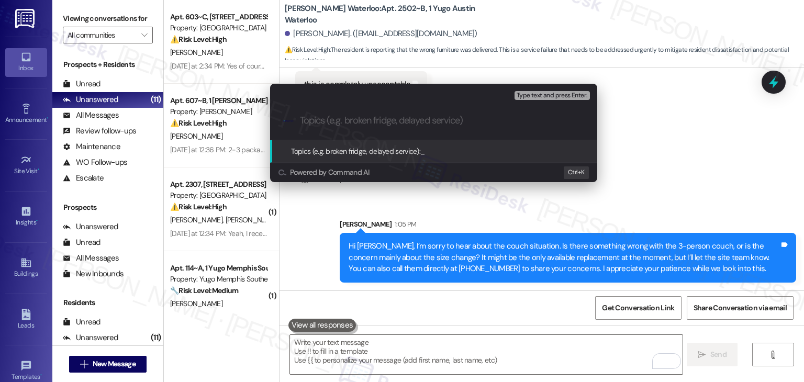
paste input "Replacement of 6-Person Couch with 3-Person Couch"
type input "Replacement of 6-Person Couch with 3-Person Couch"
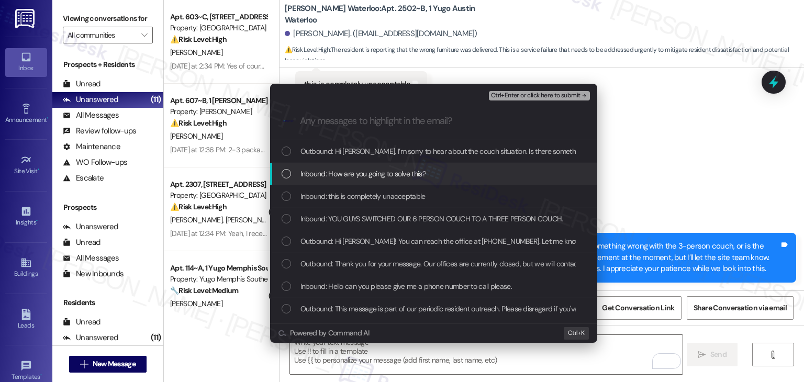
click at [283, 174] on div "List of options" at bounding box center [285, 173] width 9 height 9
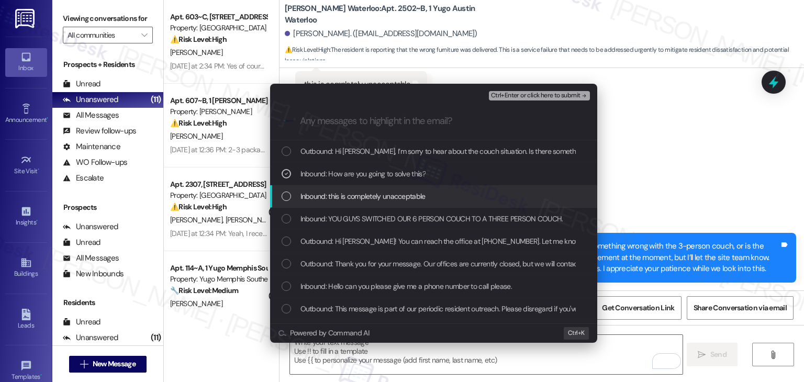
click at [286, 194] on div "List of options" at bounding box center [285, 195] width 9 height 9
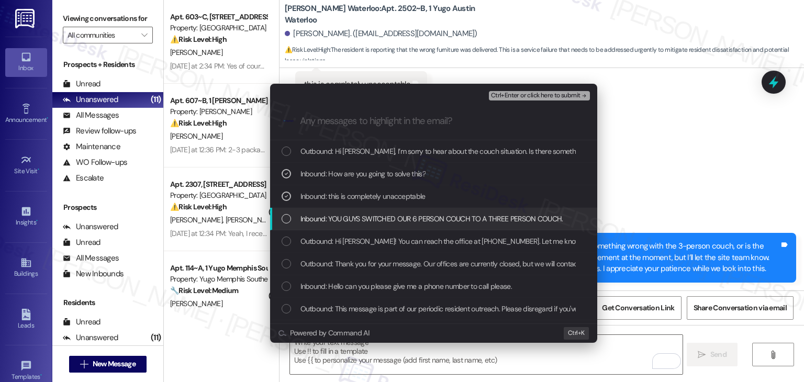
click at [291, 220] on div "Inbound: YOU GUYS SWITCHED OUR 6 PERSON COUCH TO A THREE PERSON COUCH." at bounding box center [434, 219] width 306 height 12
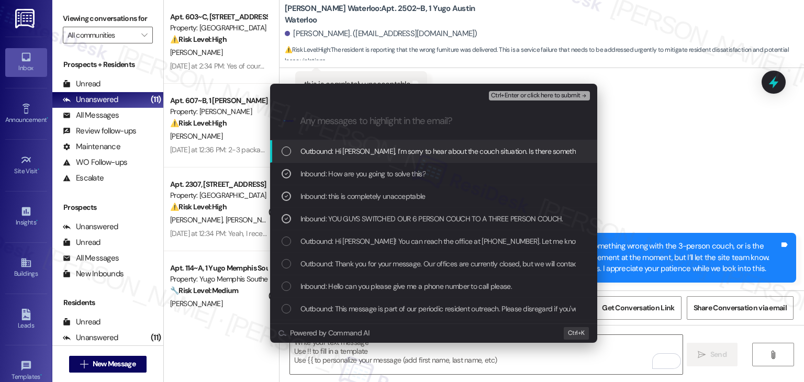
click at [535, 96] on span "Ctrl+Enter or click here to submit" at bounding box center [535, 95] width 89 height 7
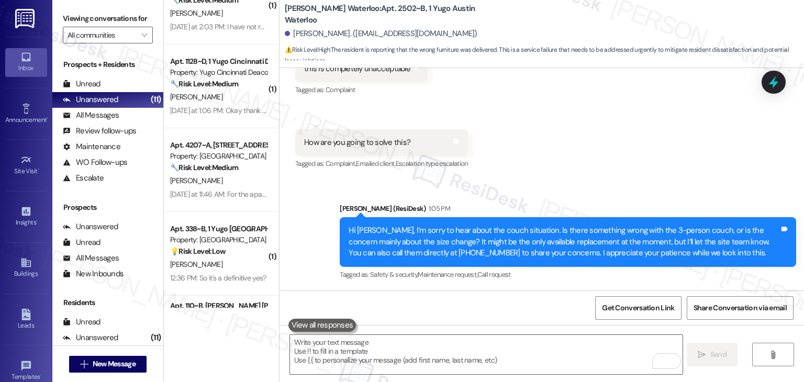
scroll to position [799, 0]
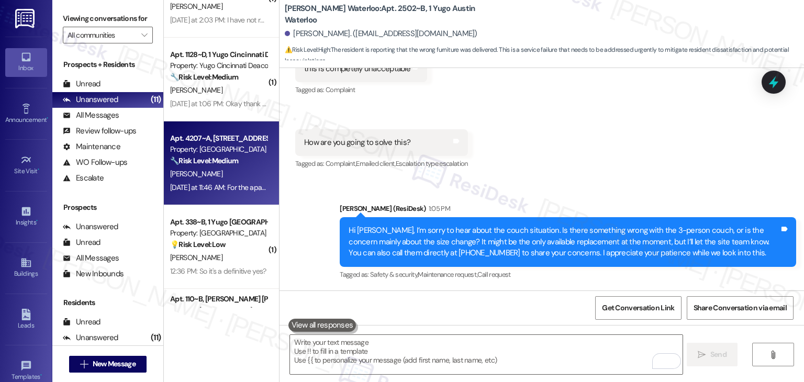
click at [236, 163] on div "🔧 Risk Level: Medium The resident is providing feedback on their move-in experi…" at bounding box center [218, 160] width 97 height 11
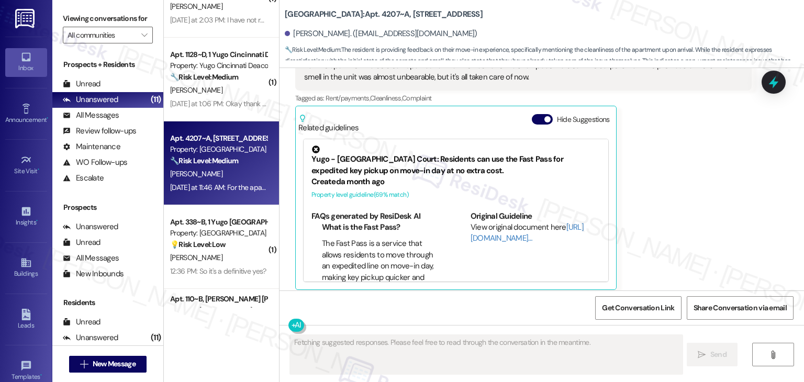
scroll to position [511, 0]
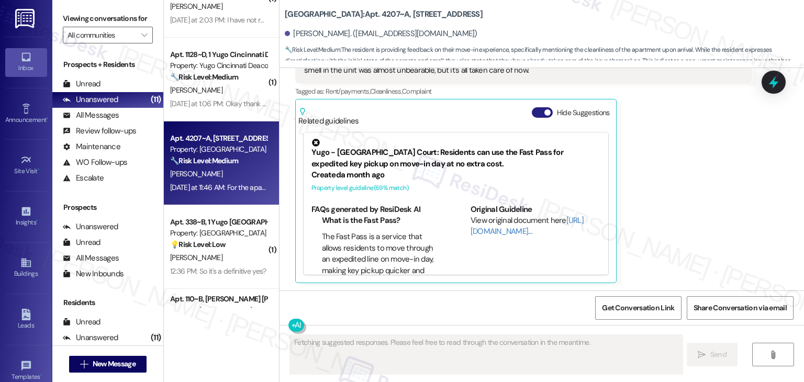
click at [536, 115] on button "Hide Suggestions" at bounding box center [542, 112] width 21 height 10
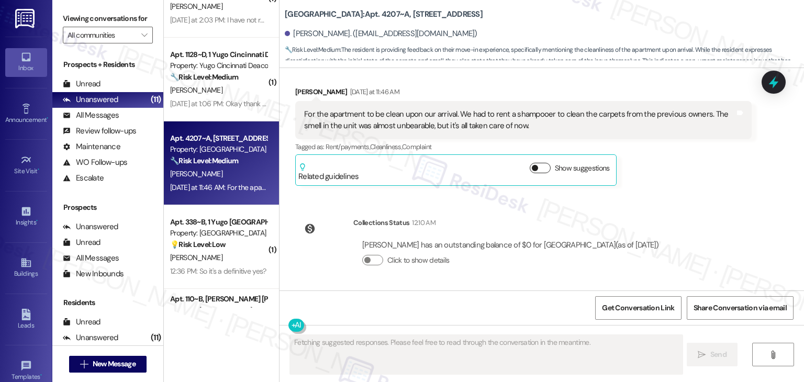
scroll to position [455, 0]
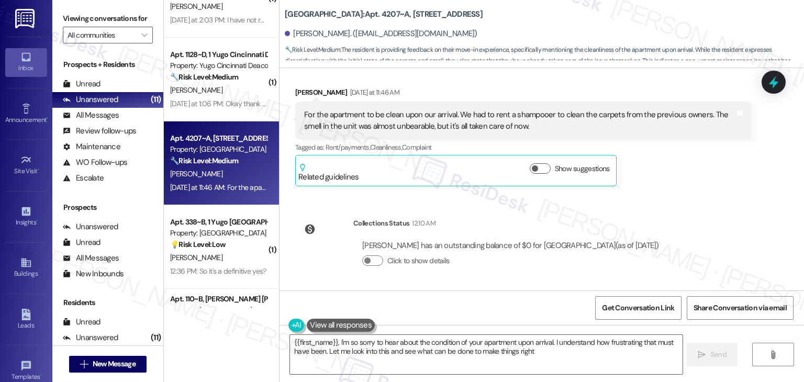
type textarea "{{first_name}}, I'm so sorry to hear about the condition of your apartment upon…"
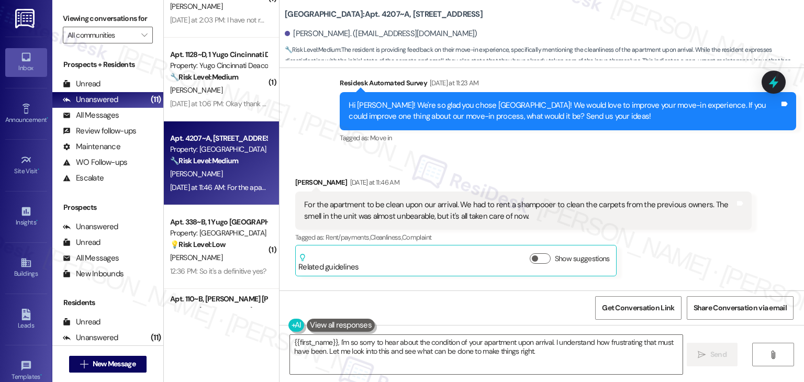
scroll to position [350, 0]
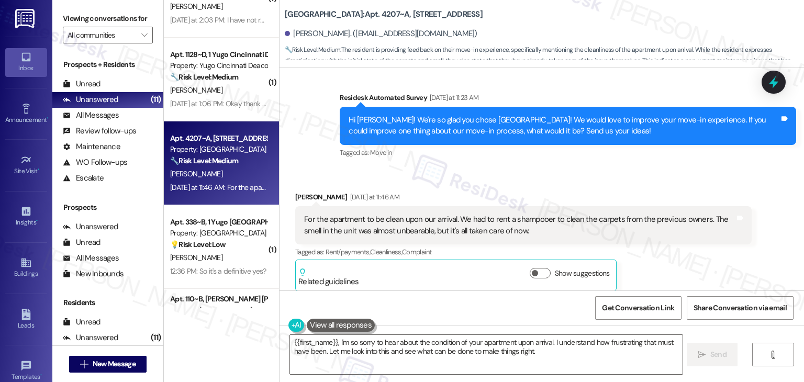
click at [598, 168] on div "Received via SMS Zachary Perry Yesterday at 11:46 AM For the apartment to be cl…" at bounding box center [541, 233] width 524 height 131
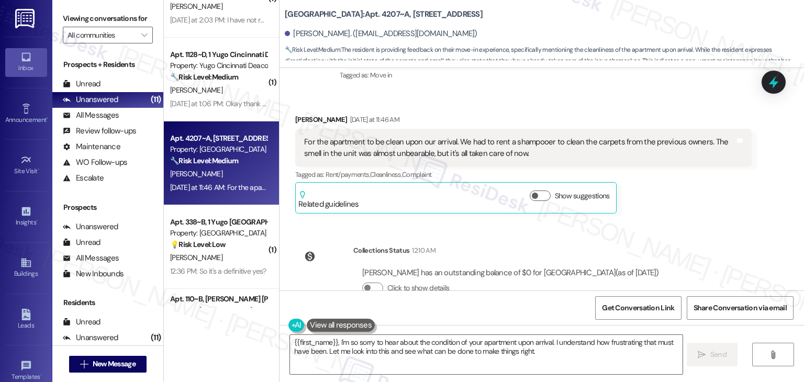
scroll to position [455, 0]
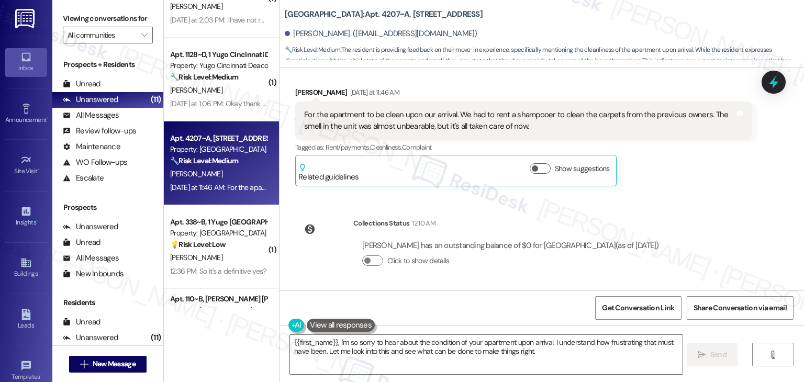
click at [679, 195] on div "Sent via SMS Sarah (ResiDesk) Jul 10, 2025 at 6:57 PM Hi Zachary! We’re so exci…" at bounding box center [541, 179] width 524 height 222
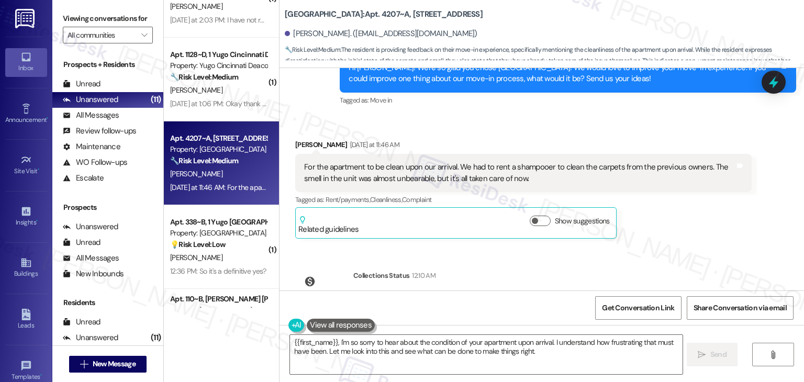
scroll to position [350, 0]
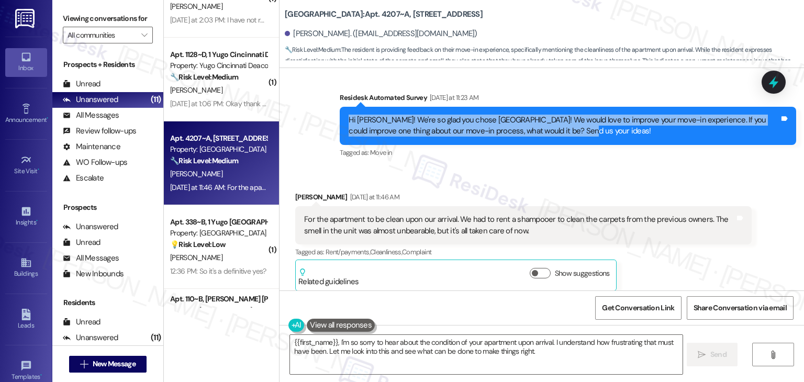
drag, startPoint x: 544, startPoint y: 131, endPoint x: 337, endPoint y: 119, distance: 207.5
click at [340, 119] on div "Hi Zachary! We're so glad you chose Yugo Lexington Campus Court! We would love …" at bounding box center [568, 126] width 456 height 38
copy div "Hi Zachary! We're so glad you chose Yugo Lexington Campus Court! We would love …"
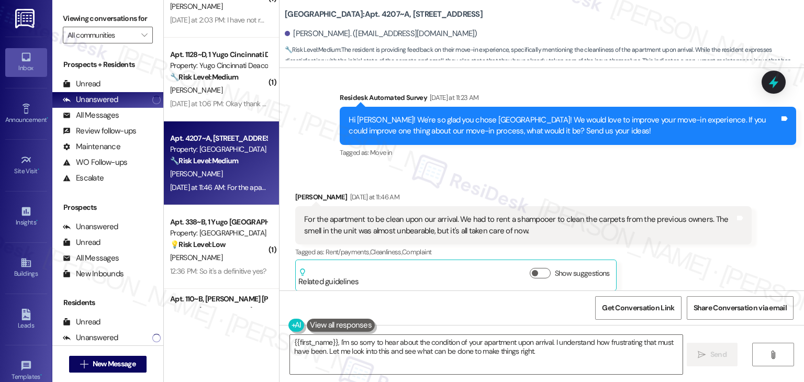
click at [468, 225] on div "For the apartment to be clean upon our arrival. We had to rent a shampooer to c…" at bounding box center [519, 225] width 431 height 22
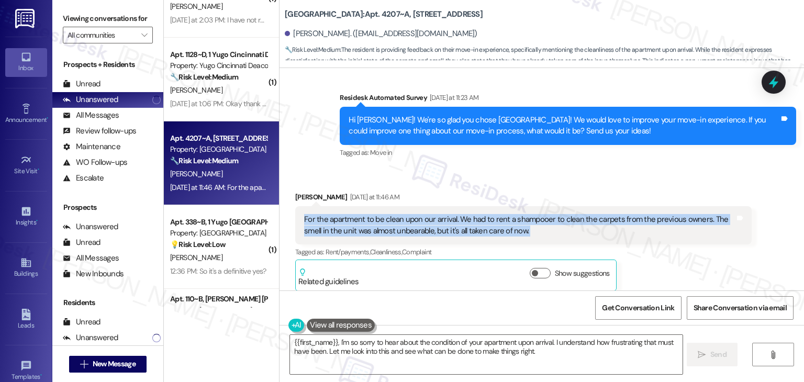
click at [468, 225] on div "For the apartment to be clean upon our arrival. We had to rent a shampooer to c…" at bounding box center [519, 225] width 431 height 22
copy div "For the apartment to be clean upon our arrival. We had to rent a shampooer to c…"
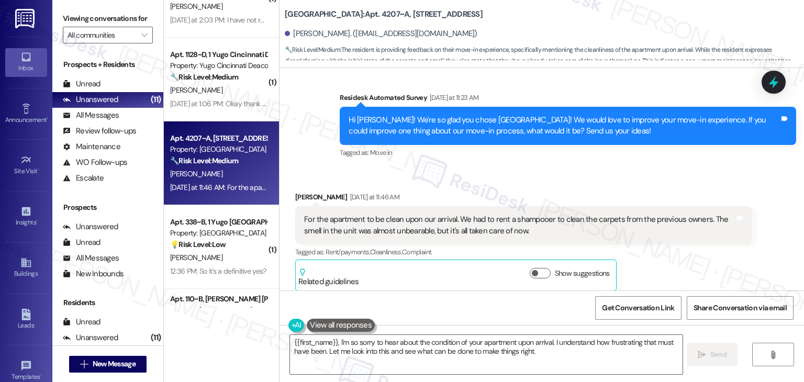
click at [634, 181] on div "Received via SMS Zachary Perry Yesterday at 11:46 AM For the apartment to be cl…" at bounding box center [541, 233] width 524 height 131
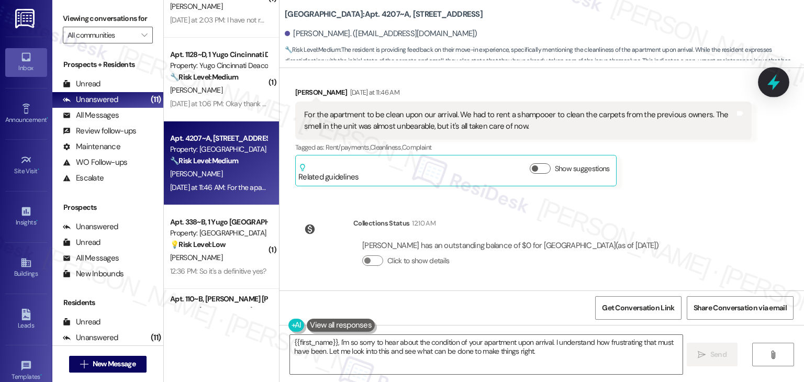
click at [775, 84] on icon at bounding box center [773, 82] width 13 height 16
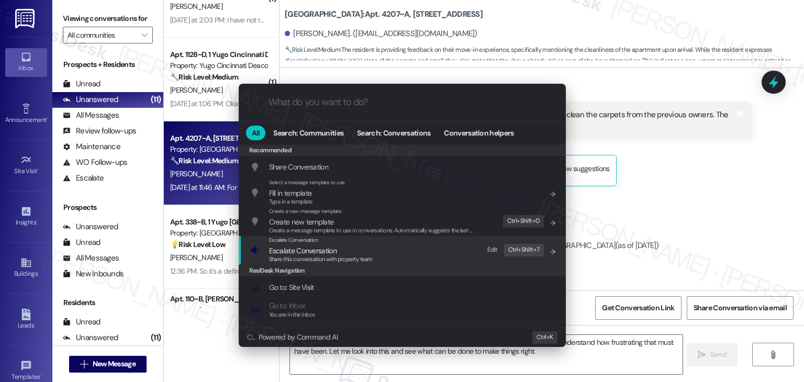
click at [315, 258] on span "Share this conversation with property team" at bounding box center [321, 258] width 104 height 7
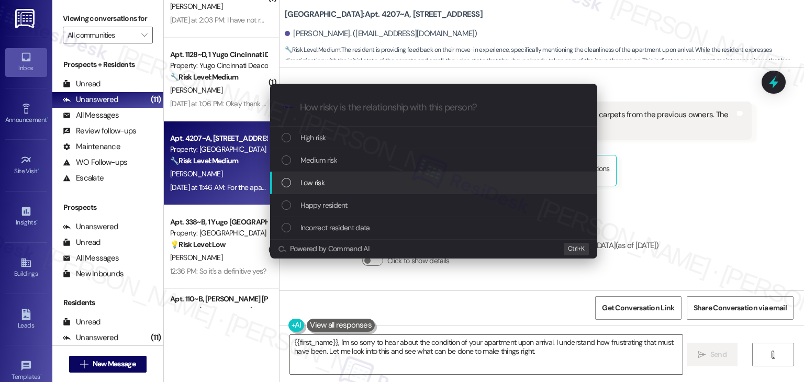
click at [287, 183] on div "List of options" at bounding box center [285, 182] width 9 height 9
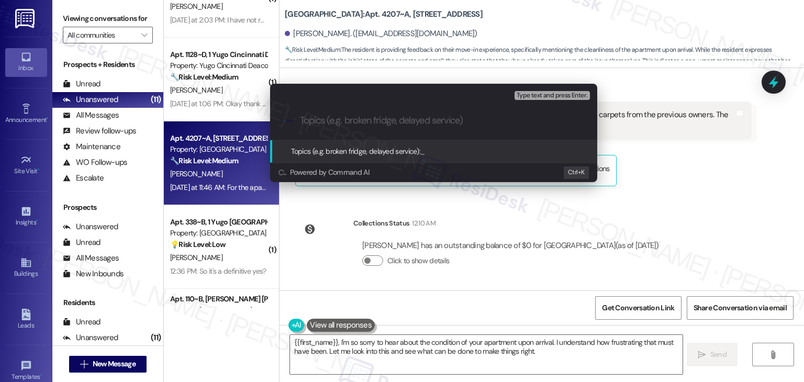
paste input "Hi Zachary, I’m sorry to hear the apartment wasn’t clean when you arrived and t…"
type input "Hi Zachary, I’m sorry to hear the apartment wasn’t clean when you arrived and t…"
click at [690, 170] on div "Escalate Conversation Low risk Topics (e.g. broken fridge, delayed service) Any…" at bounding box center [402, 191] width 804 height 382
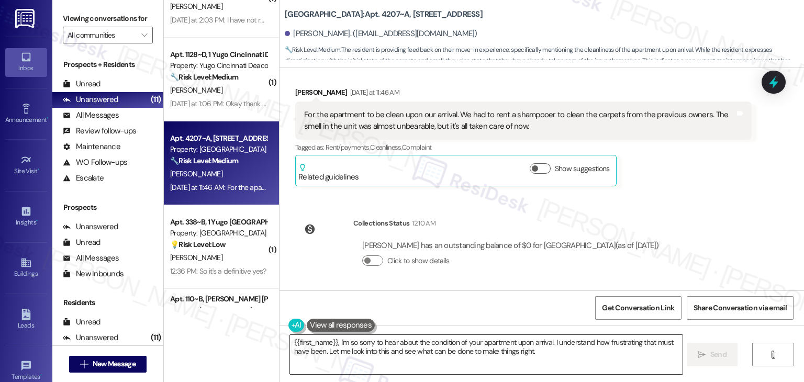
click at [448, 351] on textarea "{{first_name}}, I'm so sorry to hear about the condition of your apartment upon…" at bounding box center [486, 354] width 392 height 39
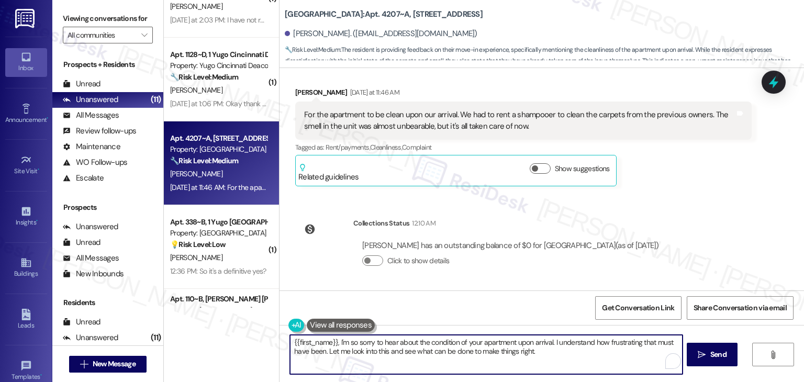
click at [448, 351] on textarea "{{first_name}}, I'm so sorry to hear about the condition of your apartment upon…" at bounding box center [486, 354] width 392 height 39
paste textarea "Hi Zachary, I’m sorry to hear the apartment wasn’t clean when you arrived and t…"
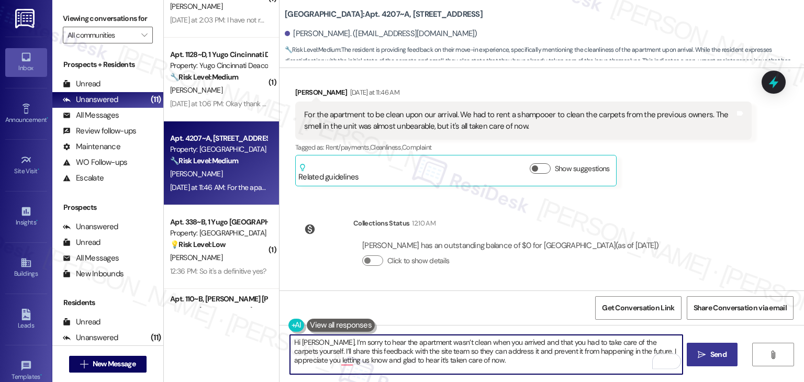
type textarea "Hi Zachary, I’m sorry to hear the apartment wasn’t clean when you arrived and t…"
click at [724, 360] on button " Send" at bounding box center [711, 355] width 51 height 24
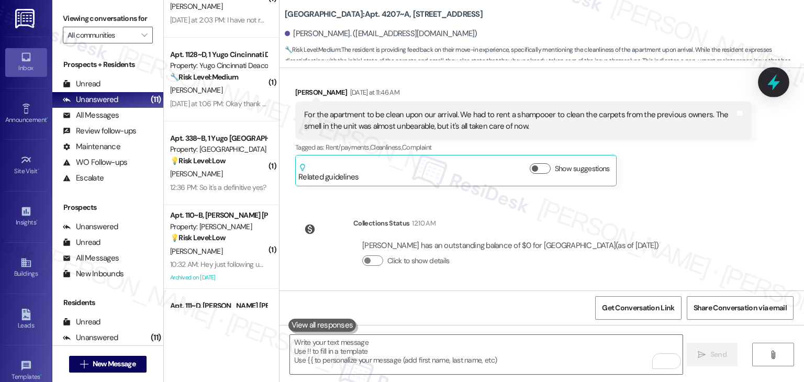
click at [773, 84] on icon at bounding box center [773, 82] width 13 height 16
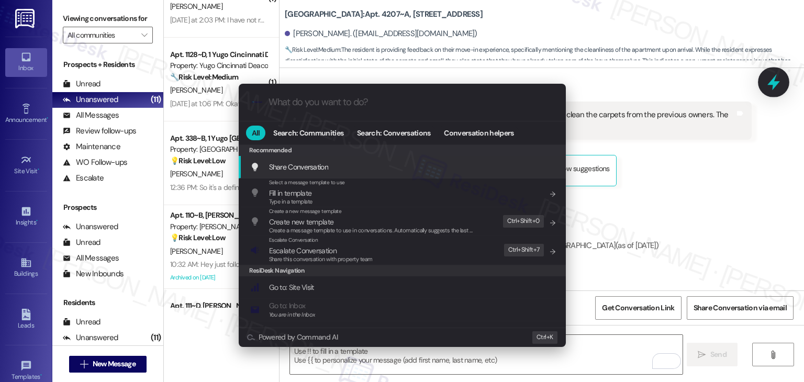
scroll to position [550, 0]
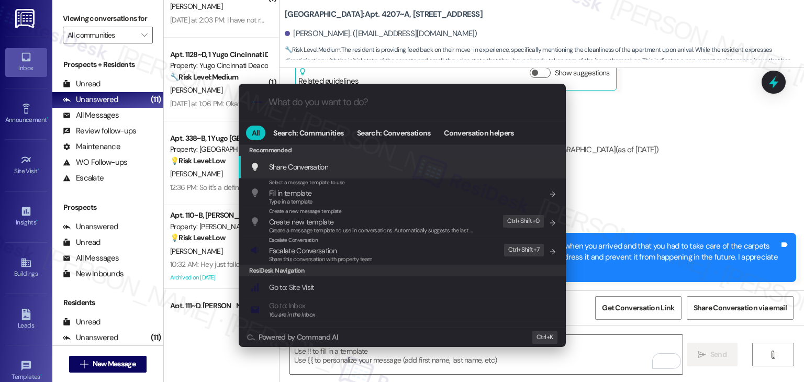
click at [318, 256] on span "Share this conversation with property team" at bounding box center [321, 258] width 104 height 7
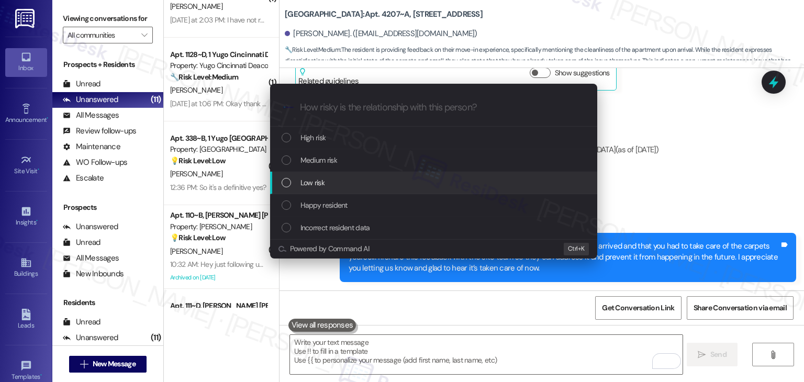
click at [284, 179] on div "List of options" at bounding box center [285, 182] width 9 height 9
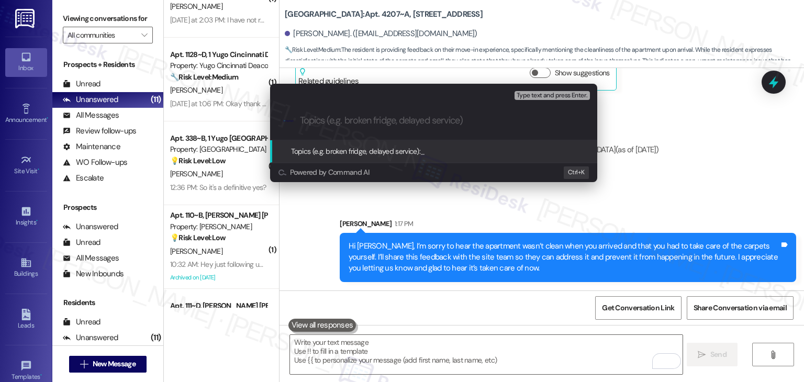
paste input "Move-In Feedback – Unit Not Clean Upon Arrival"
type input "Move-In Feedback – Unit Not Clean Upon Arrival"
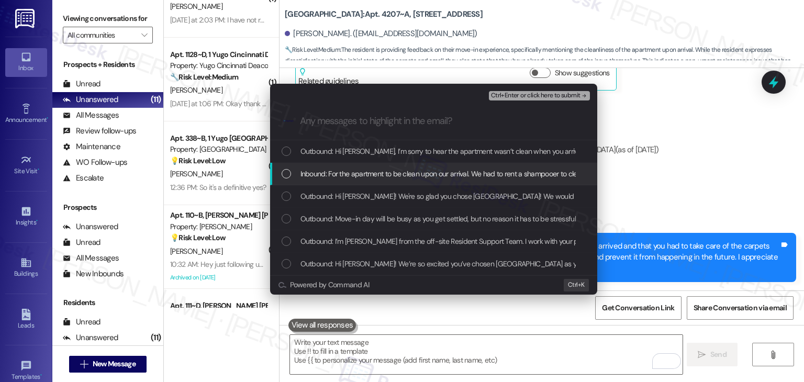
click at [285, 175] on div "List of options" at bounding box center [285, 173] width 9 height 9
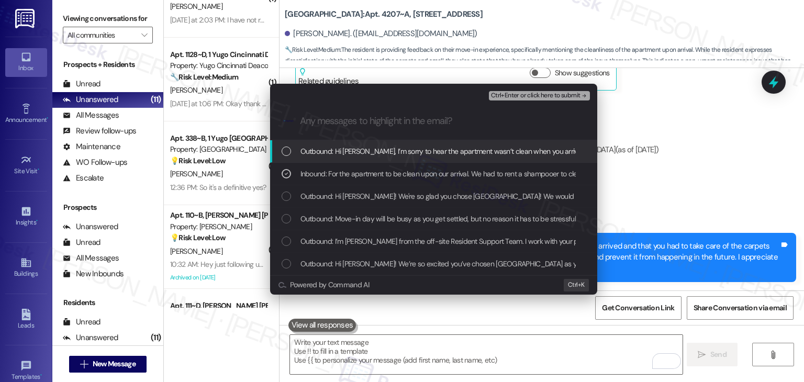
click at [517, 92] on span "Ctrl+Enter or click here to submit" at bounding box center [535, 95] width 89 height 7
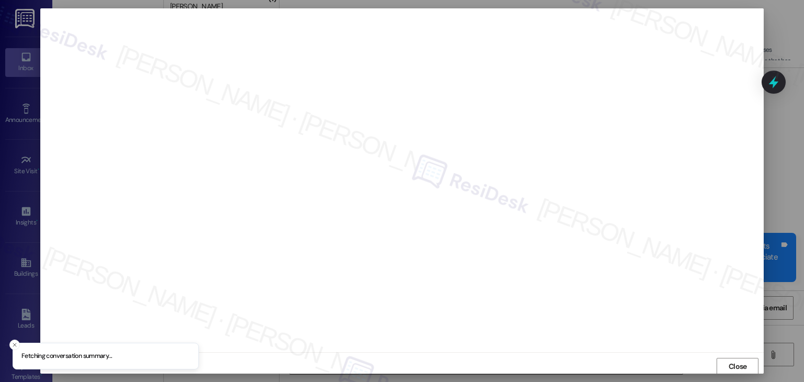
scroll to position [1, 0]
click at [736, 365] on span "Close" at bounding box center [737, 365] width 18 height 11
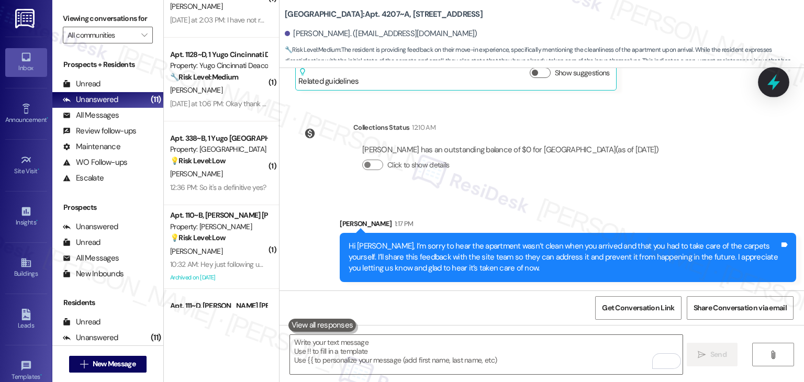
click at [771, 82] on icon at bounding box center [773, 82] width 13 height 16
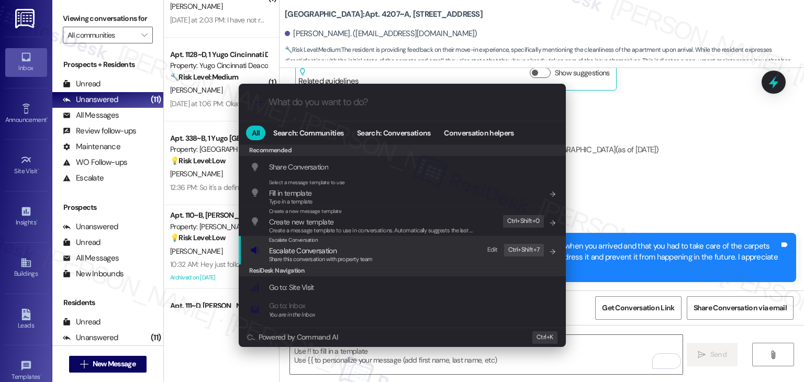
click at [335, 257] on span "Share this conversation with property team" at bounding box center [321, 258] width 104 height 7
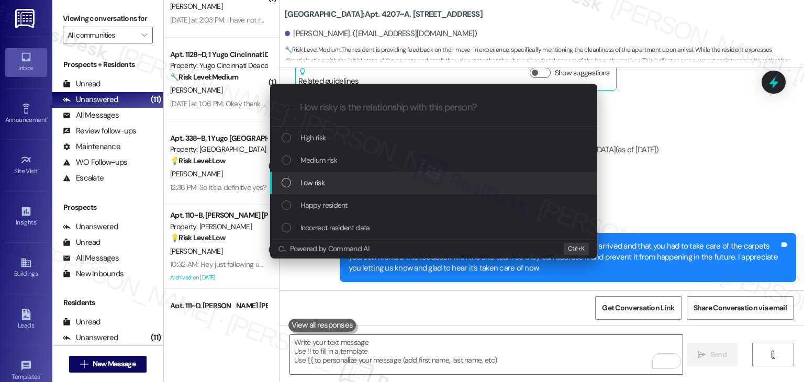
click at [286, 183] on div "List of options" at bounding box center [285, 182] width 9 height 9
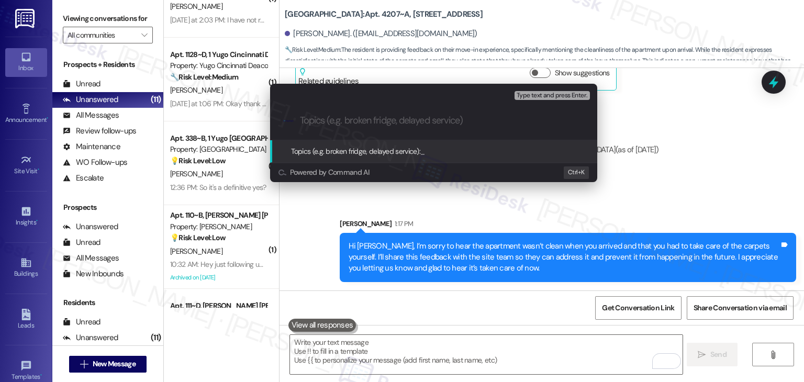
paste input "Move-In Feedback – Unit Not Clean Upon Arrival"
type input "Move-In Feedback – Unit Not Clean Upon Arrival"
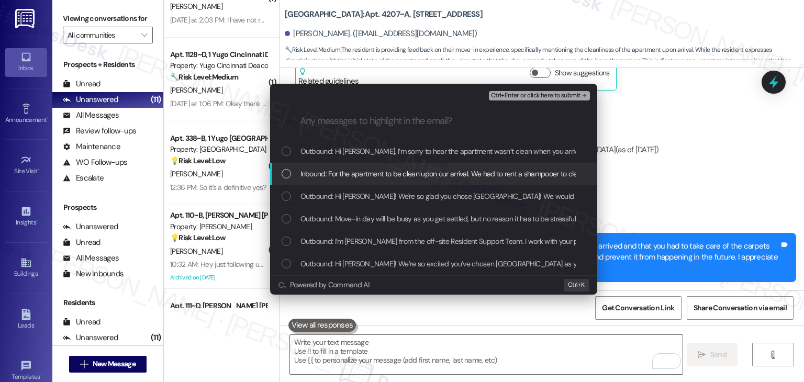
click at [283, 175] on div "List of options" at bounding box center [285, 173] width 9 height 9
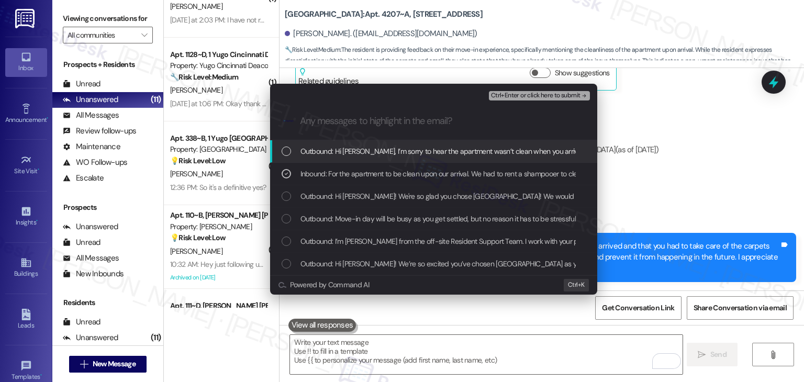
click at [517, 95] on span "Ctrl+Enter or click here to submit" at bounding box center [535, 95] width 89 height 7
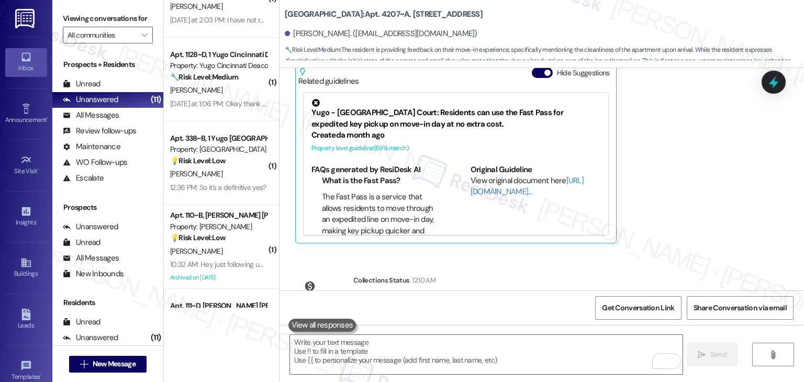
scroll to position [511, 0]
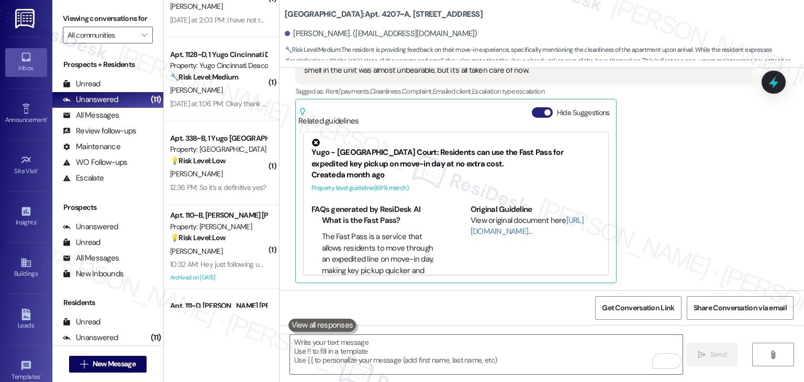
click at [533, 114] on button "Hide Suggestions" at bounding box center [542, 112] width 21 height 10
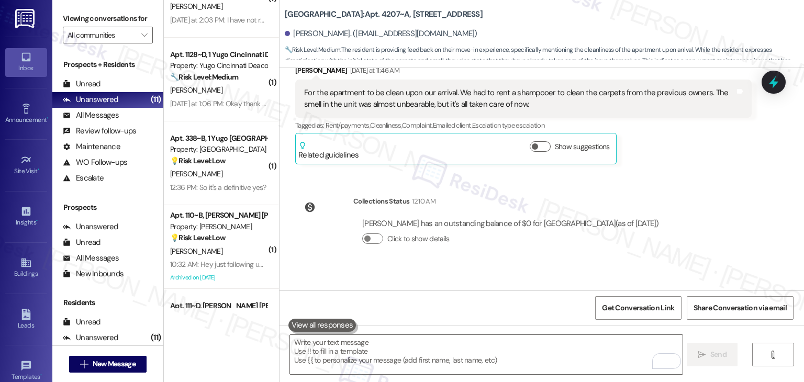
scroll to position [460, 0]
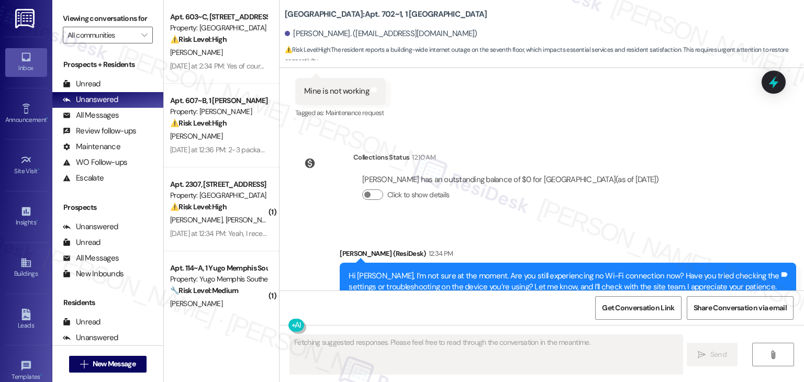
scroll to position [5027, 0]
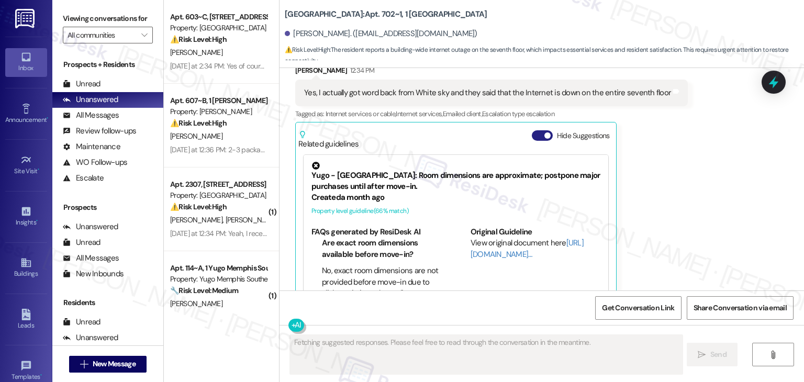
click at [533, 130] on button "Hide Suggestions" at bounding box center [542, 135] width 21 height 10
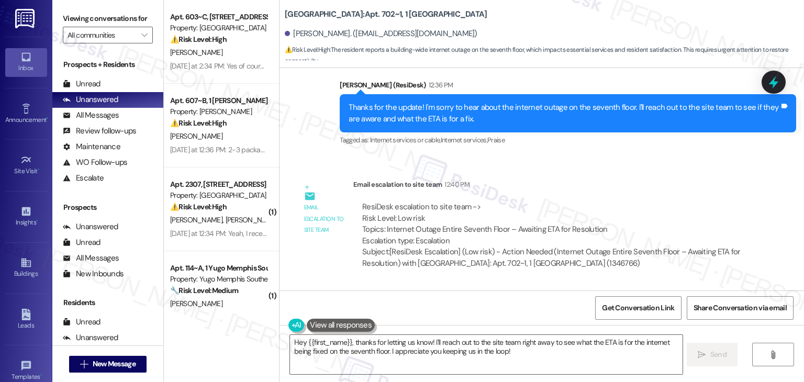
scroll to position [5199, 0]
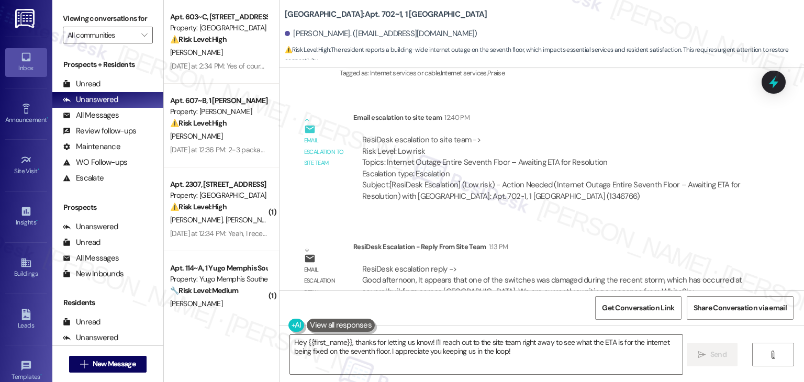
click at [481, 320] on div "Get Conversation Link Share Conversation via email" at bounding box center [541, 307] width 524 height 35
click at [458, 349] on textarea "Hey {{first_name}}, thanks for letting us know! I'll reach out to the site team…" at bounding box center [486, 354] width 392 height 39
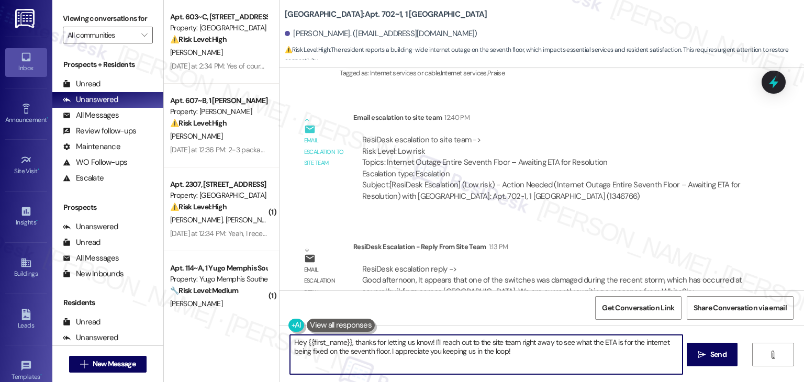
click at [458, 349] on textarea "Hey {{first_name}}, thanks for letting us know! I'll reach out to the site team…" at bounding box center [486, 354] width 392 height 39
paste textarea "i Calvin, I’ve checked with the site team about the internet outage. It looks l…"
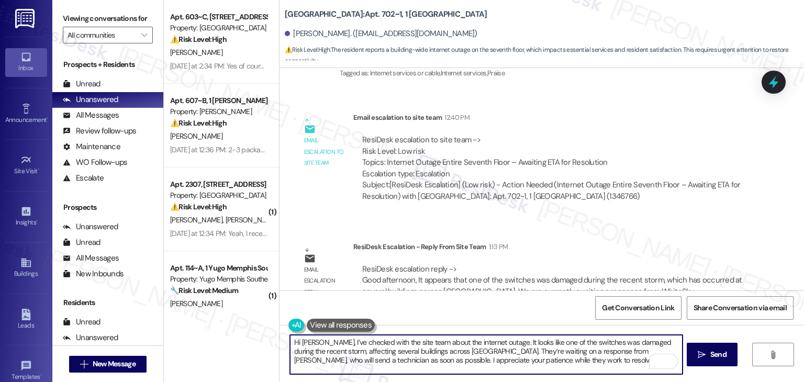
scroll to position [0, 0]
type textarea "Hi Calvin, I’ve checked with the site team about the internet outage. It looks …"
click at [708, 351] on span "Send" at bounding box center [718, 354] width 20 height 11
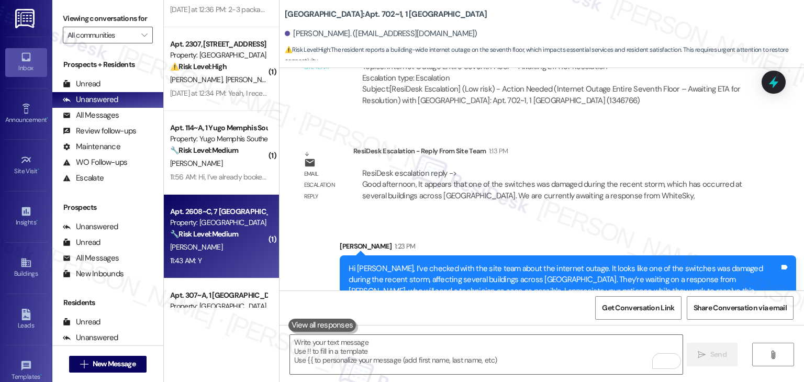
scroll to position [157, 0]
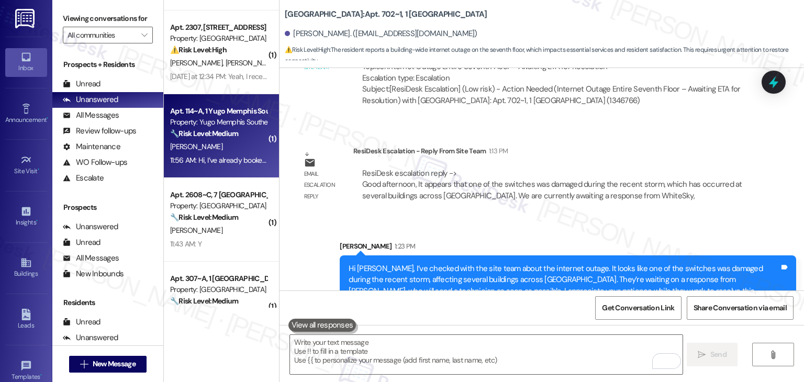
click at [232, 172] on div "Apt. 114~A, 1 Yugo Memphis Southern Property: Yugo Memphis Southern 🔧 Risk Leve…" at bounding box center [221, 136] width 115 height 84
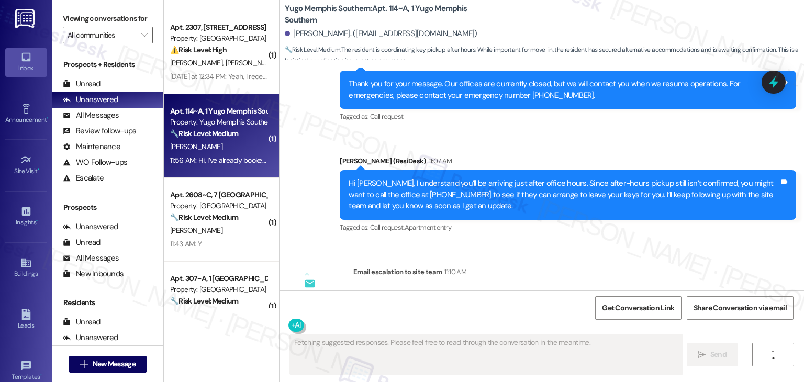
scroll to position [1385, 0]
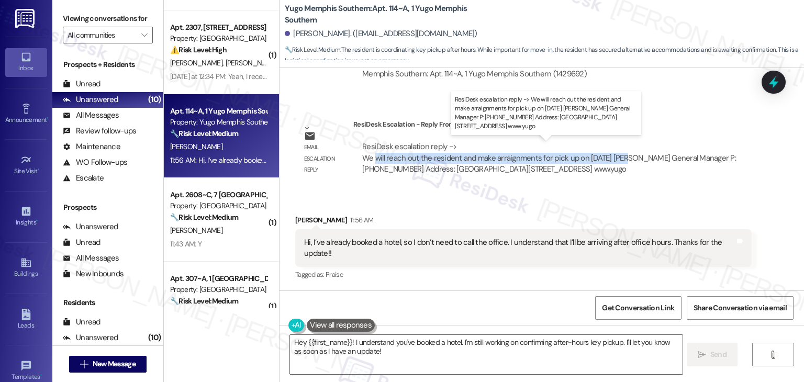
drag, startPoint x: 368, startPoint y: 159, endPoint x: 615, endPoint y: 160, distance: 247.0
click at [615, 160] on div "ResiDesk escalation reply -> We will reach out the resident and make arraignmen…" at bounding box center [549, 157] width 374 height 33
copy div "will reach out the resident and make arraignments for pick up on August 19th"
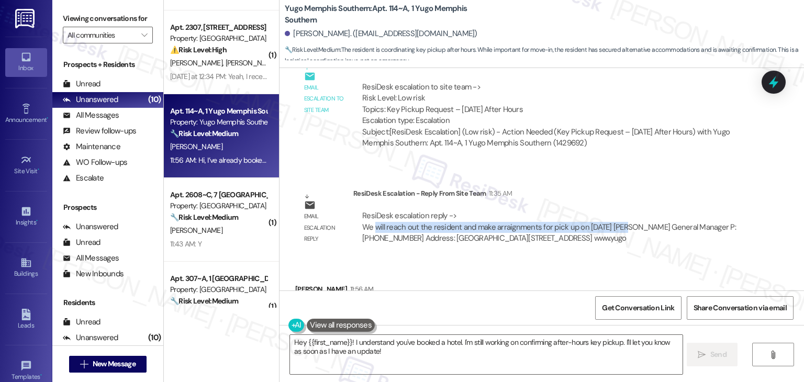
scroll to position [1281, 0]
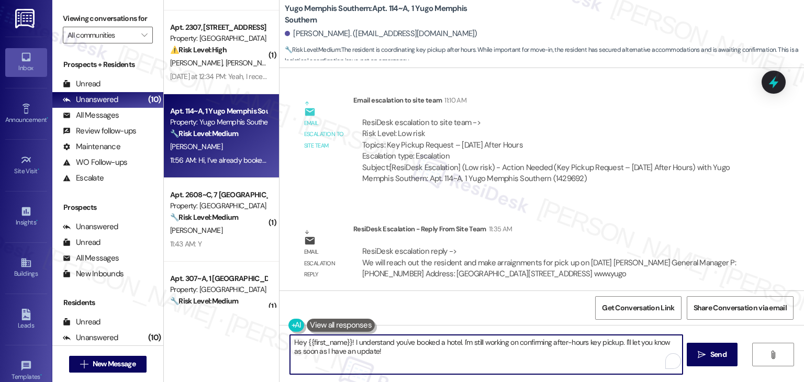
drag, startPoint x: 389, startPoint y: 354, endPoint x: 269, endPoint y: 339, distance: 120.8
click at [269, 339] on div "Apt. 603~C, 1 Yugo Austin Corner Property: Austin Corner ⚠️ Risk Level: High Th…" at bounding box center [484, 191] width 640 height 382
paste textarea "i Ruhan, I’ve shared your key pickup request with the site team. They’ll be rea…"
type textarea "Hi Ruhan, I’ve shared your key pickup request with the site team. They’ll be re…"
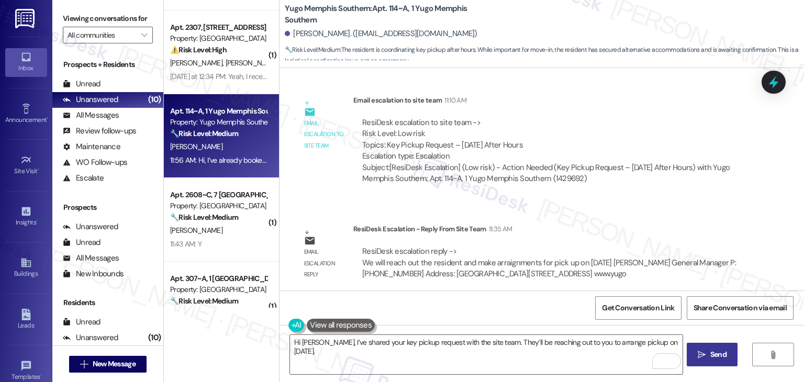
click at [715, 353] on span "Send" at bounding box center [718, 354] width 16 height 11
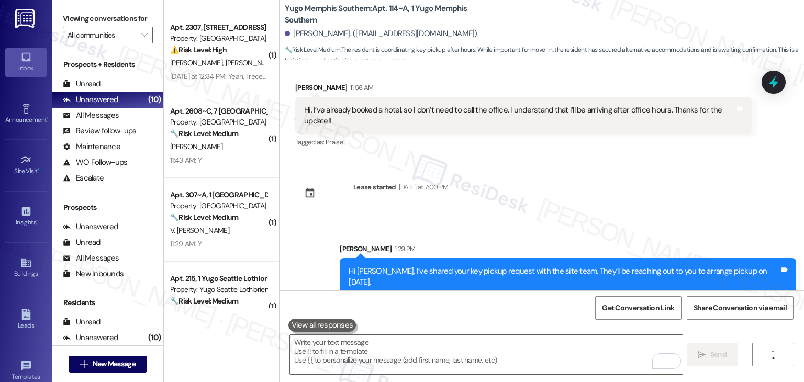
scroll to position [1520, 0]
